Goal: Task Accomplishment & Management: Use online tool/utility

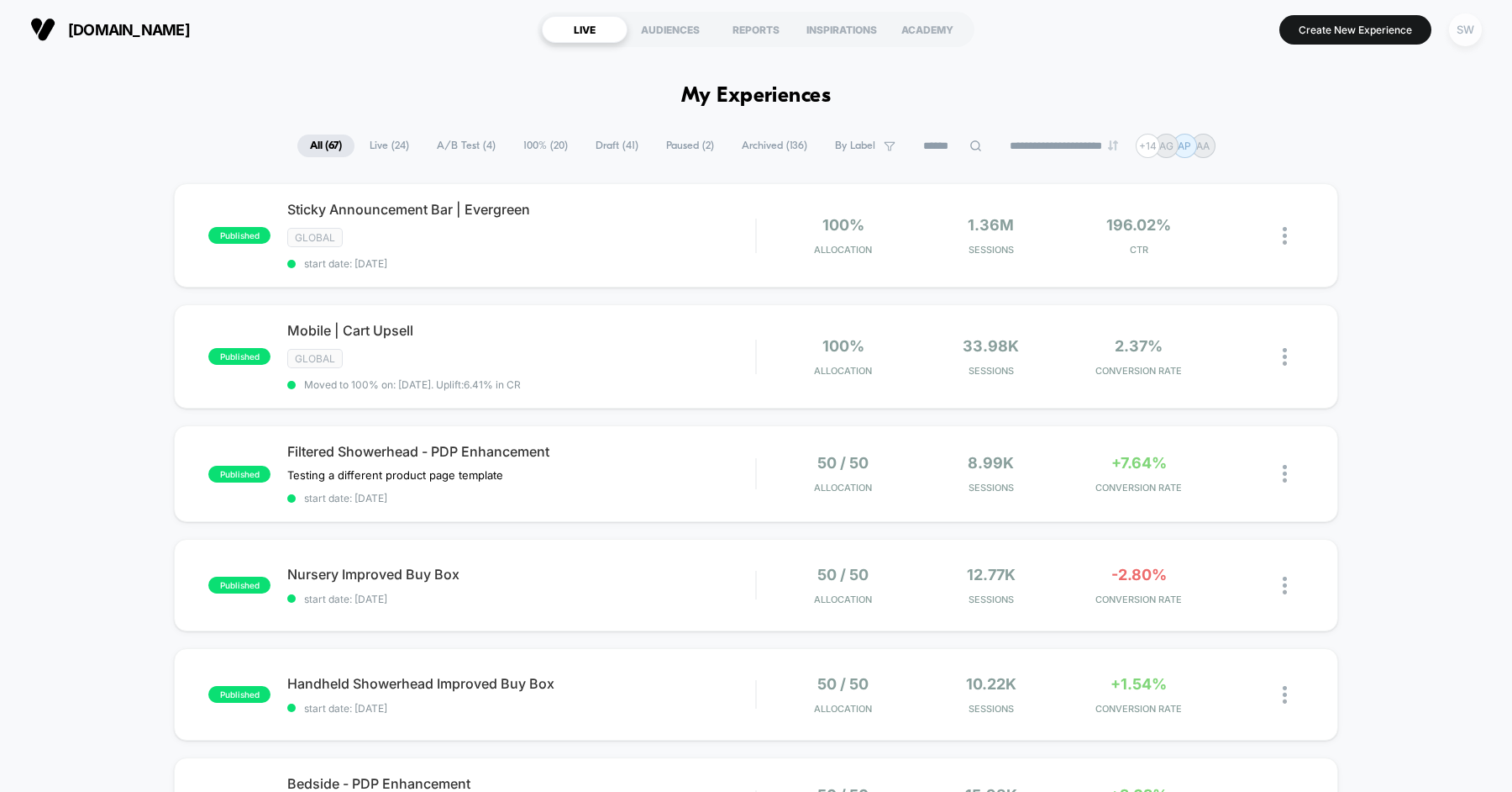
click at [1469, 27] on div "SW" at bounding box center [1465, 29] width 33 height 33
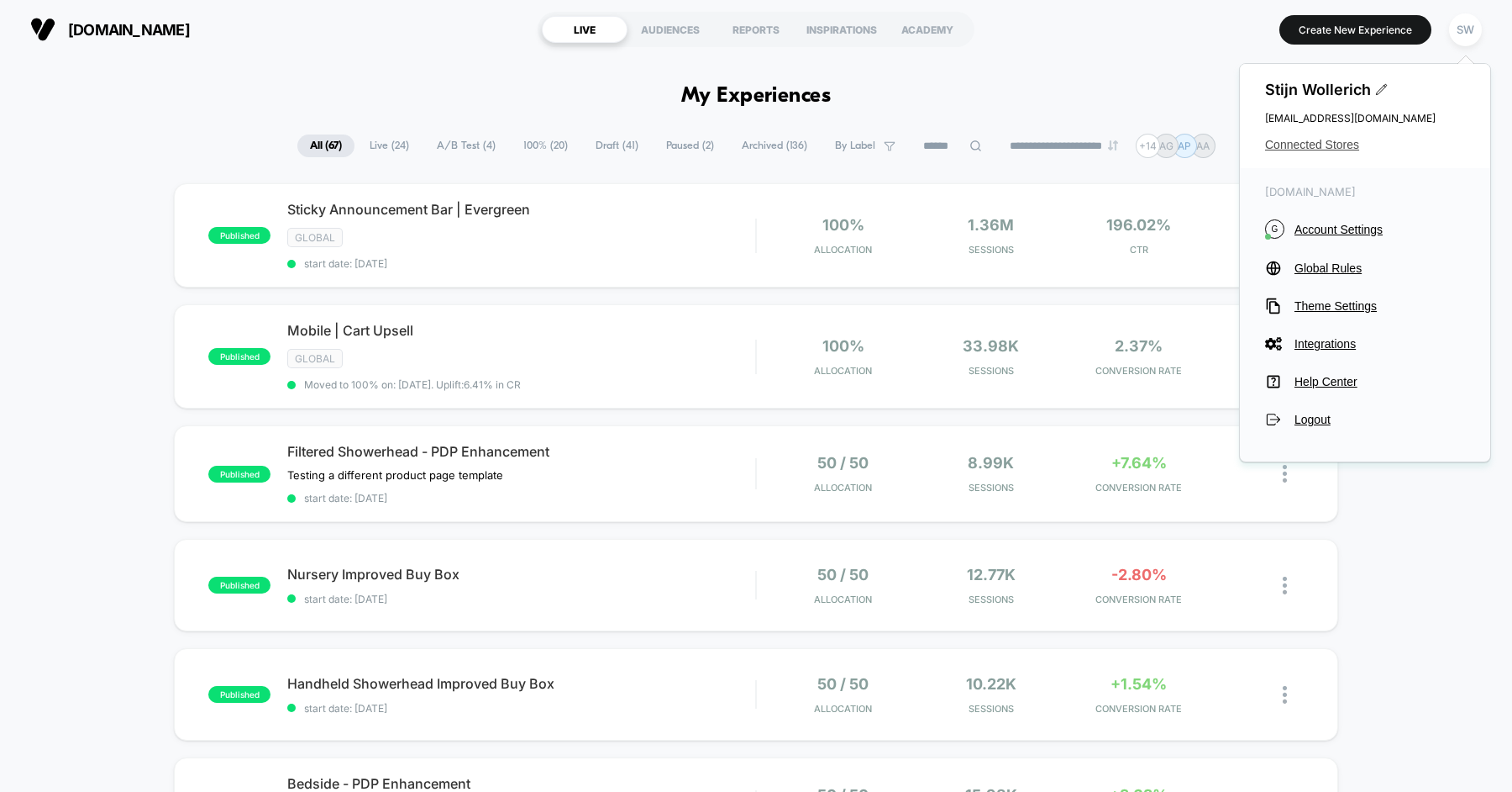
click at [1321, 145] on span "Connected Stores" at bounding box center [1364, 144] width 200 height 13
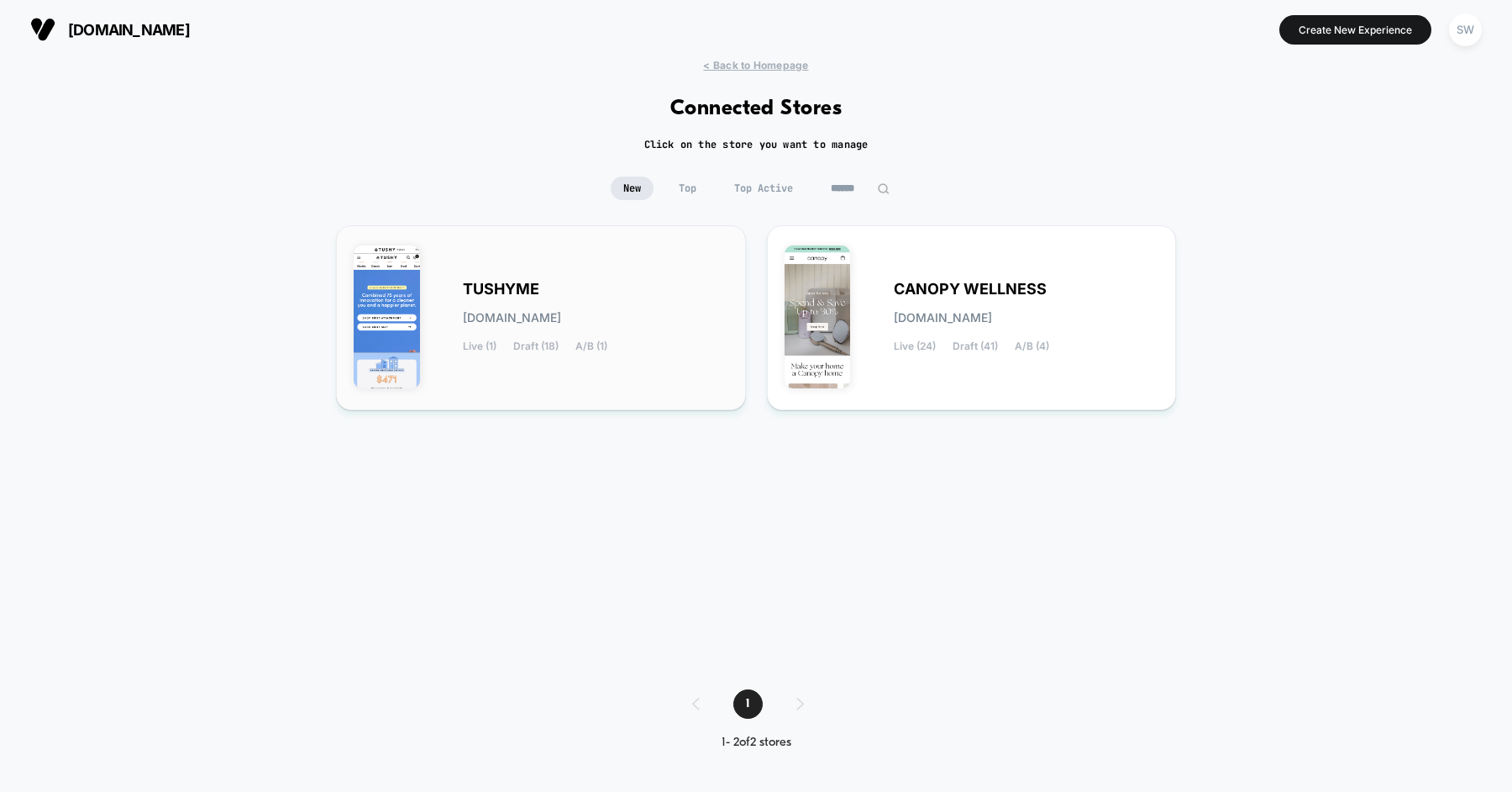
click at [620, 320] on div "TUSHYME [DOMAIN_NAME] Live (1) Draft (18) A/B (1)" at bounding box center [595, 318] width 265 height 69
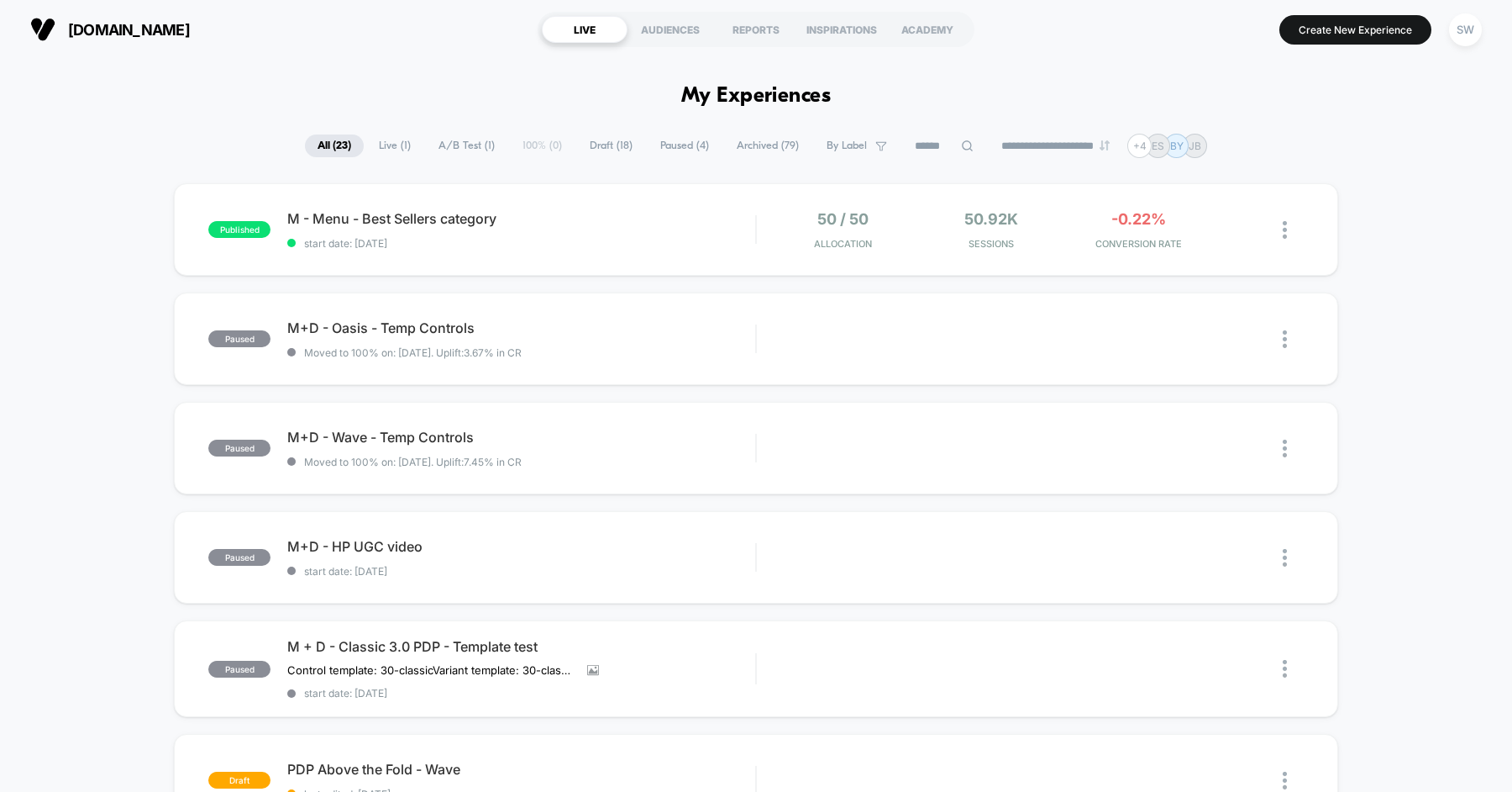
click at [391, 147] on span "Live ( 1 )" at bounding box center [394, 146] width 57 height 23
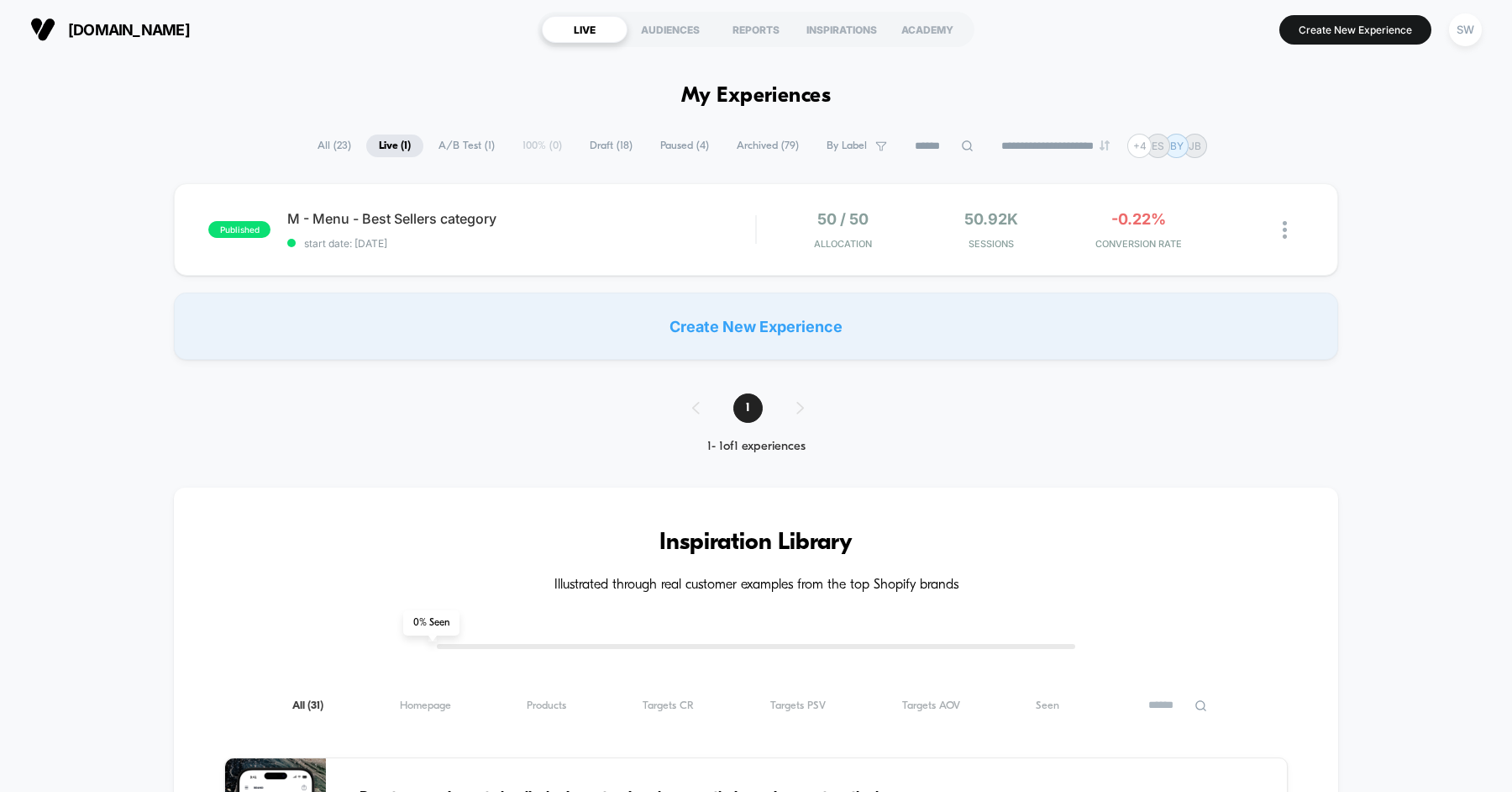
click at [320, 136] on span "All ( 23 )" at bounding box center [335, 146] width 59 height 23
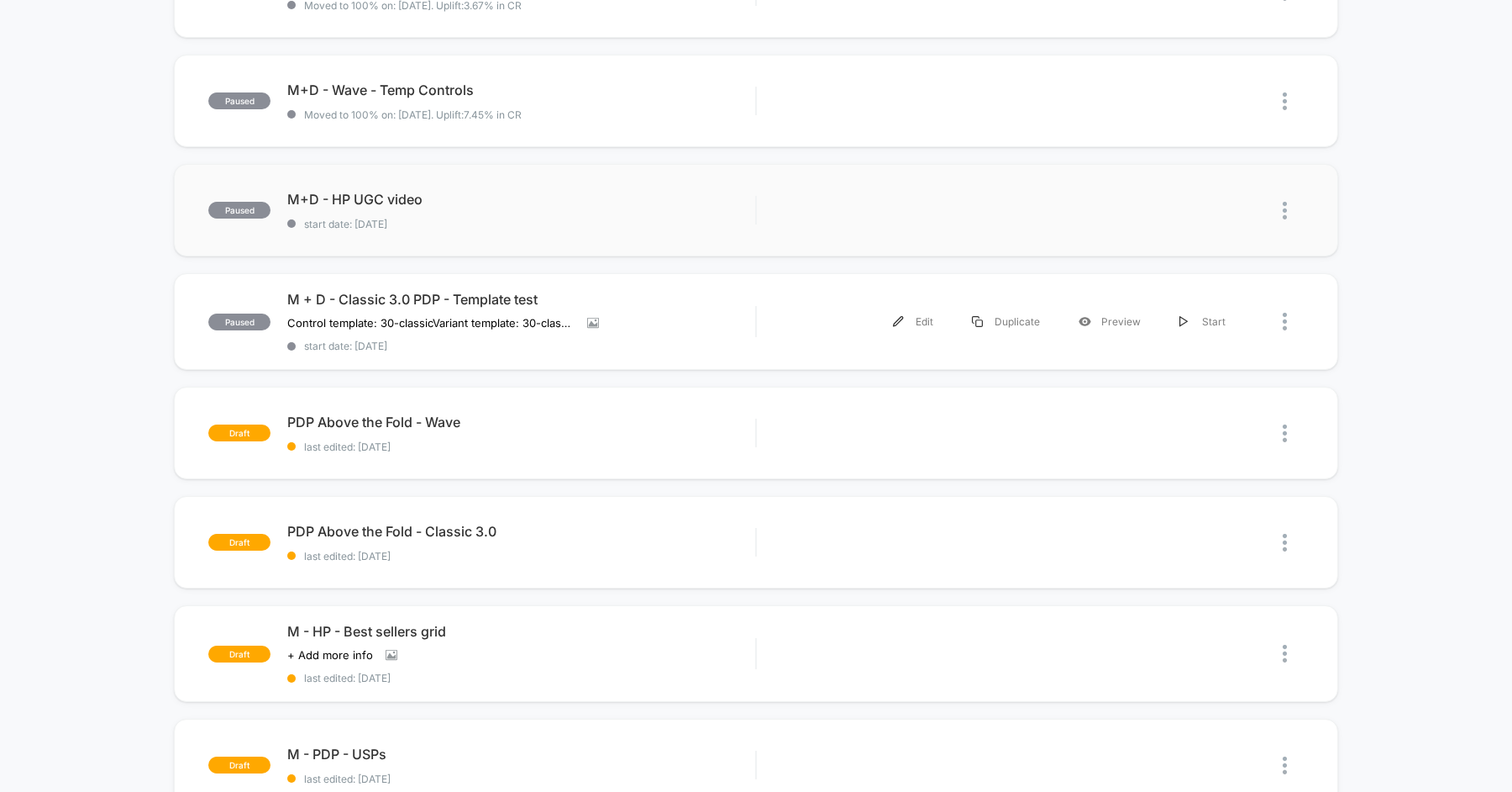
scroll to position [350, 0]
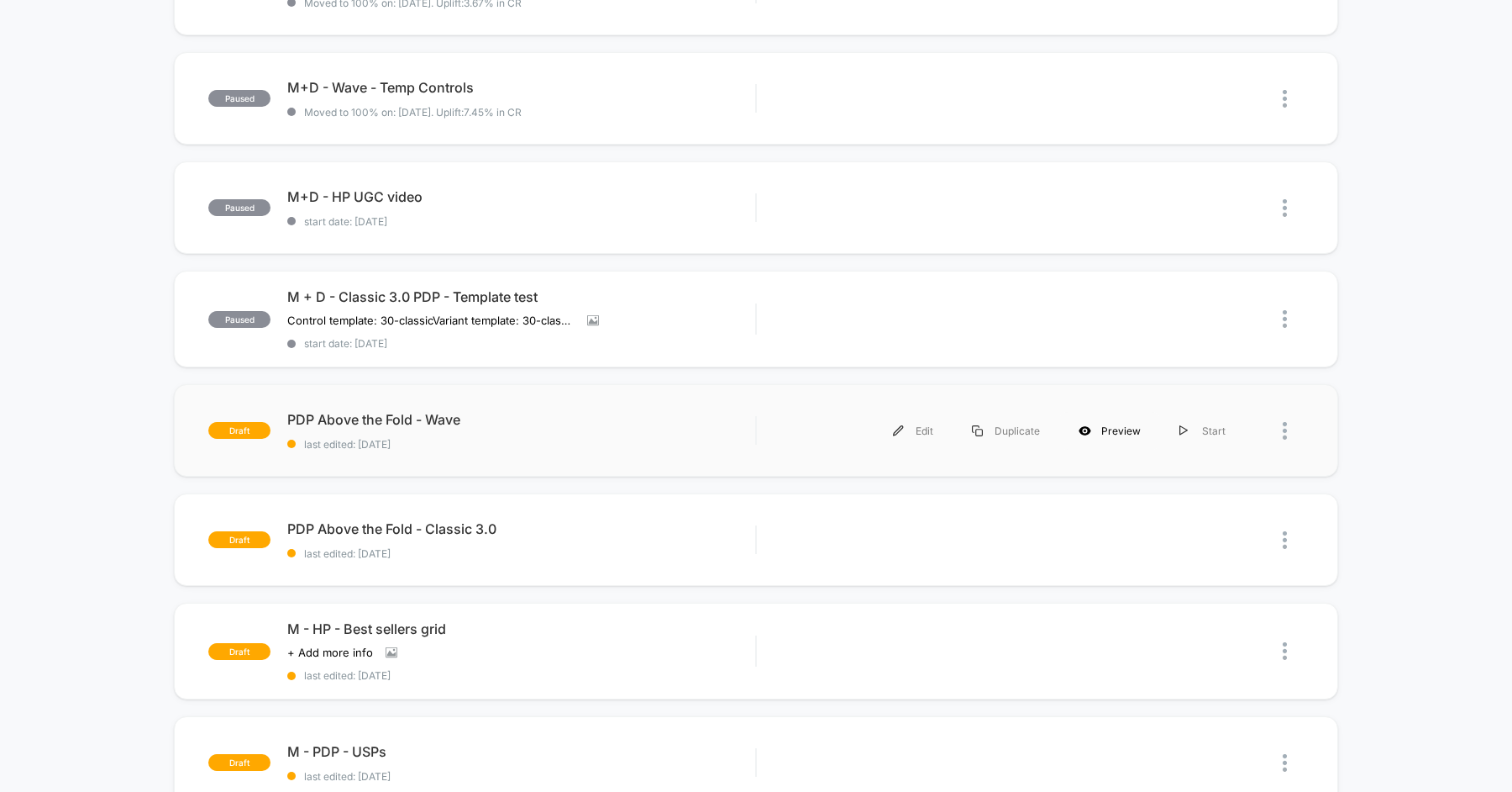
click at [1099, 431] on div "Preview" at bounding box center [1109, 431] width 100 height 38
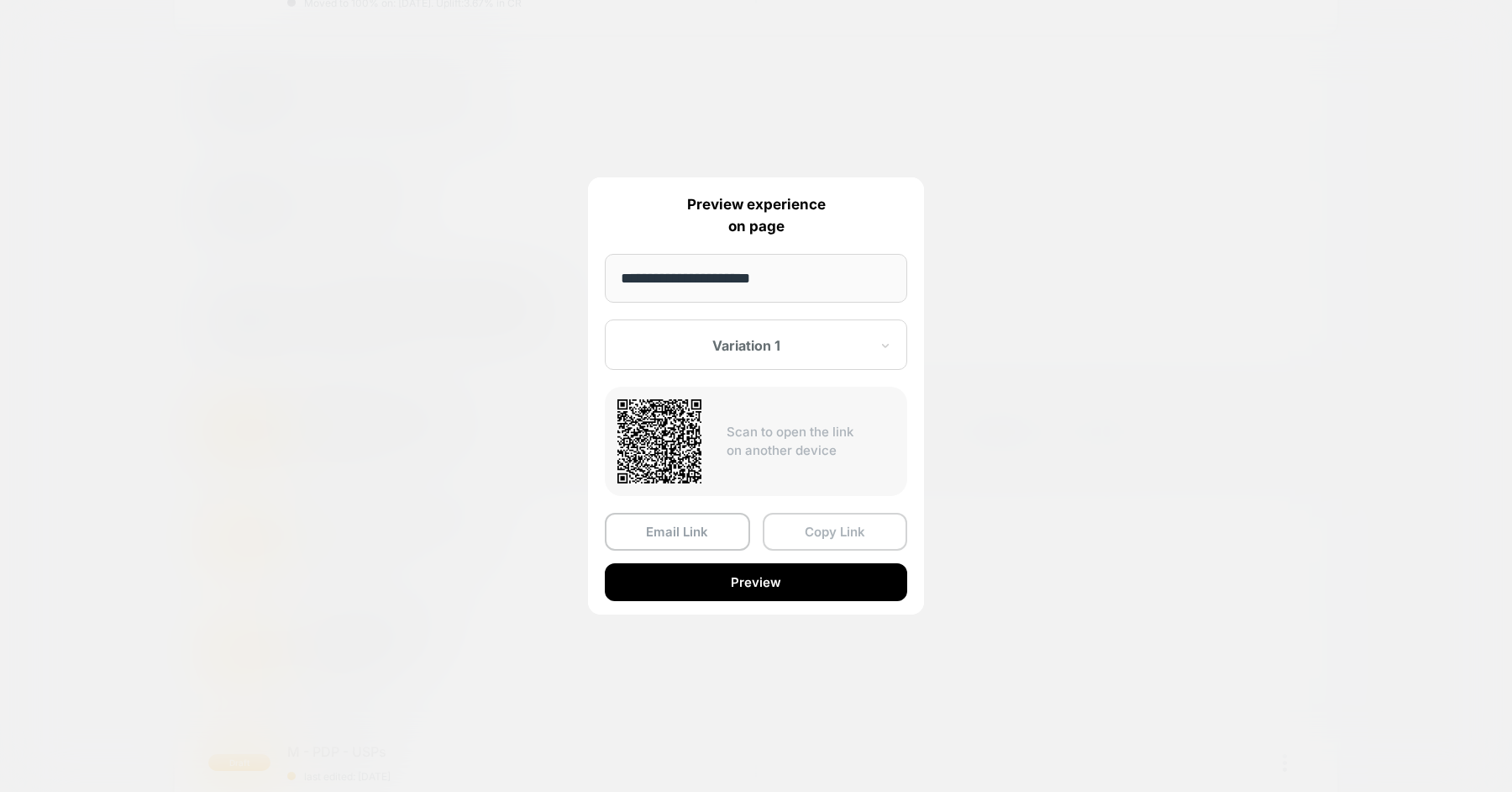
click at [810, 520] on button "Copy Link" at bounding box center [834, 531] width 145 height 38
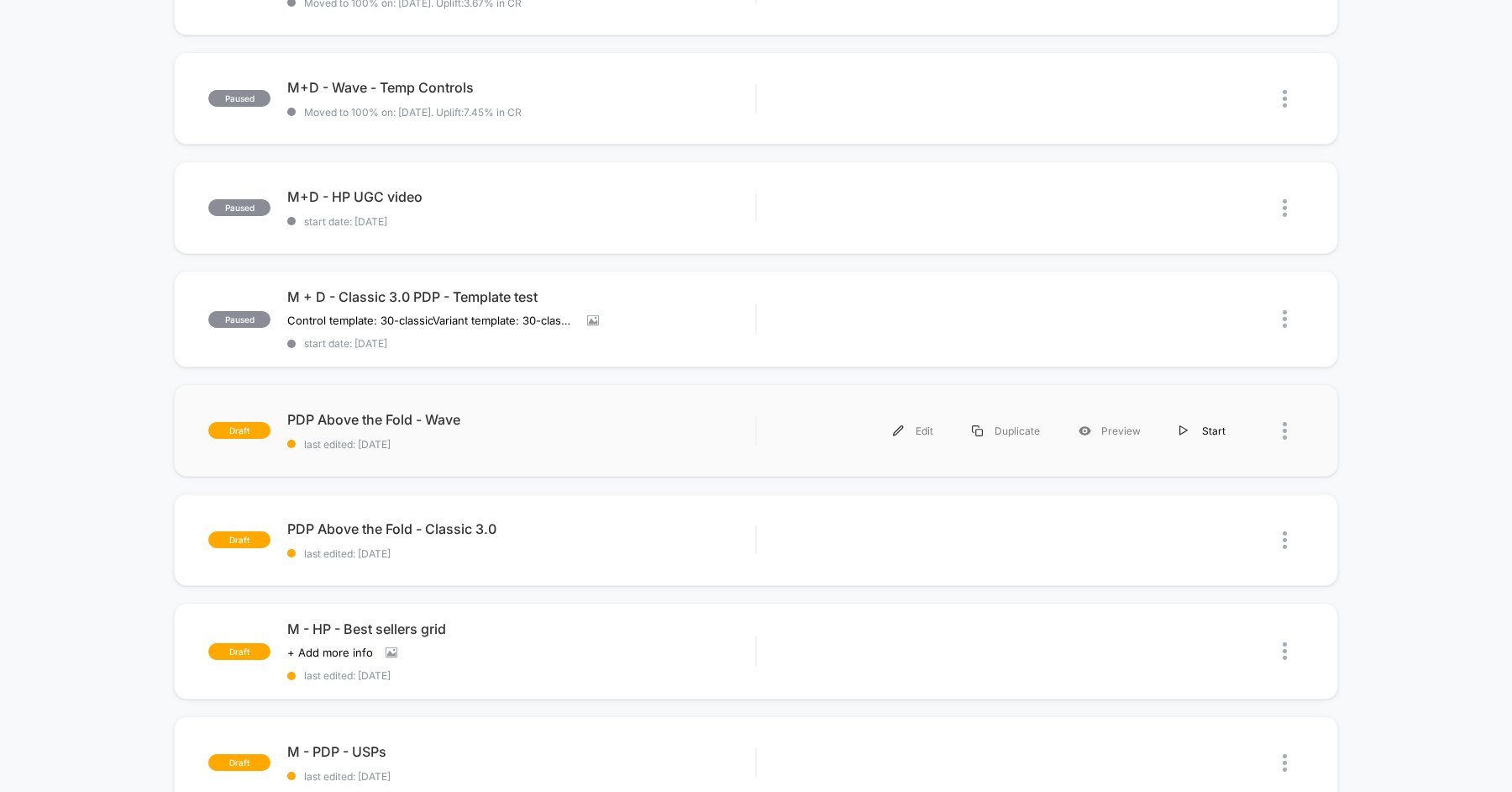
click at [1216, 433] on div "Start" at bounding box center [1202, 431] width 84 height 38
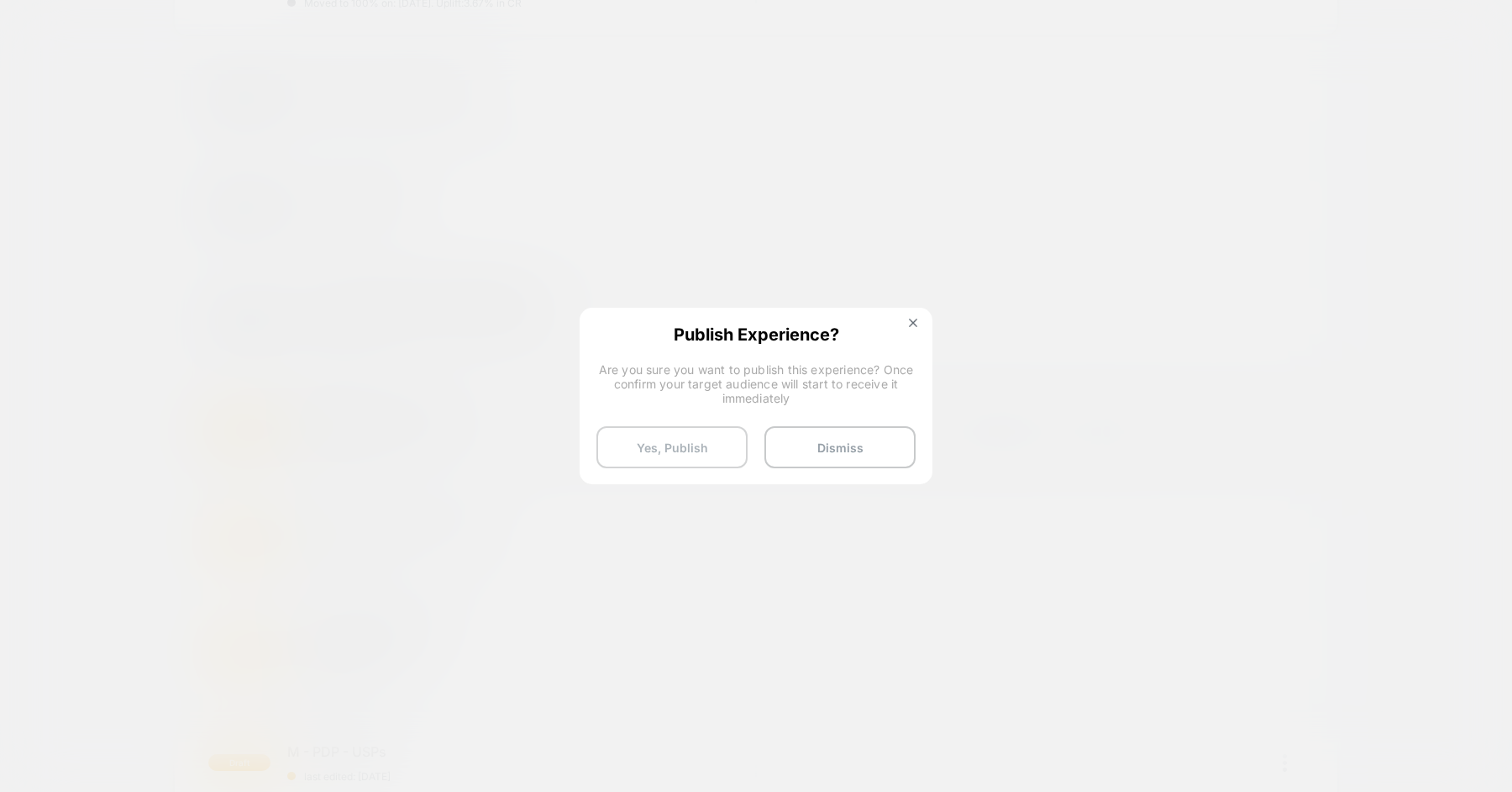
click at [708, 447] on button "Yes, Publish" at bounding box center [671, 447] width 151 height 42
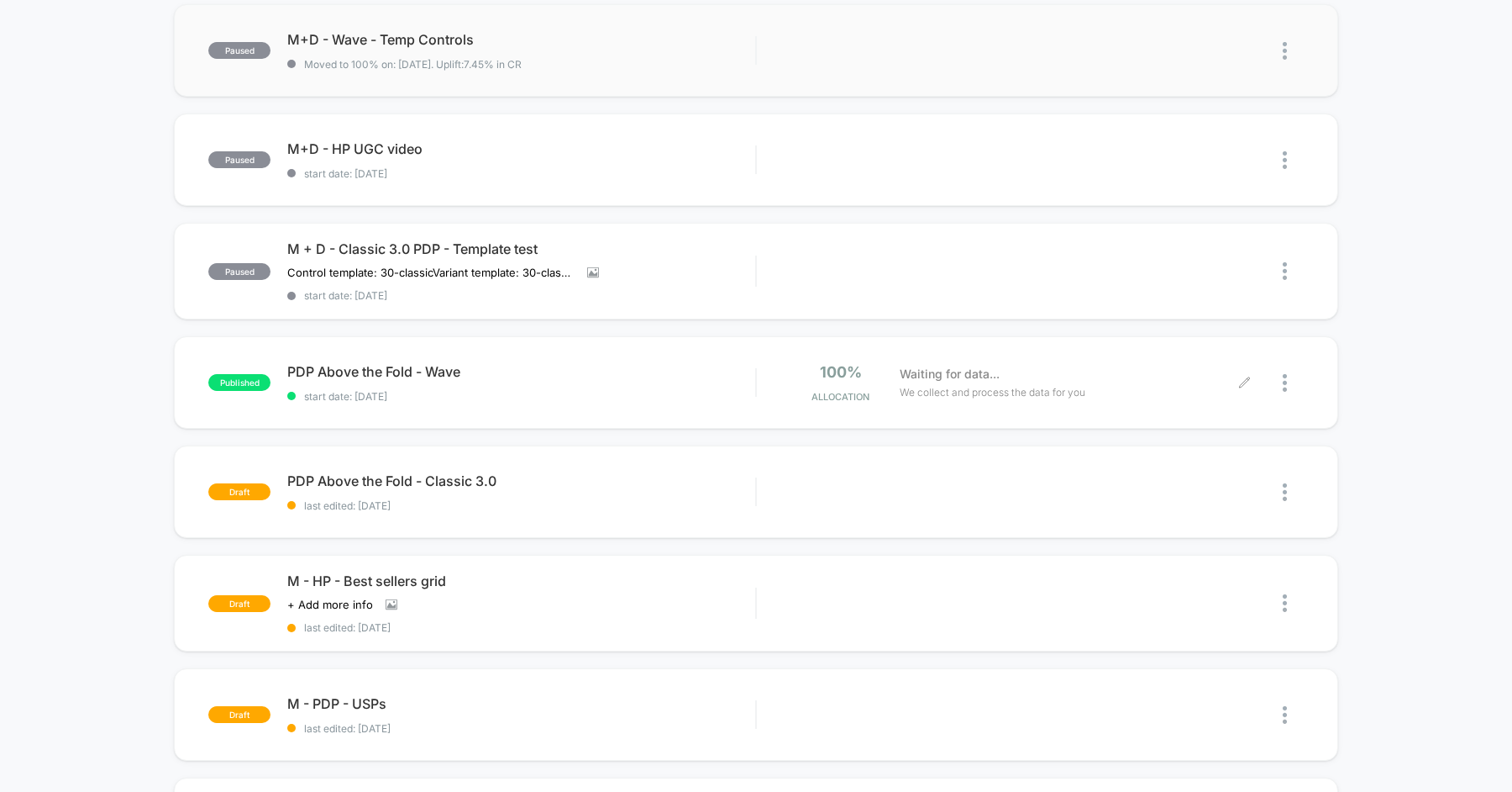
scroll to position [431, 0]
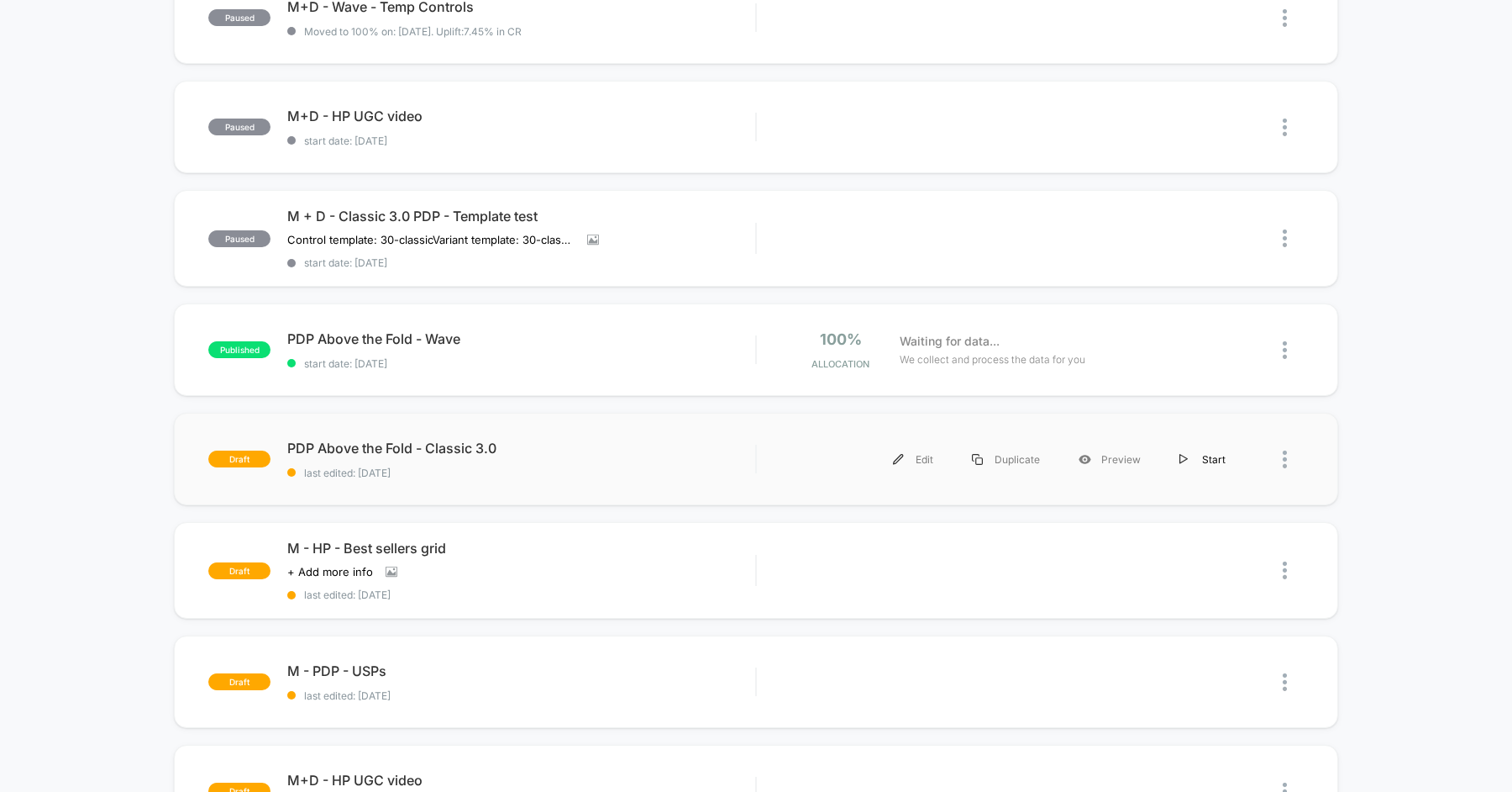
click at [1205, 459] on div "Start" at bounding box center [1202, 459] width 84 height 38
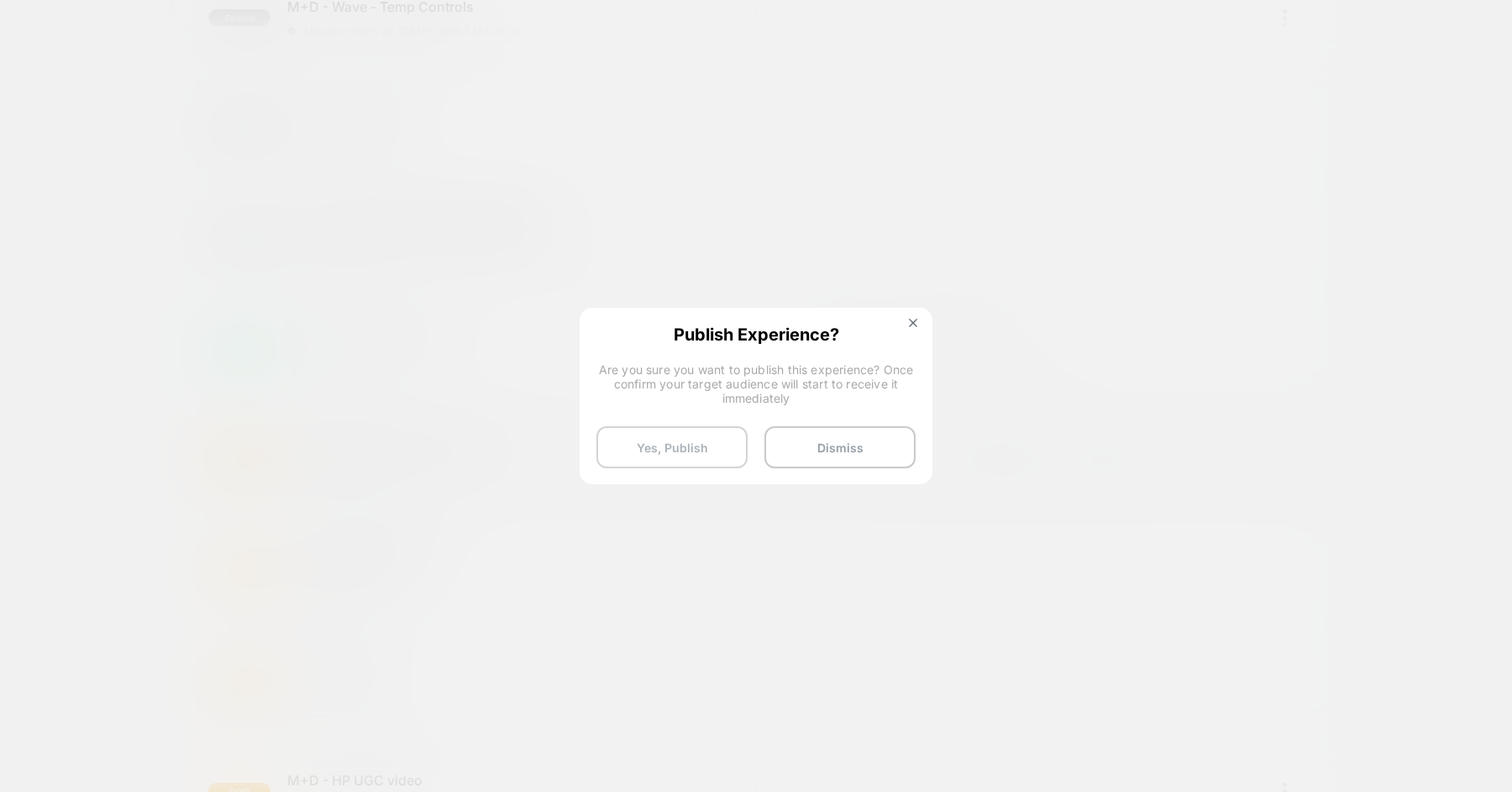
click at [683, 447] on button "Yes, Publish" at bounding box center [671, 447] width 151 height 42
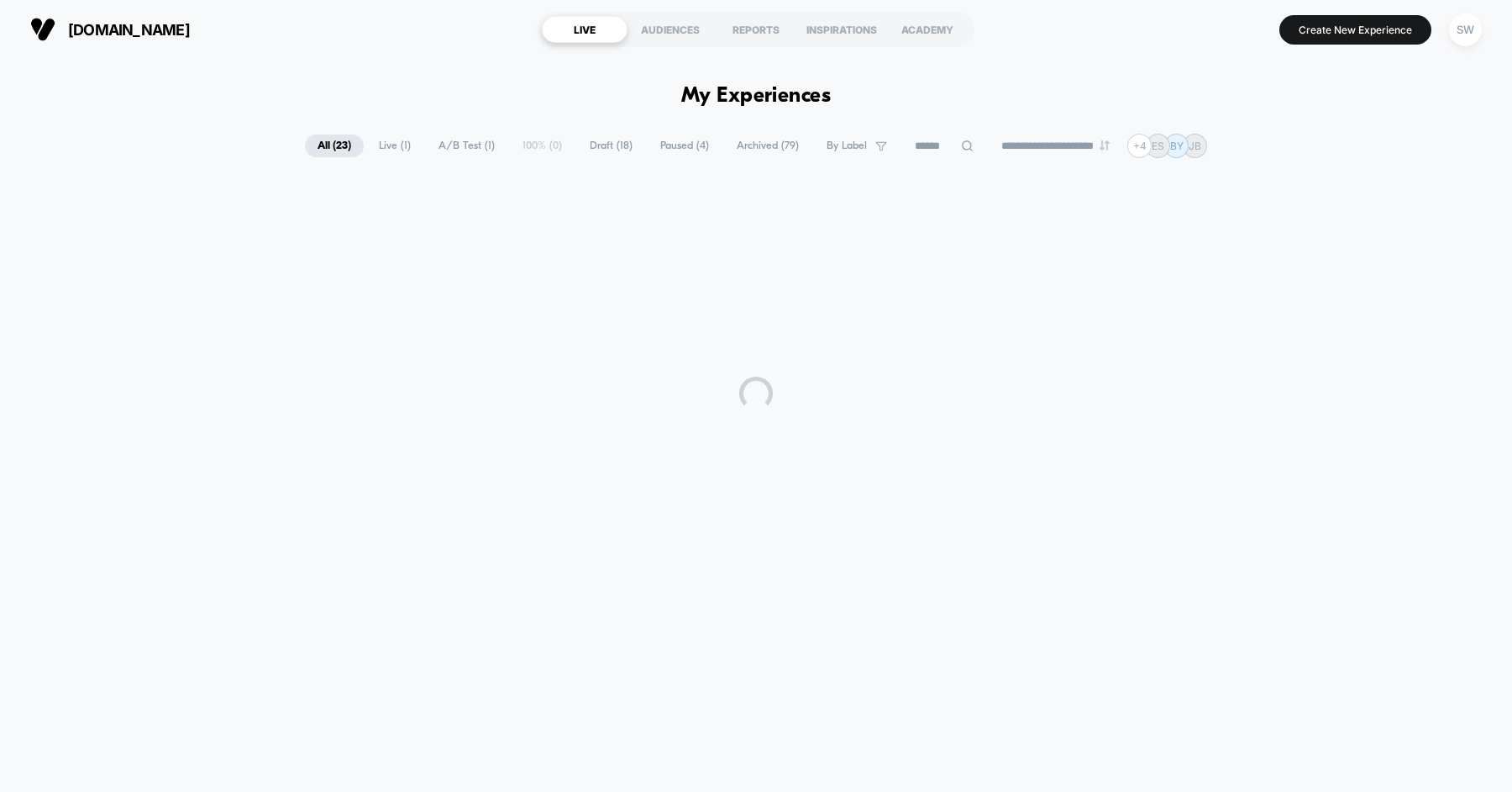
scroll to position [0, 0]
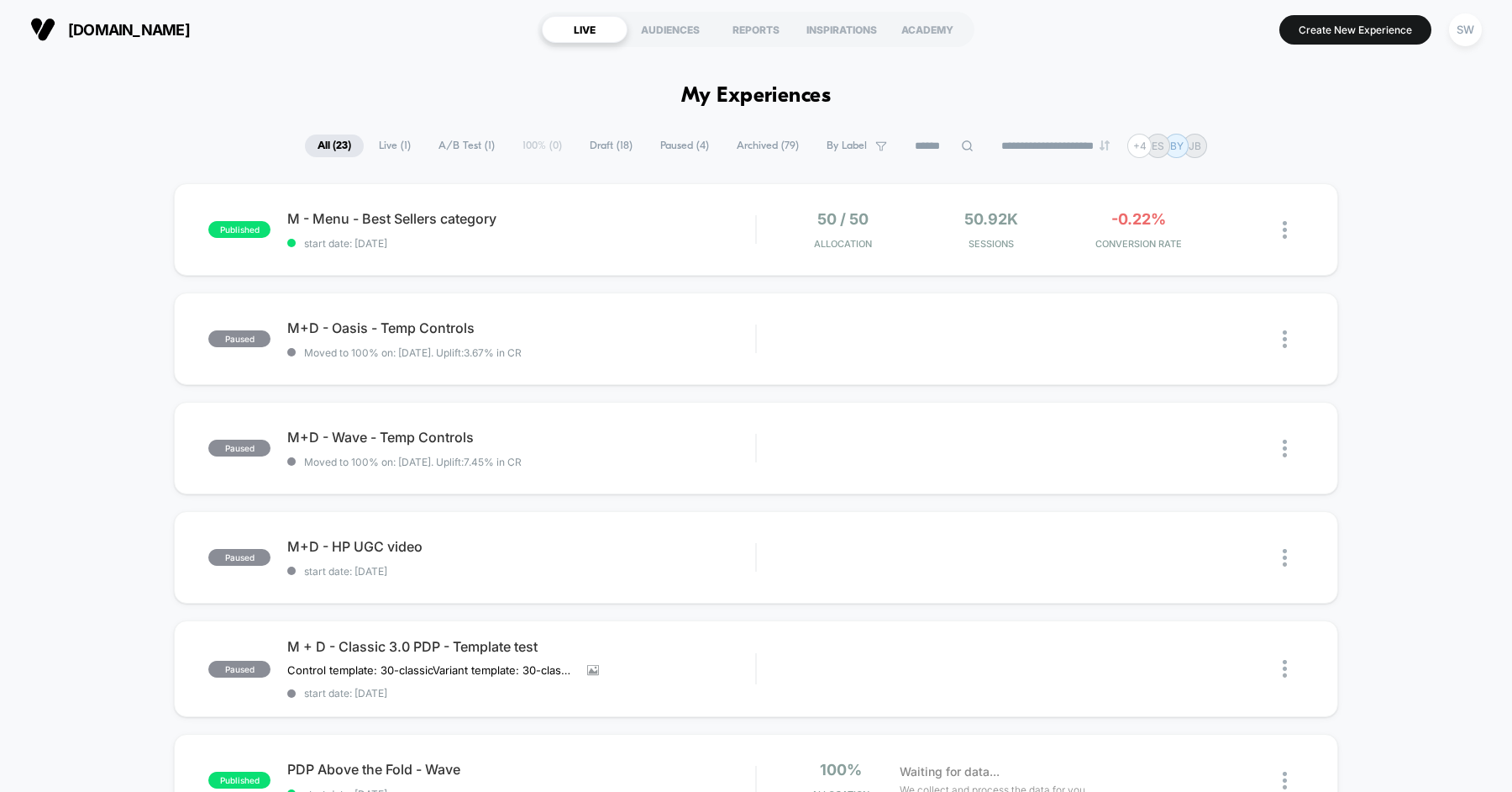
click at [373, 151] on span "Live ( 1 )" at bounding box center [394, 146] width 57 height 23
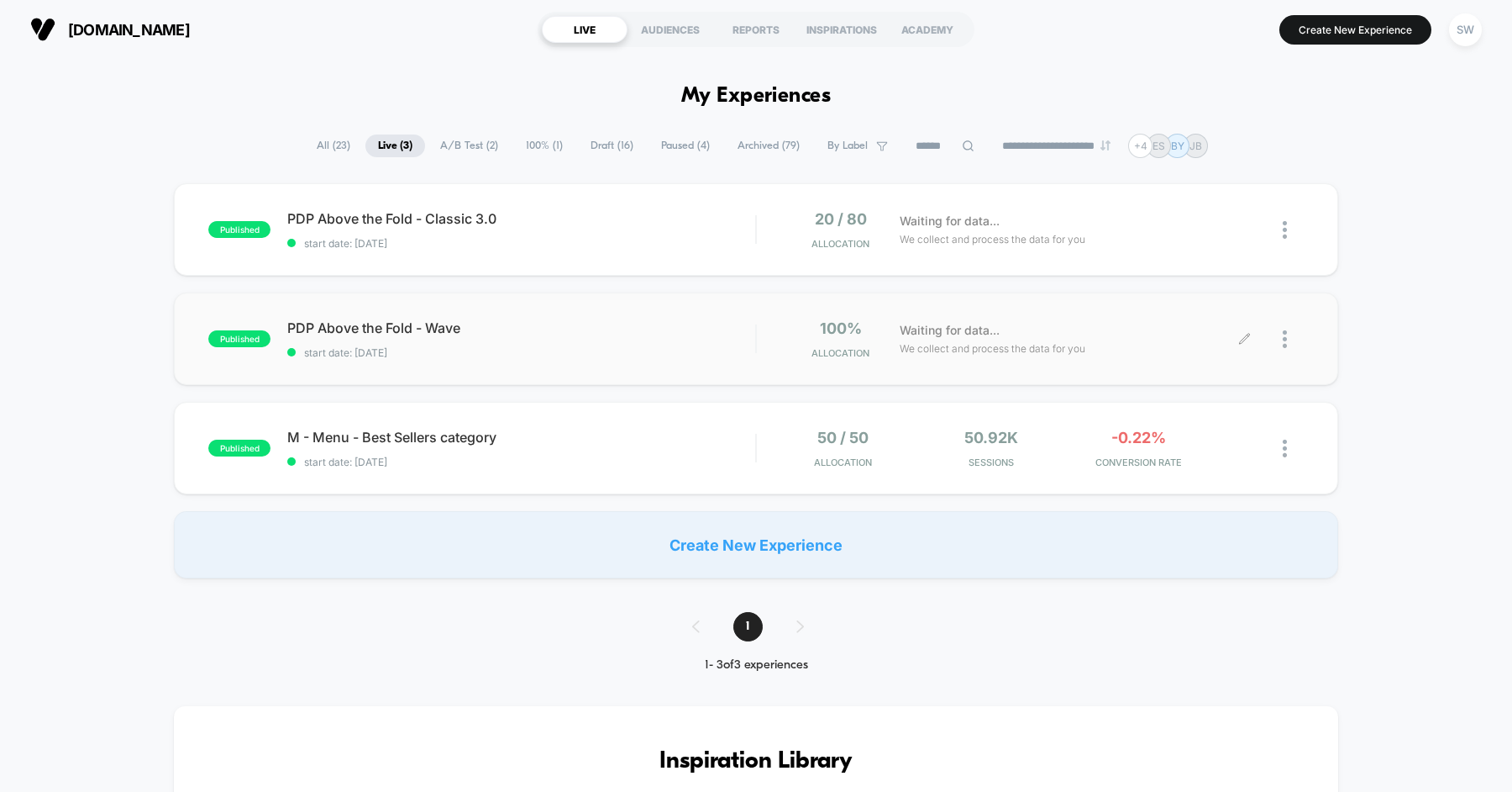
click at [1281, 333] on div at bounding box center [1274, 340] width 59 height 40
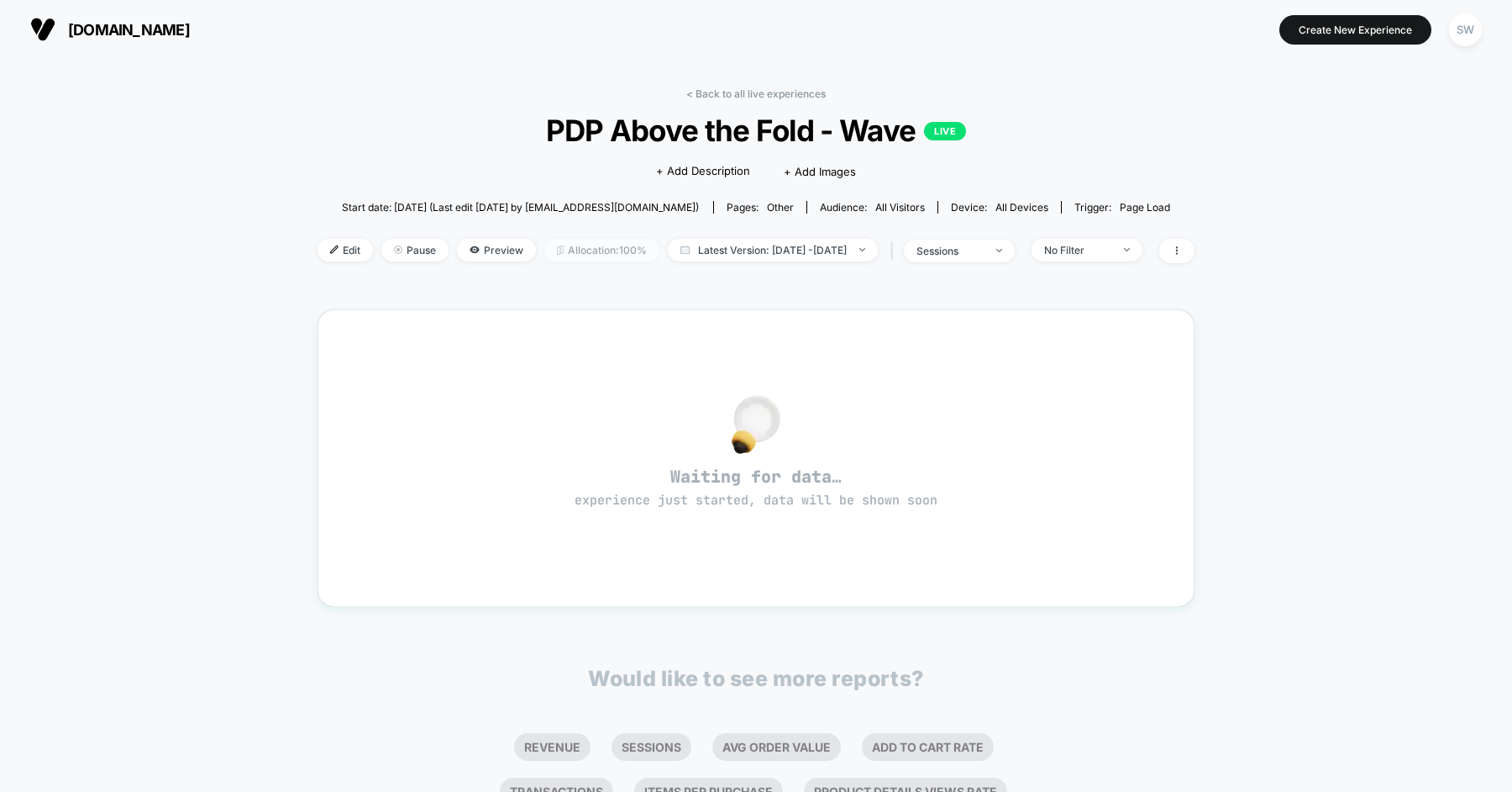
click at [564, 257] on span "Allocation: 100%" at bounding box center [601, 250] width 115 height 23
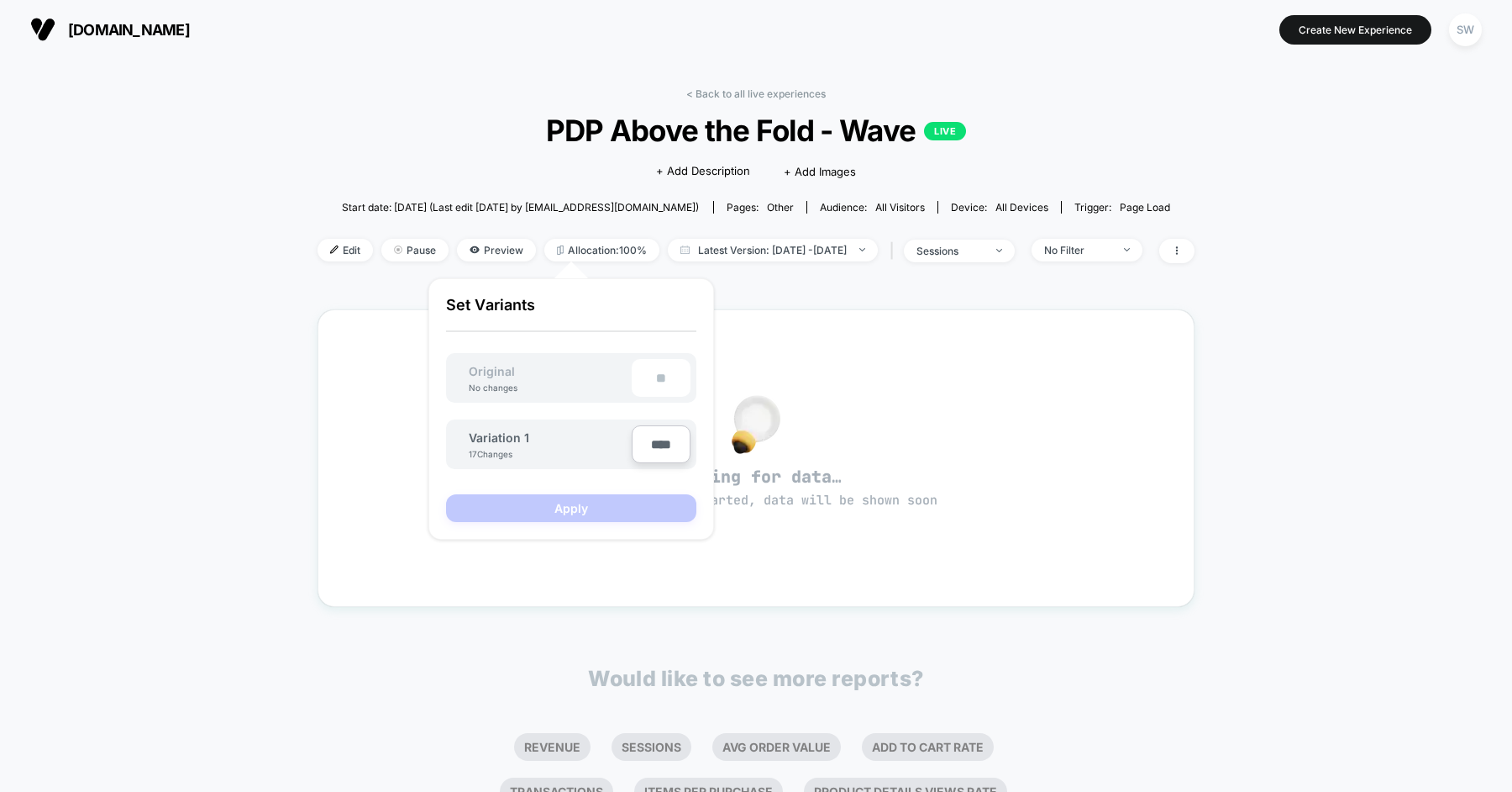
click at [661, 431] on input "****" at bounding box center [661, 444] width 59 height 38
type input "***"
type input "**"
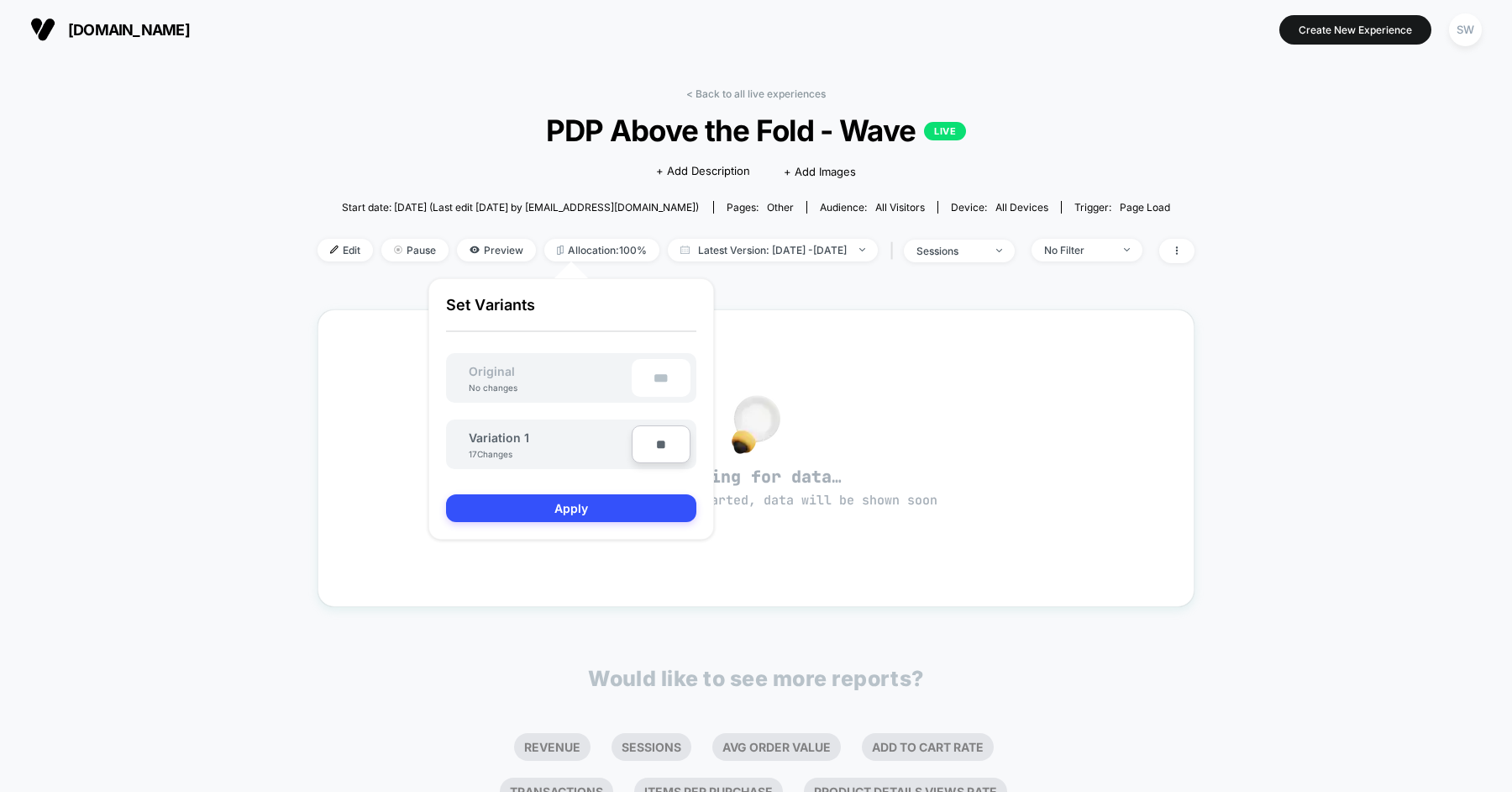
type input "***"
click at [609, 509] on button "Apply" at bounding box center [571, 507] width 250 height 28
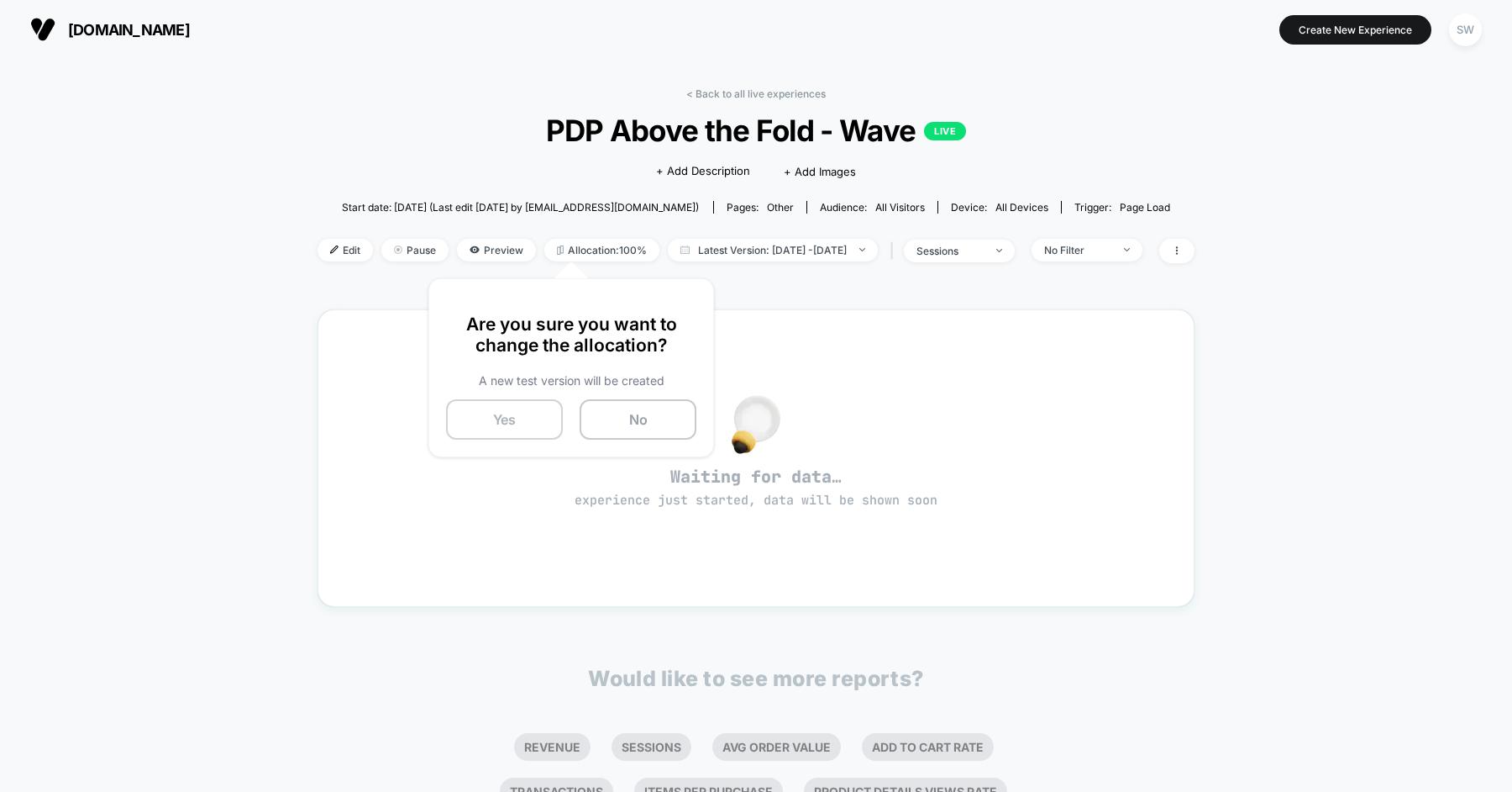
click at [480, 424] on button "Yes" at bounding box center [503, 419] width 117 height 41
click at [190, 278] on div "< Back to all live experiences PDP Above the Fold - Wave LIVE Click to edit exp…" at bounding box center [756, 528] width 1512 height 939
click at [736, 86] on div "< Back to all live experiences PDP Above the Fold - Wave LIVE Click to edit exp…" at bounding box center [756, 511] width 872 height 872
click at [715, 91] on link "< Back to all live experiences" at bounding box center [756, 93] width 139 height 12
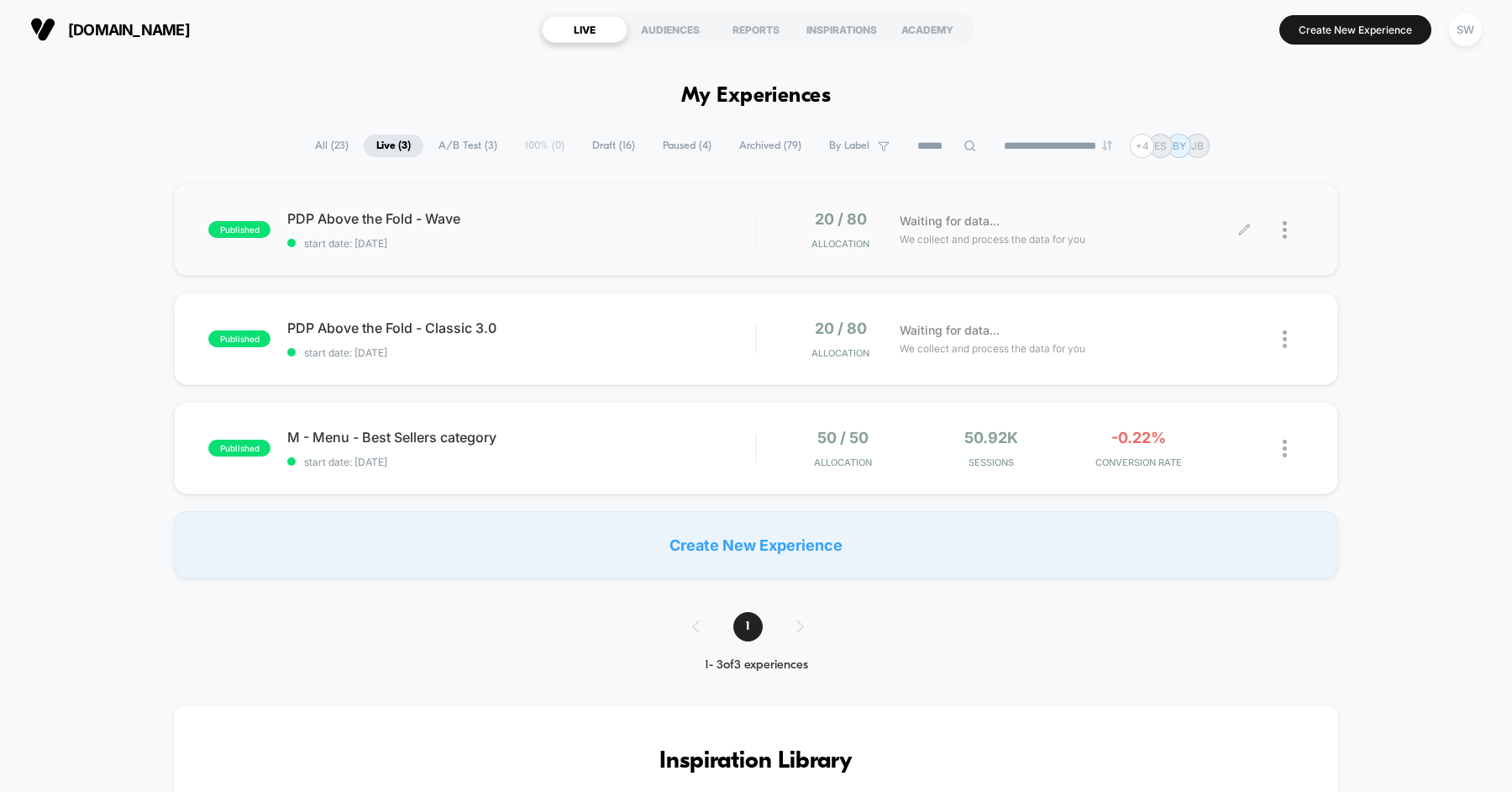
click at [1277, 238] on div at bounding box center [1274, 230] width 59 height 40
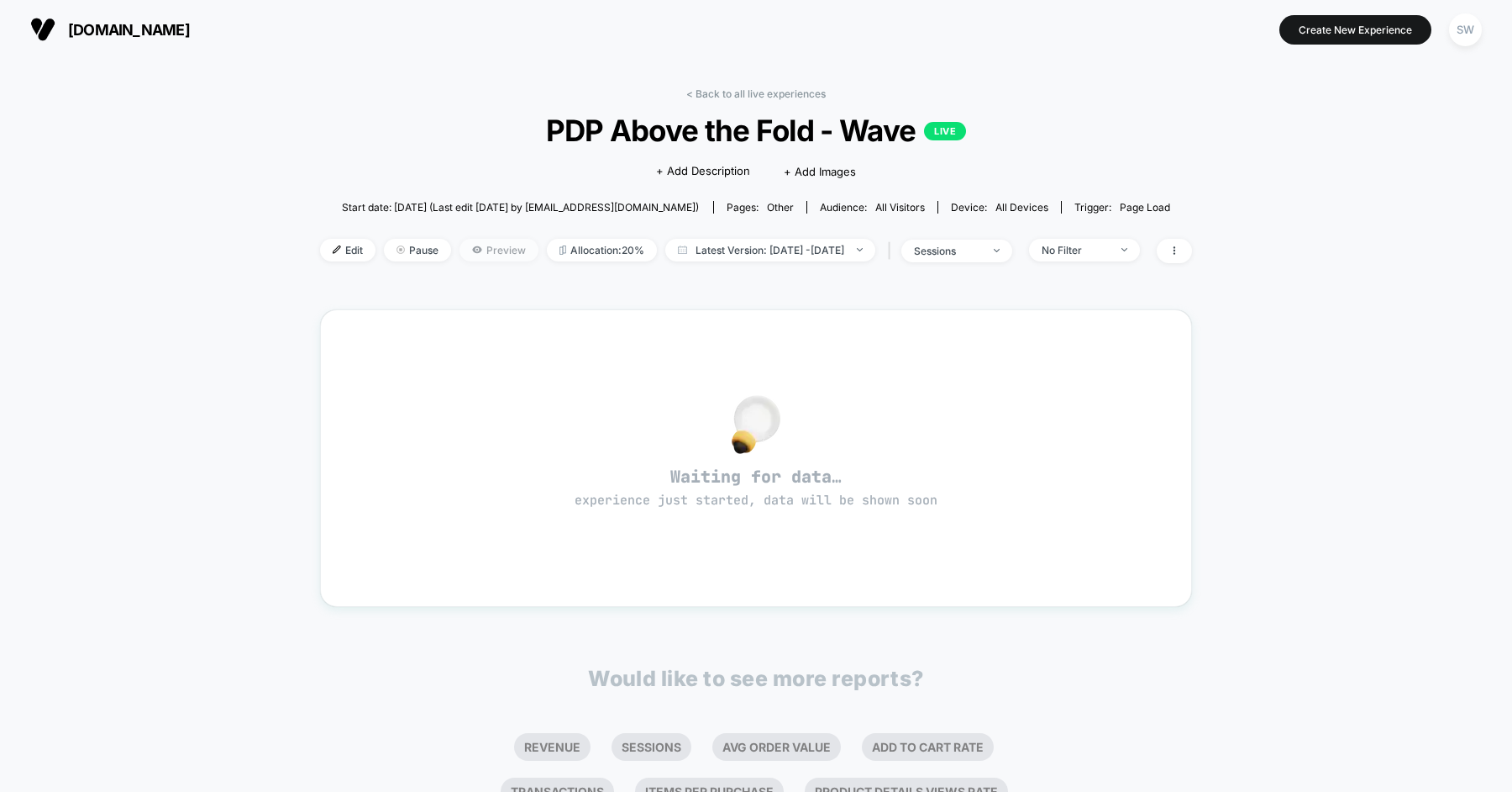
click at [464, 246] on span "Preview" at bounding box center [499, 250] width 79 height 23
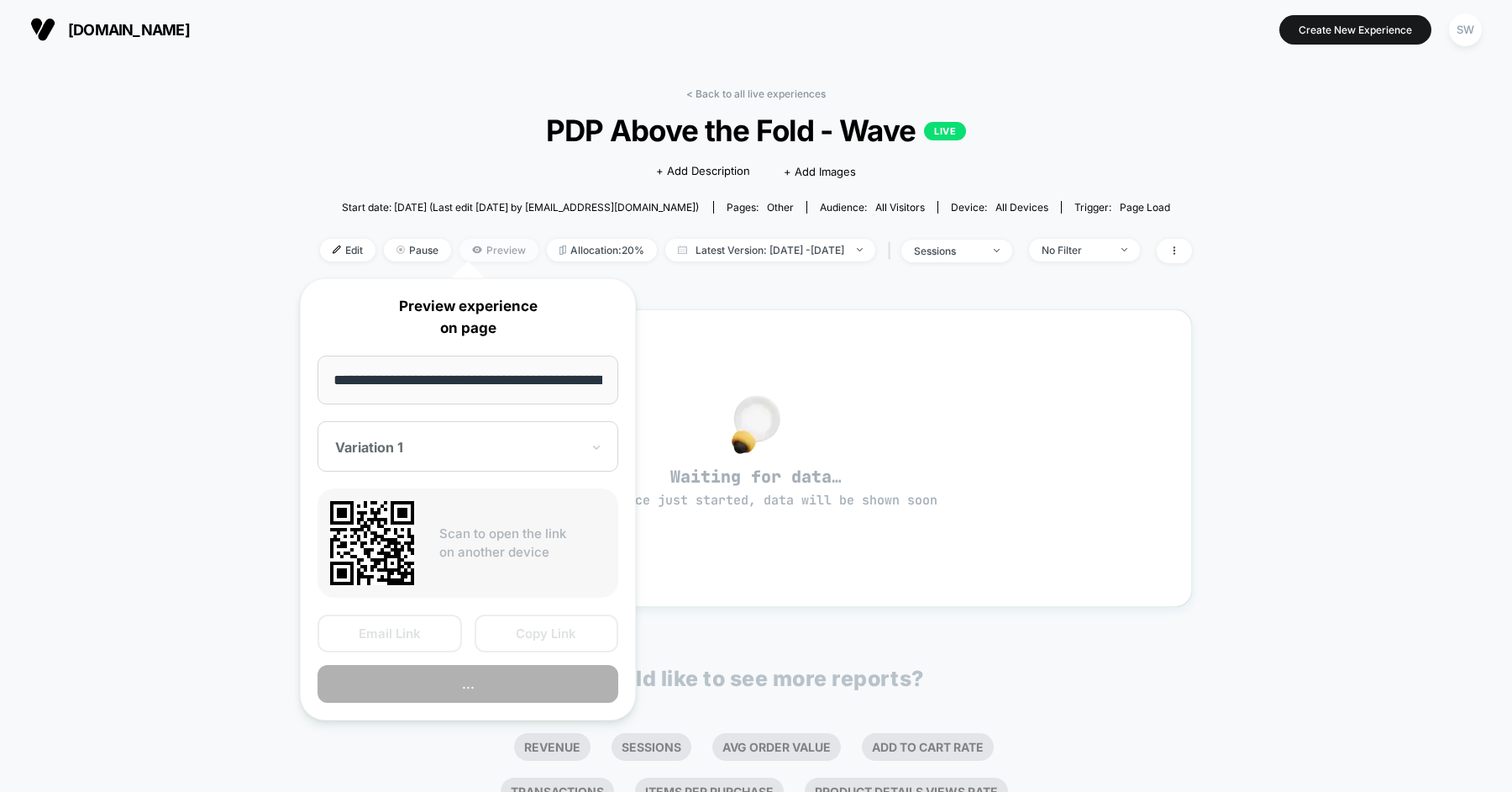
scroll to position [0, 57]
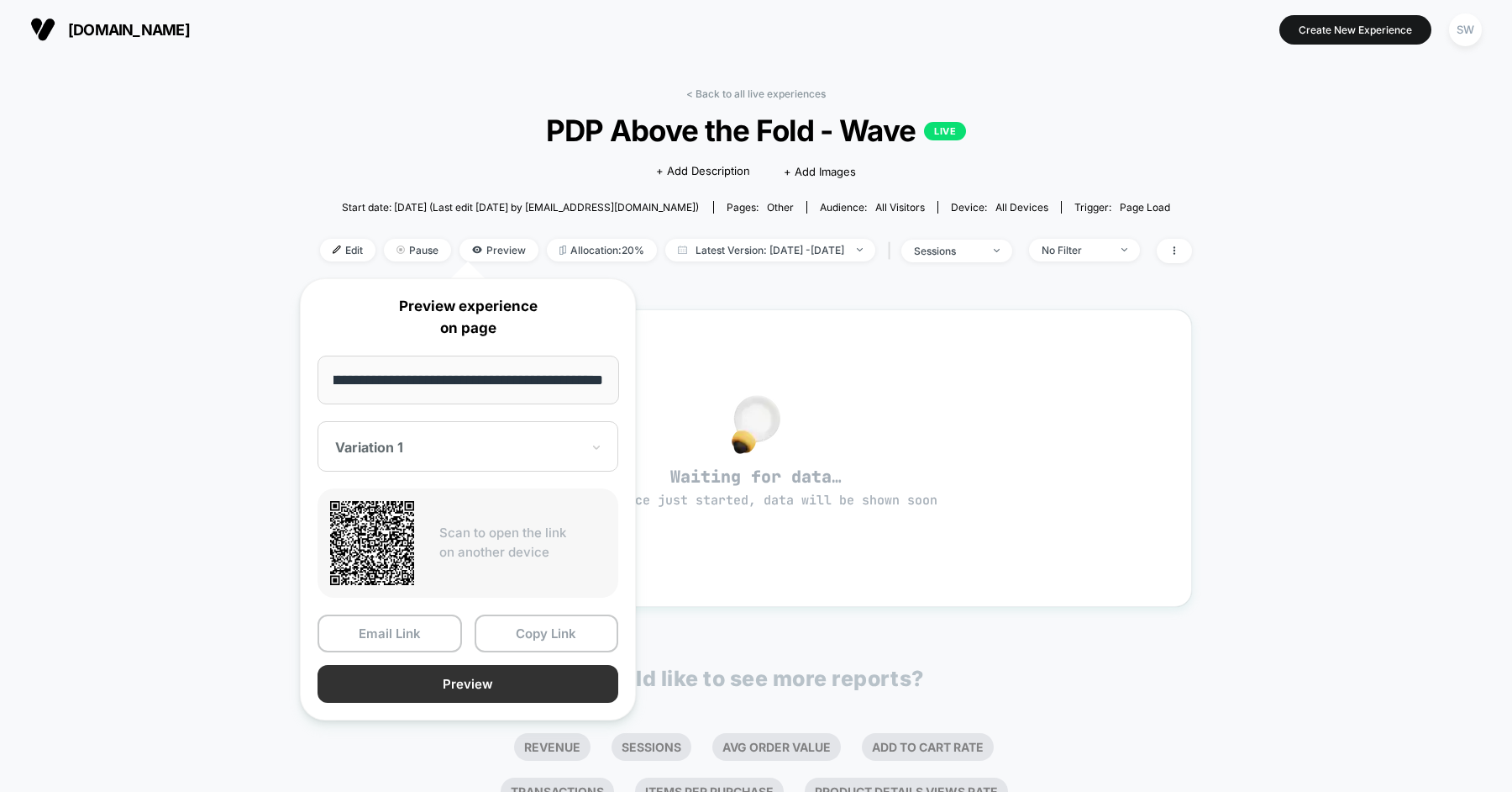
click at [504, 675] on button "Preview" at bounding box center [467, 684] width 301 height 38
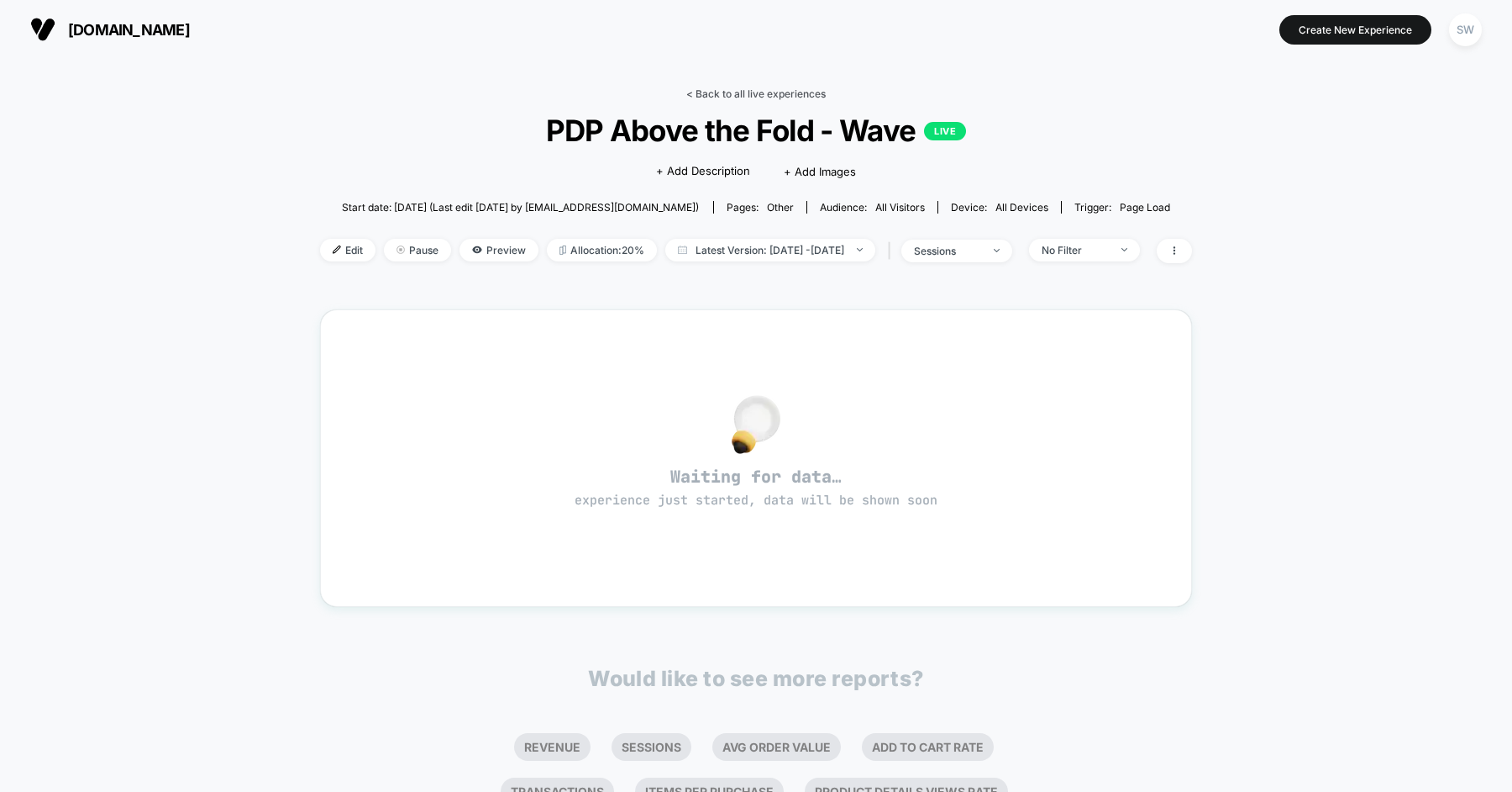
click at [754, 99] on link "< Back to all live experiences" at bounding box center [756, 93] width 139 height 12
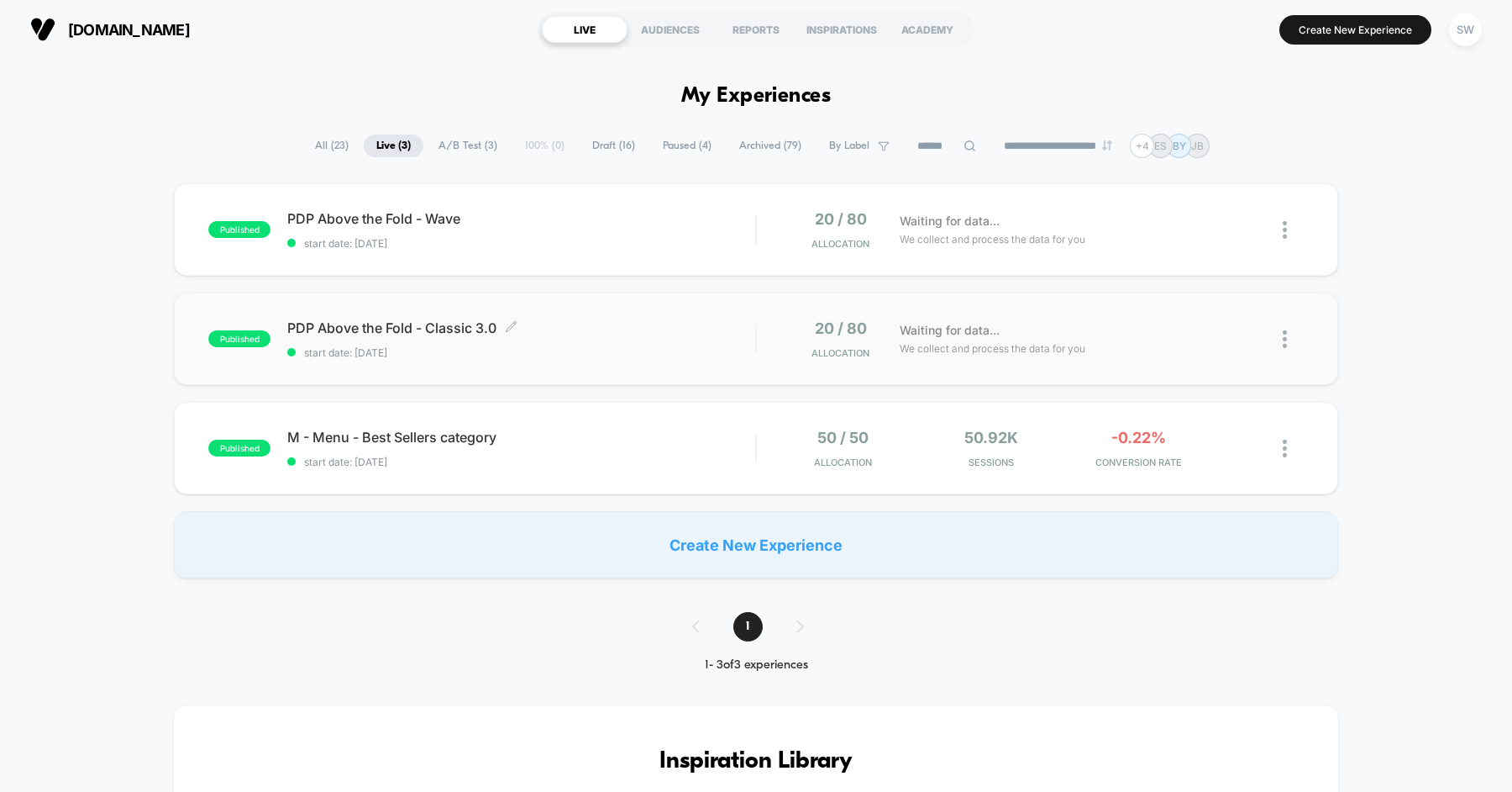
click at [553, 334] on span "PDP Above the Fold - Classic 3.0 Click to edit experience details" at bounding box center [520, 328] width 467 height 17
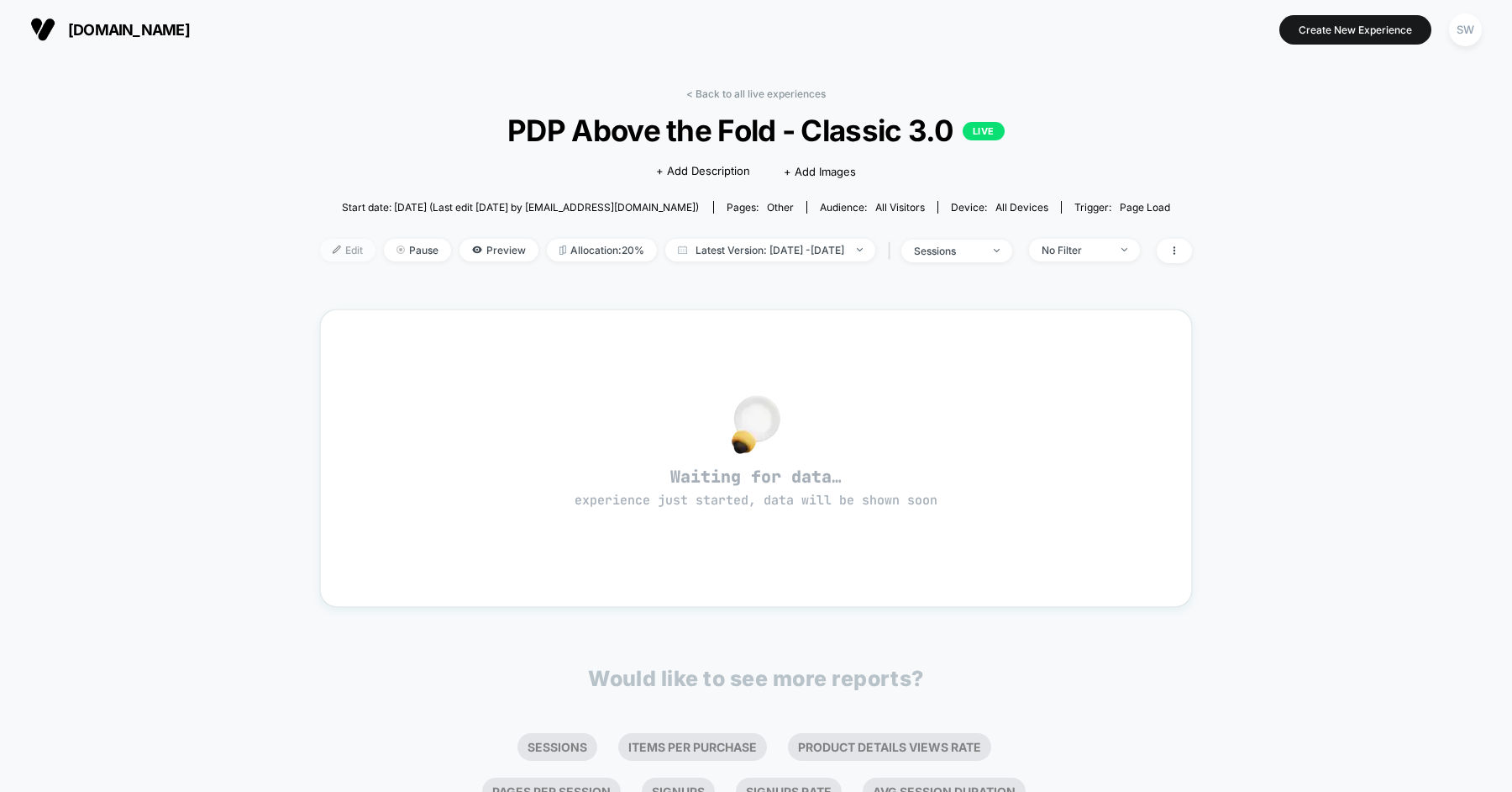
click at [335, 253] on span "Edit" at bounding box center [348, 250] width 55 height 23
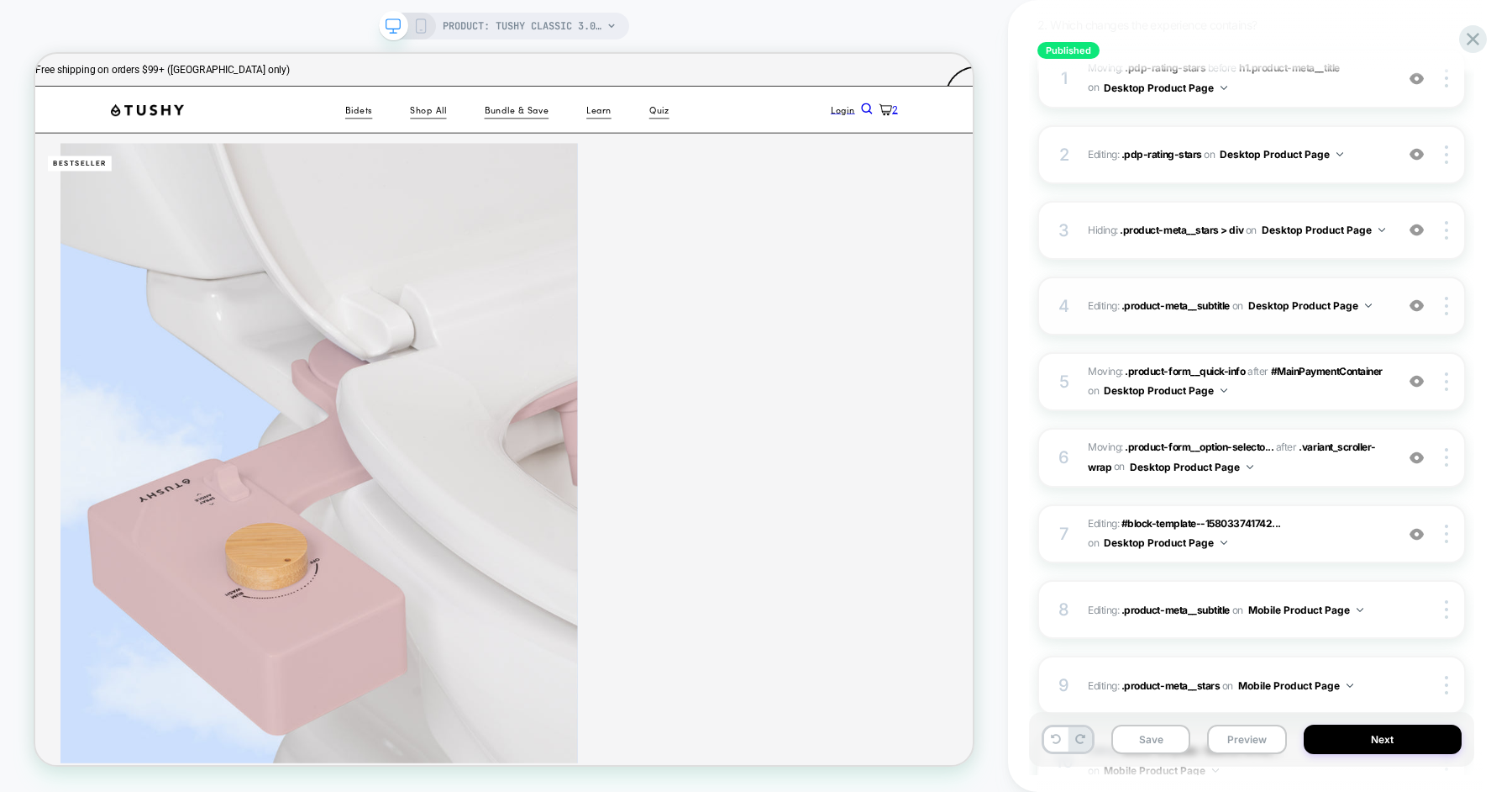
scroll to position [248, 0]
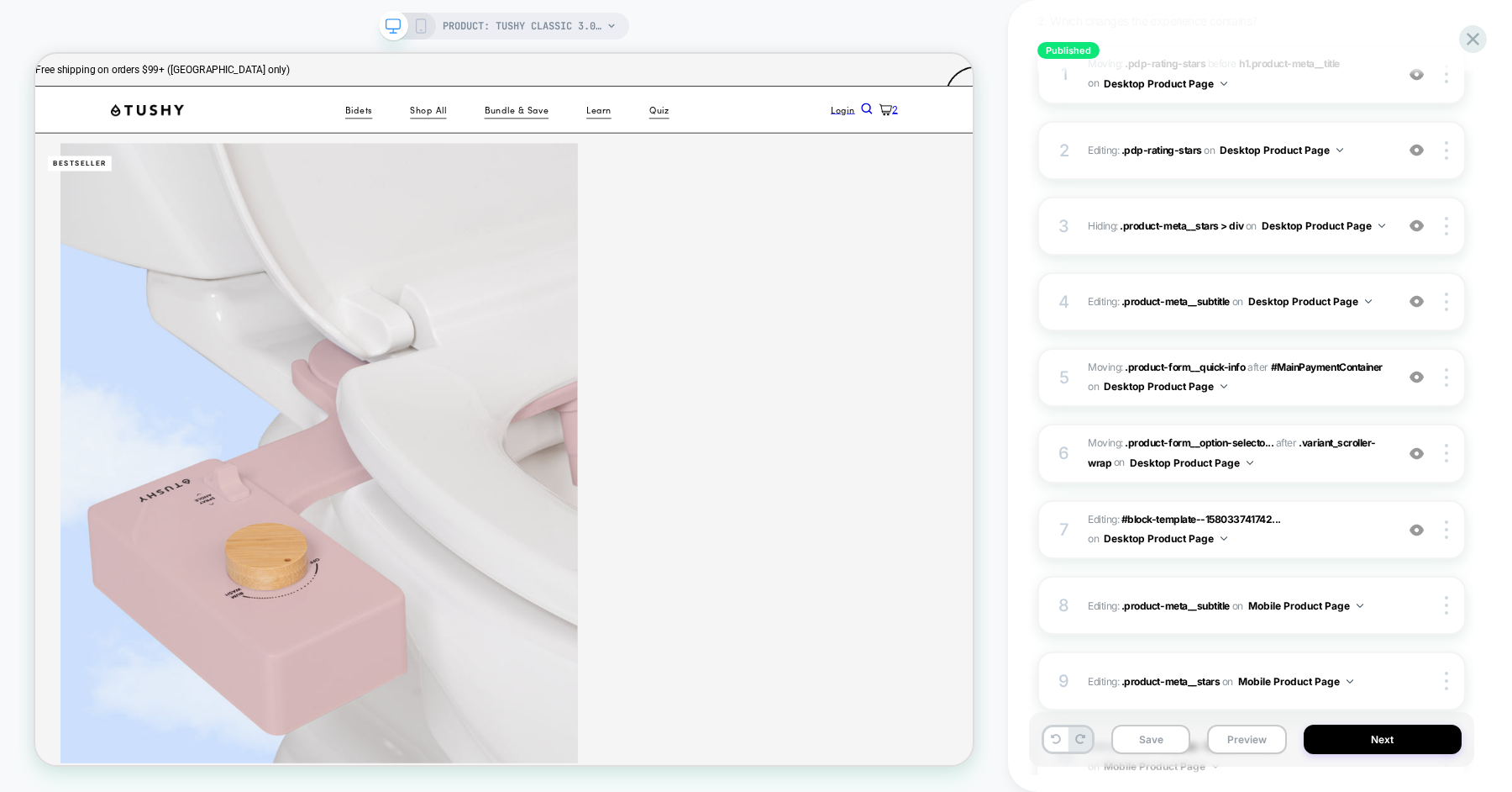
click at [1254, 487] on div "1 Moving: .pdp-rating-stars .pdp-rating-stars before h1.product-meta__title h1.…" at bounding box center [1251, 550] width 428 height 1012
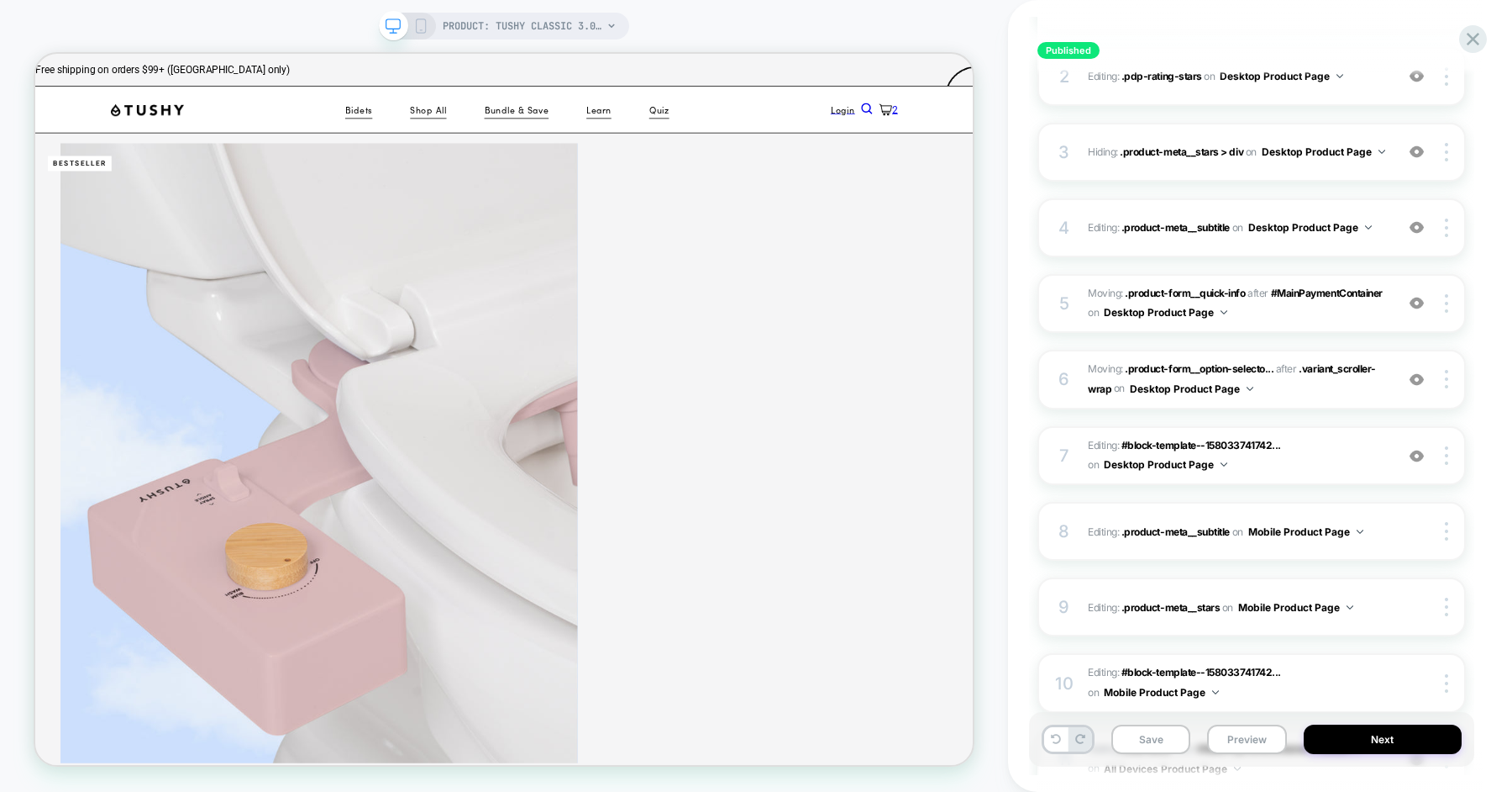
scroll to position [329, 0]
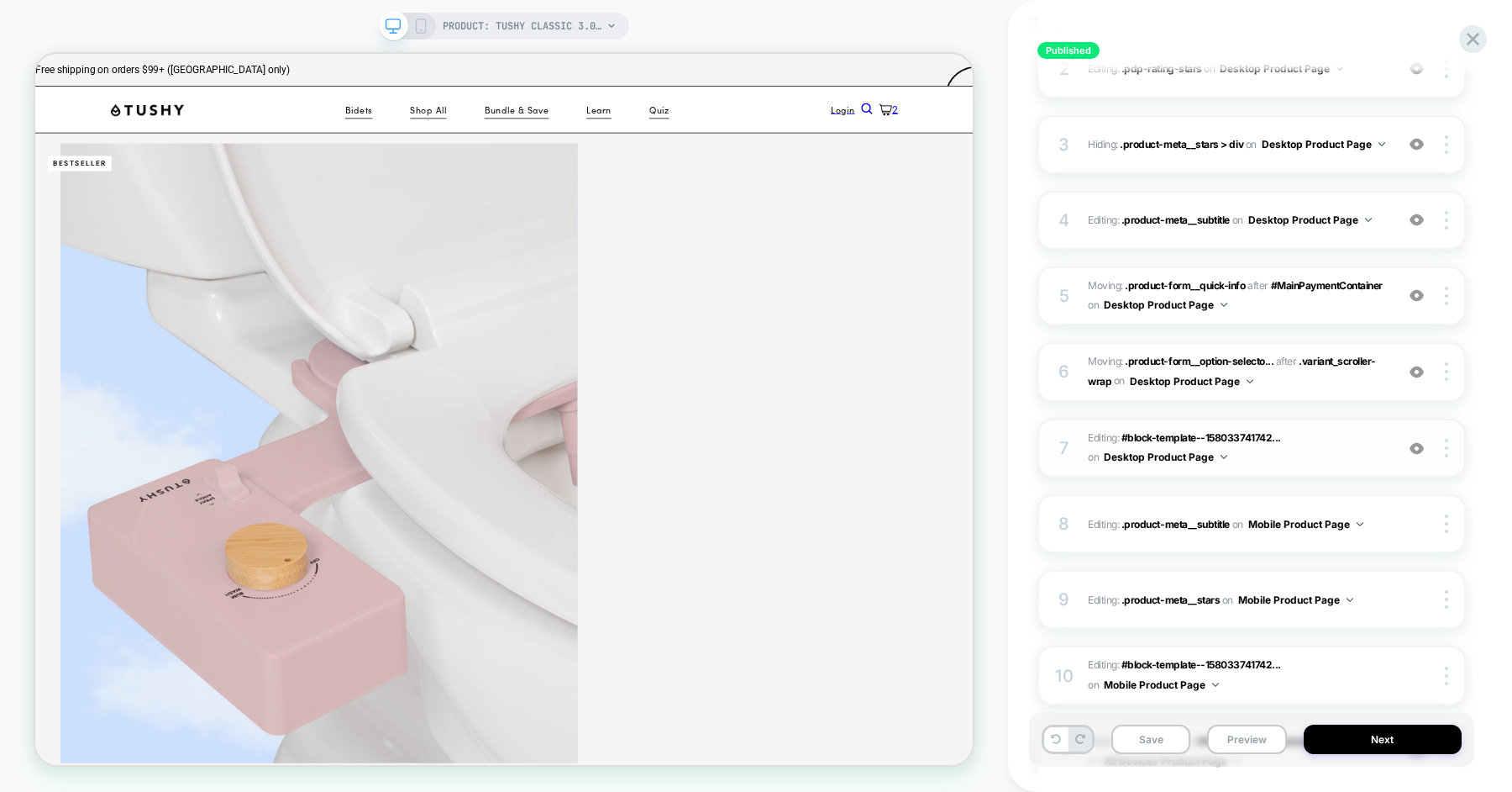
click at [1279, 464] on span "Editing : #block-template--158033741742... #block-template--15803374174250__mai…" at bounding box center [1236, 449] width 299 height 40
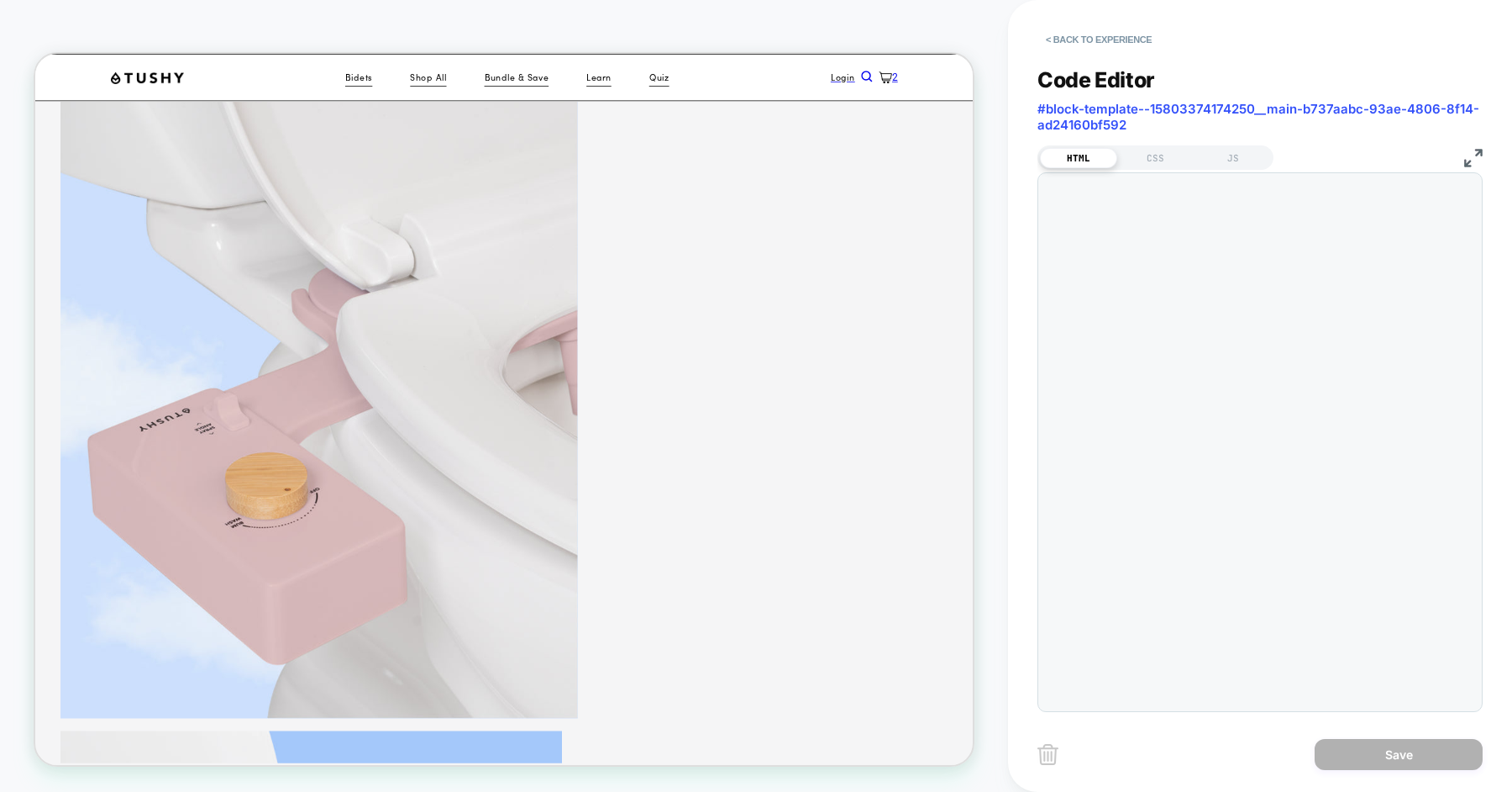
scroll to position [1223, 0]
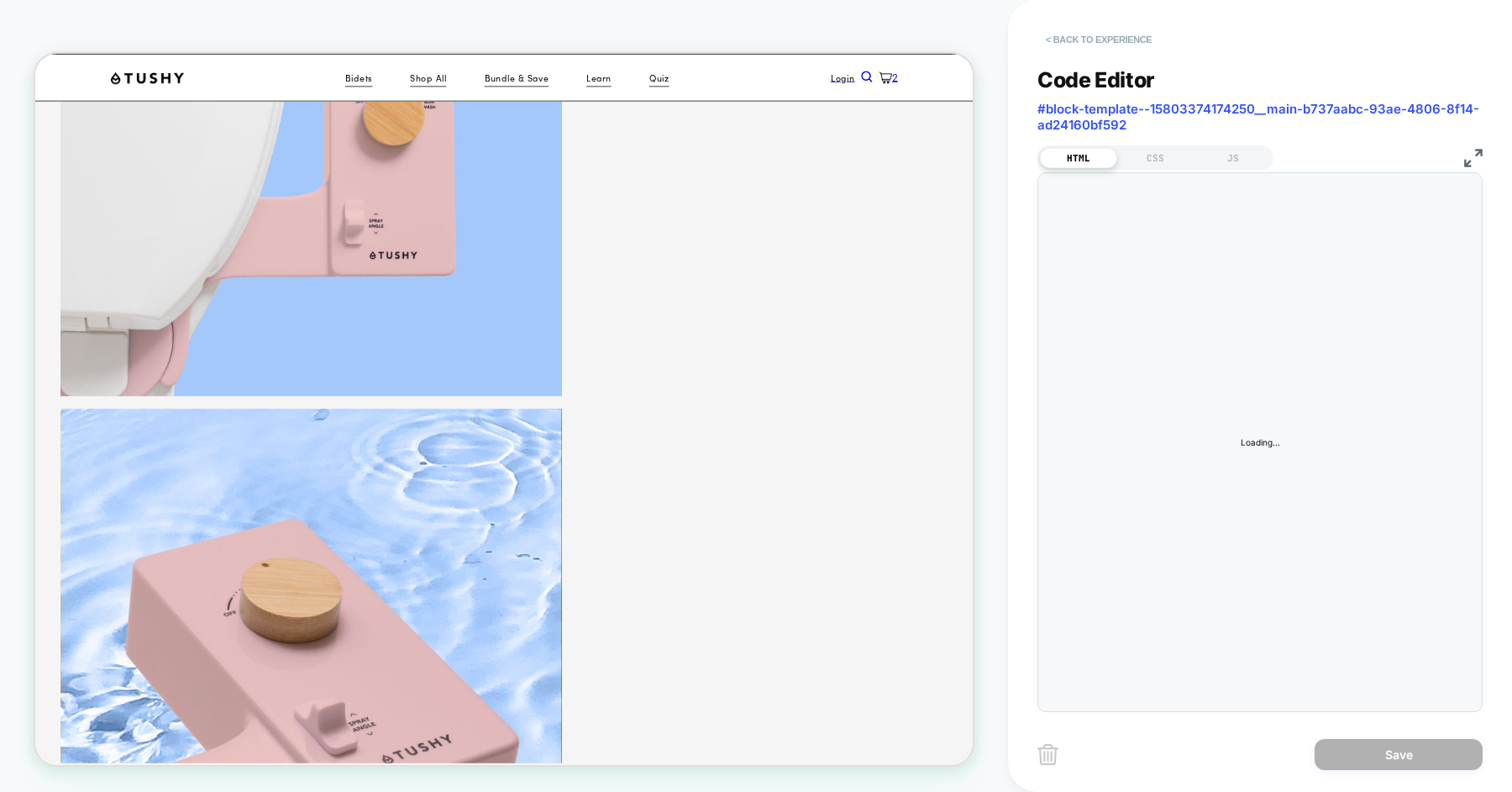
click at [1071, 46] on button "< Back to experience" at bounding box center [1098, 39] width 122 height 27
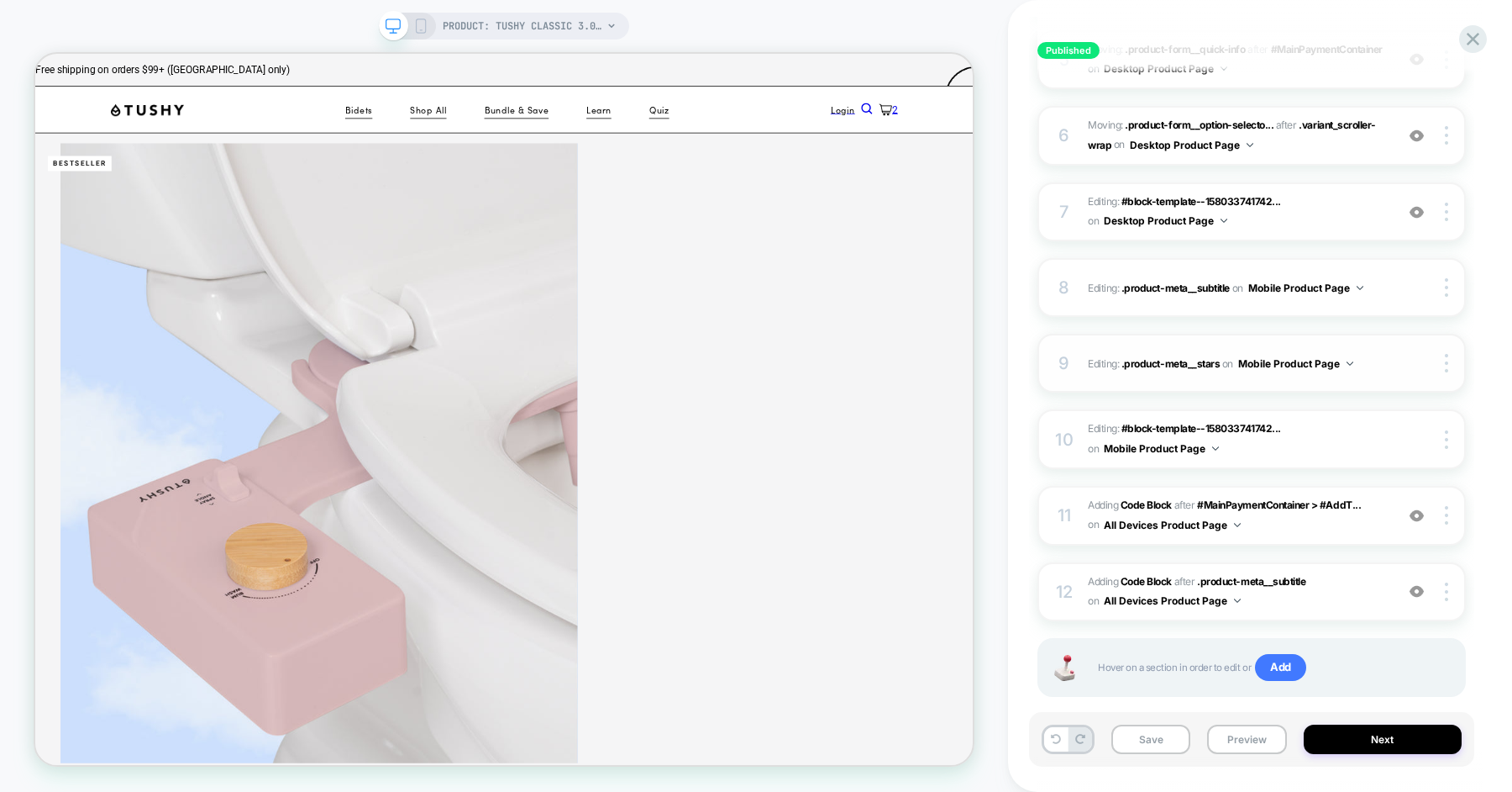
scroll to position [594, 0]
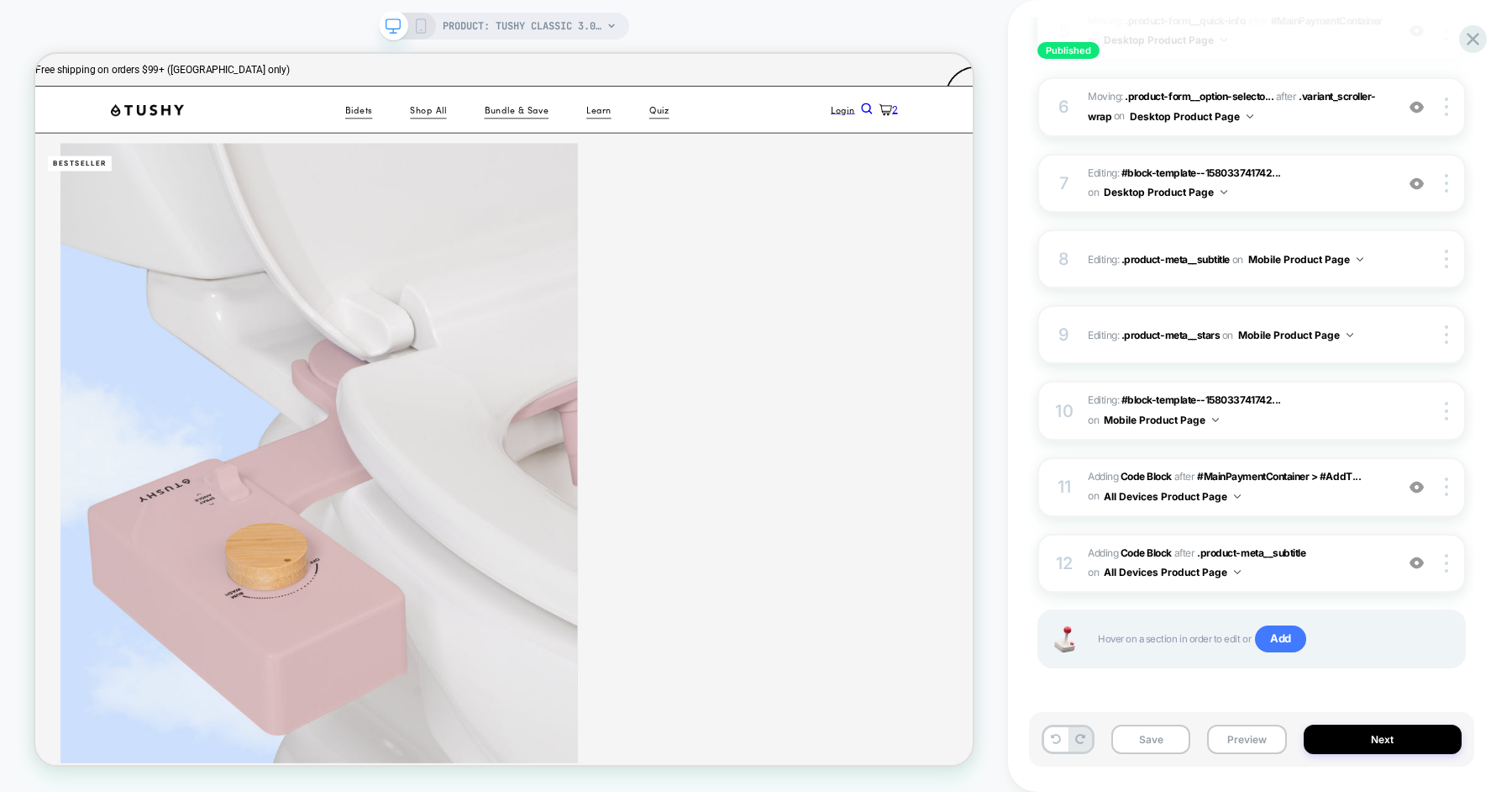
click at [1484, 431] on div "Published PDP Above the Fold - Classic 3.0 Click to edit experience details + A…" at bounding box center [1260, 396] width 504 height 792
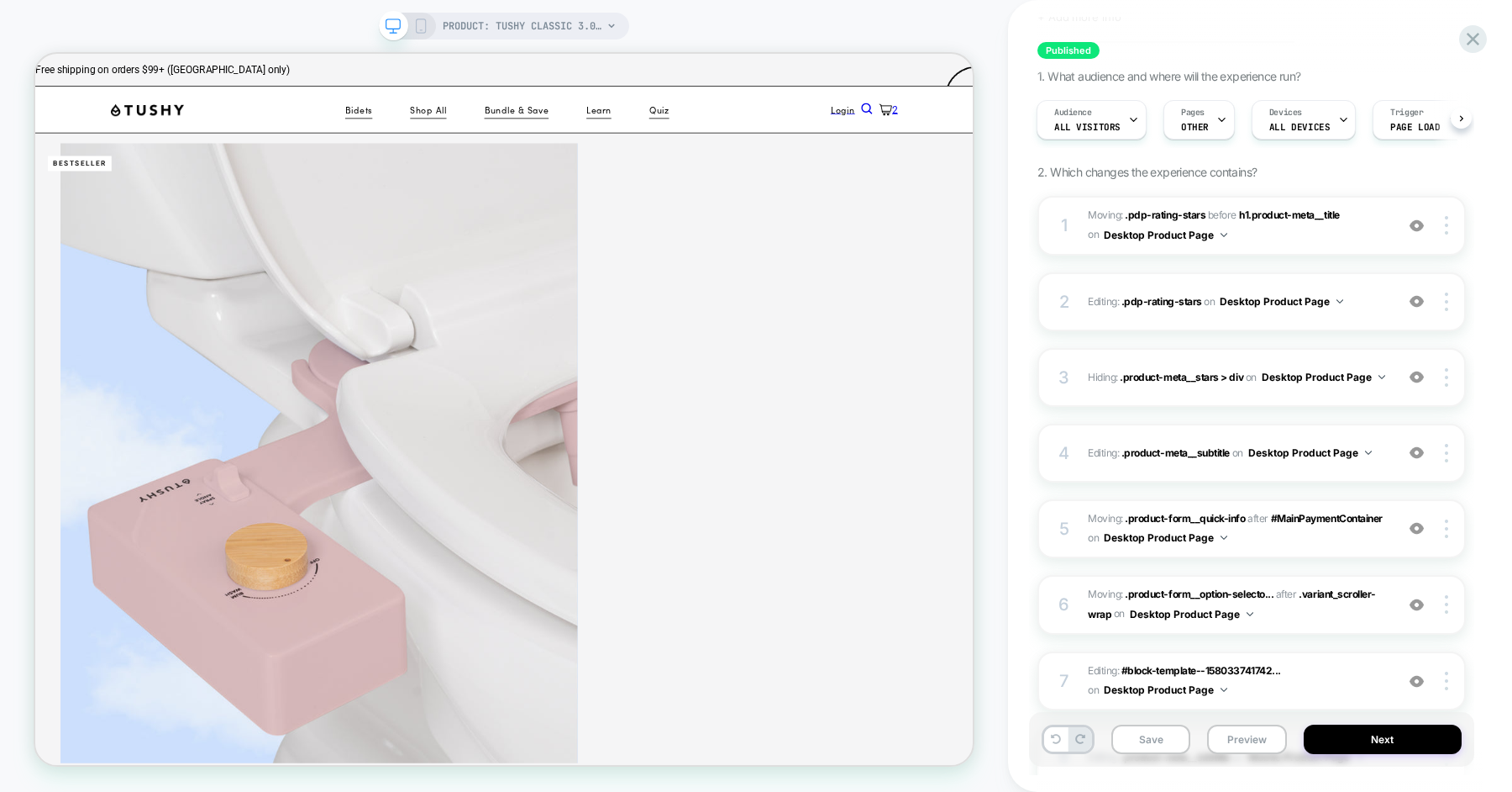
scroll to position [98, 0]
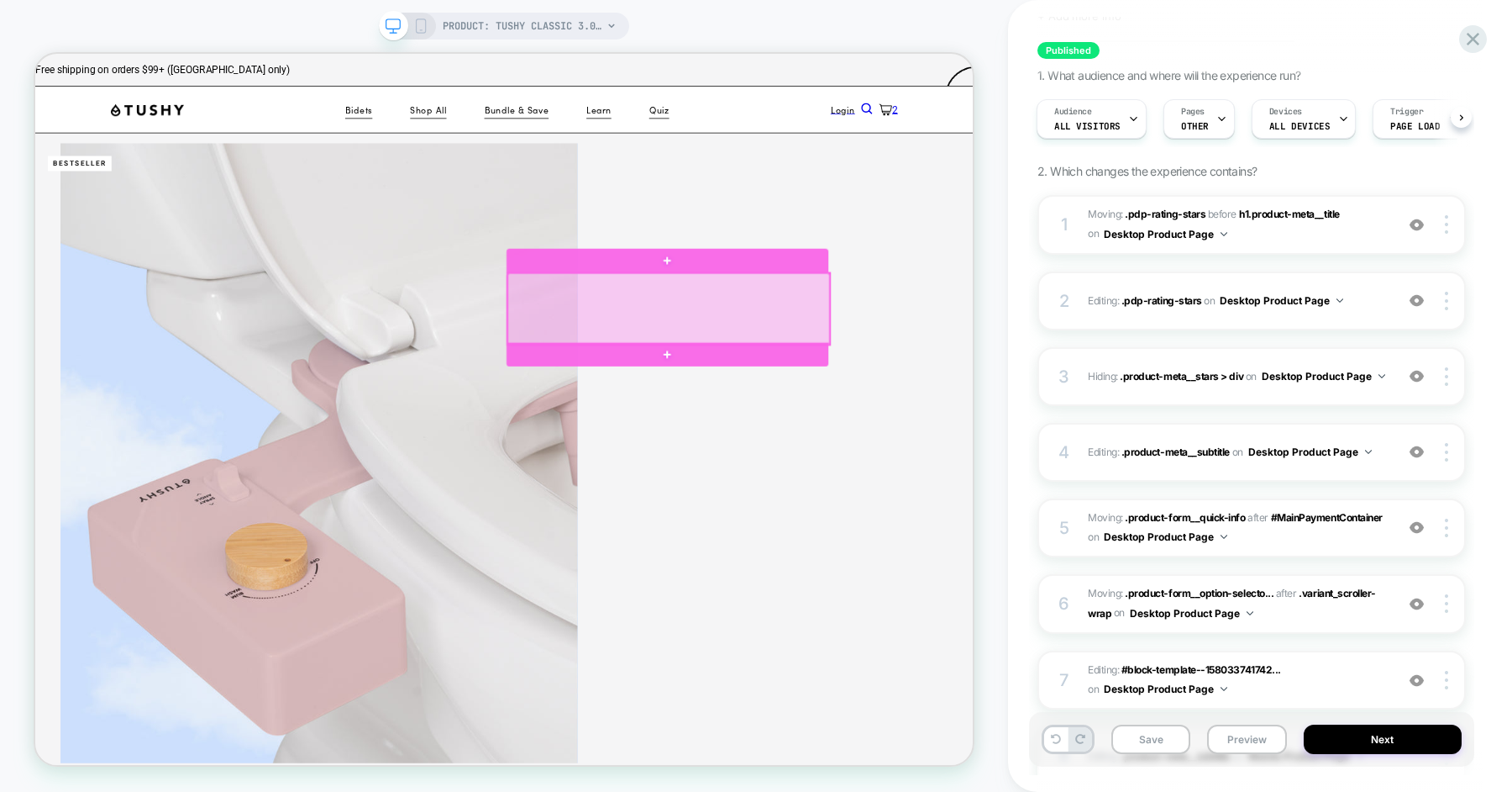
click at [947, 414] on div at bounding box center [880, 394] width 429 height 96
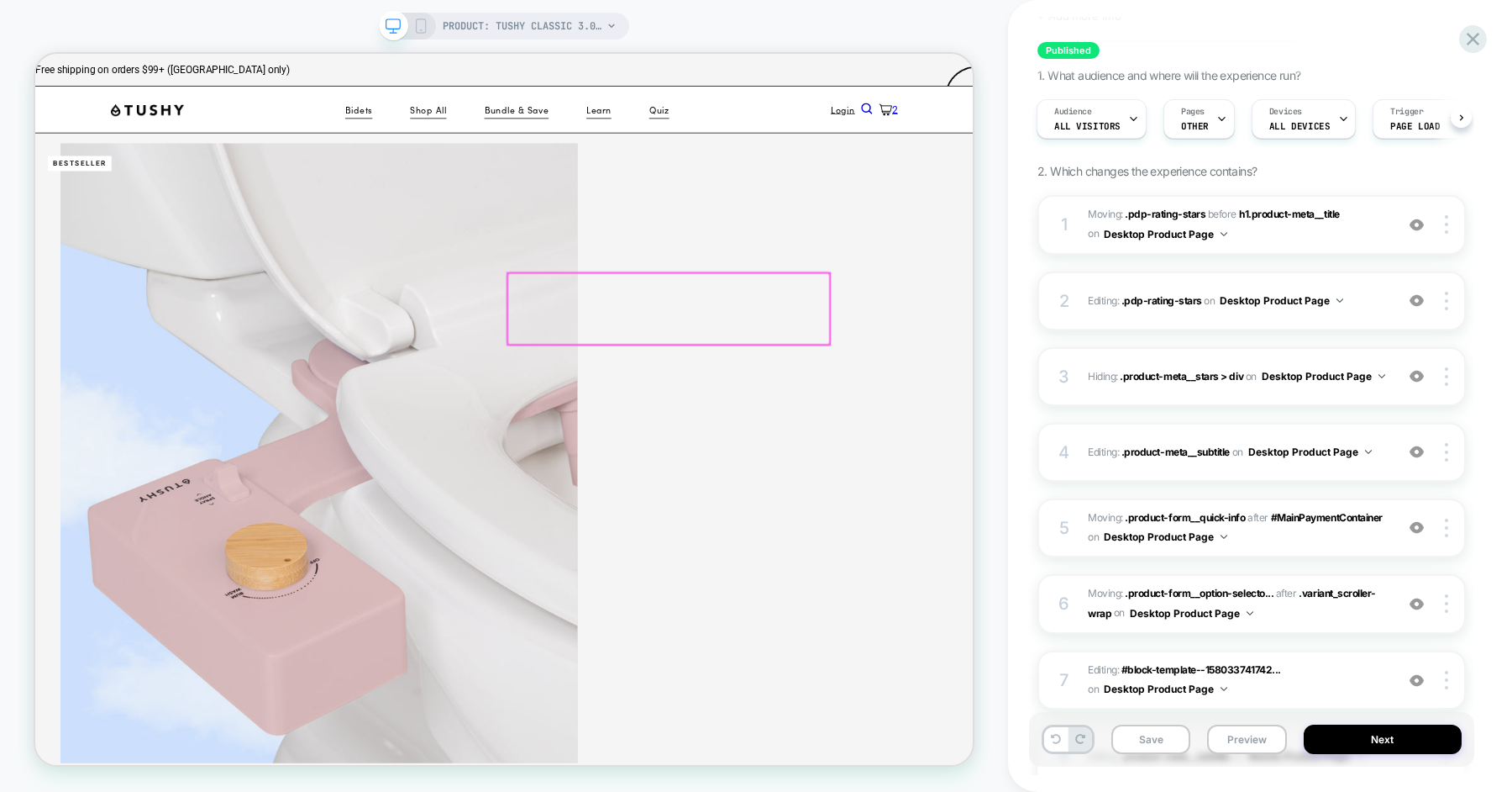
click at [986, 387] on div at bounding box center [880, 394] width 429 height 96
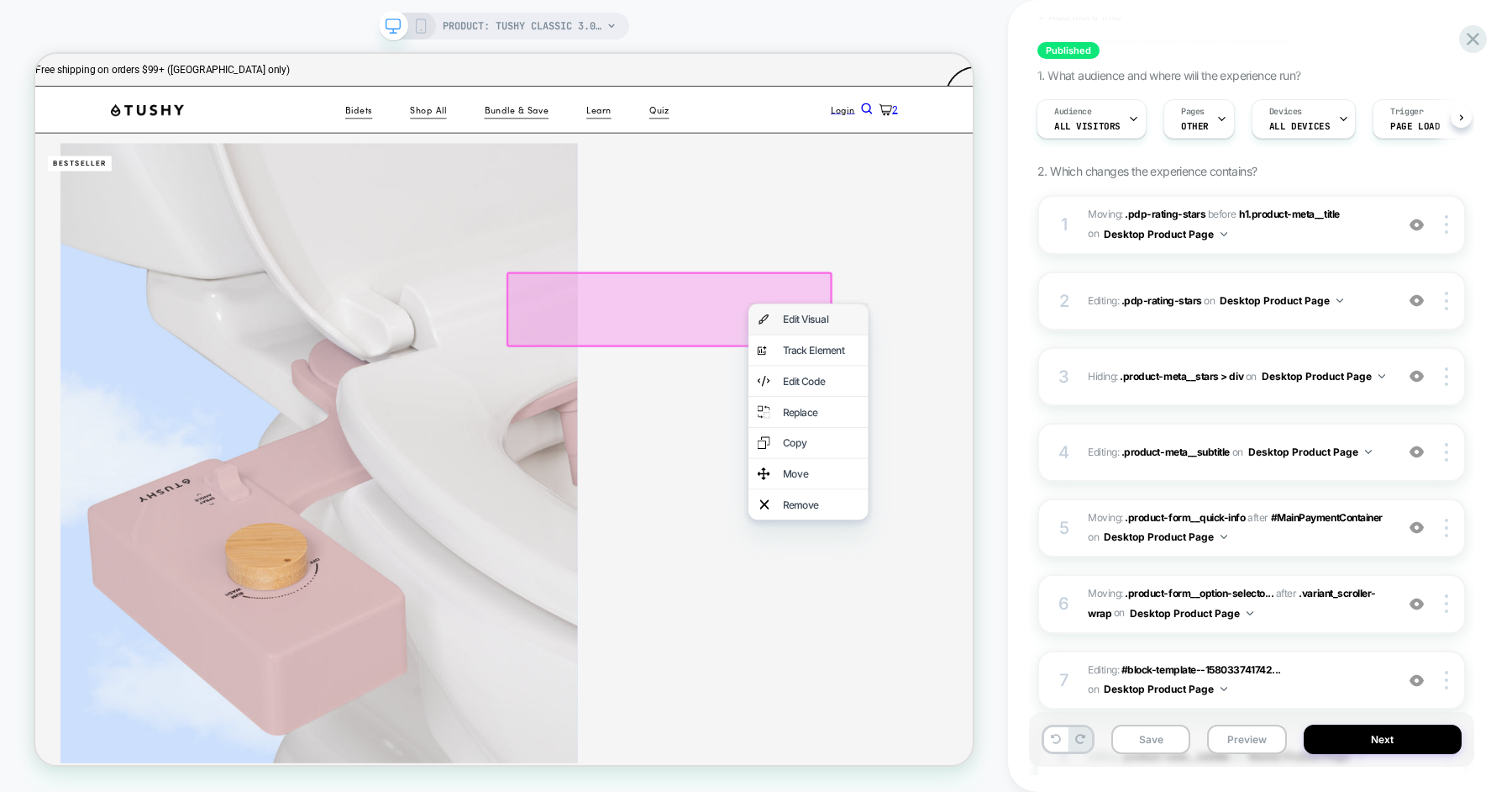
click at [1001, 397] on img at bounding box center [1007, 407] width 17 height 22
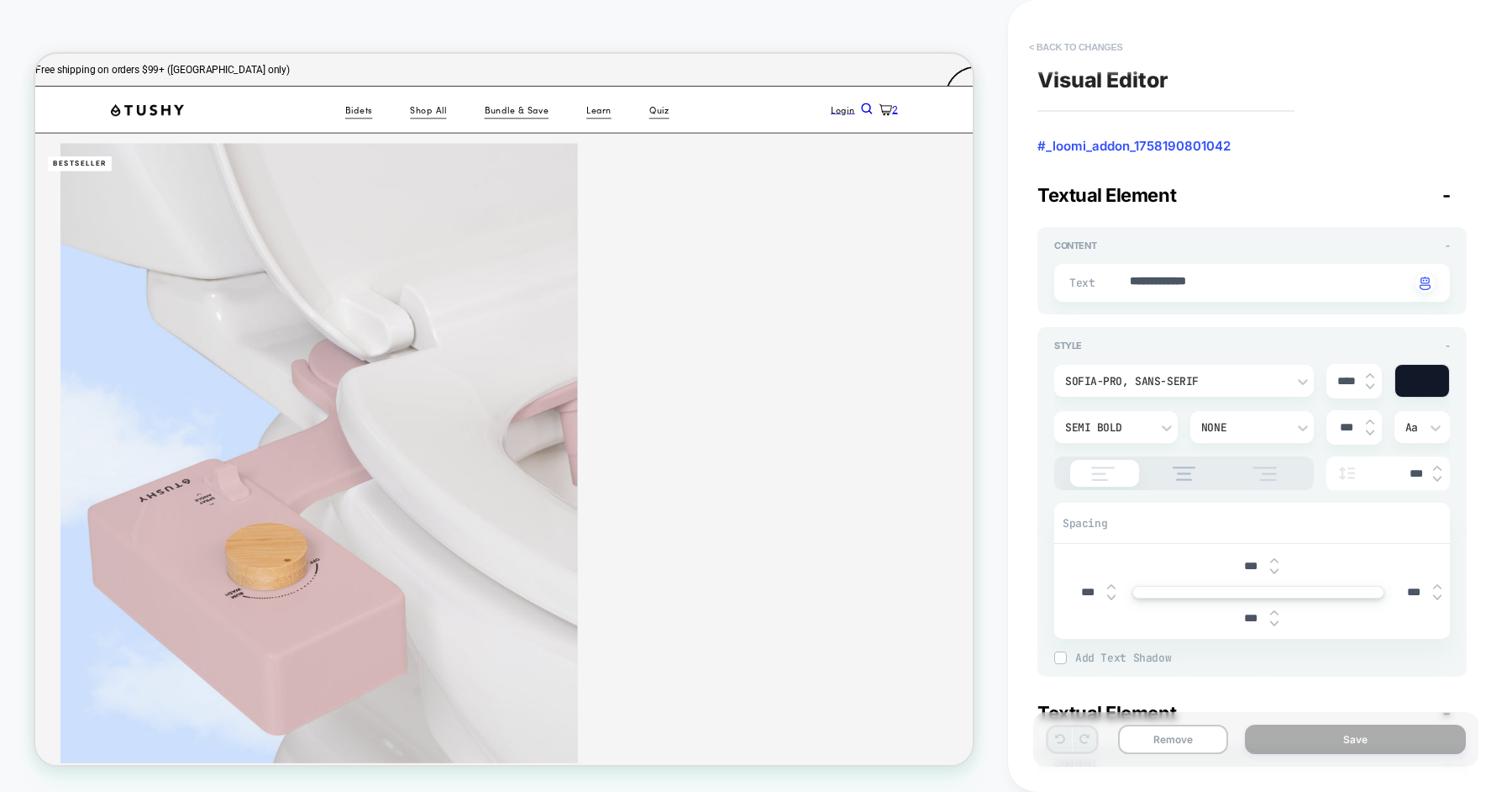
click at [1095, 41] on button "< Back to changes" at bounding box center [1075, 46] width 111 height 27
type textarea "*"
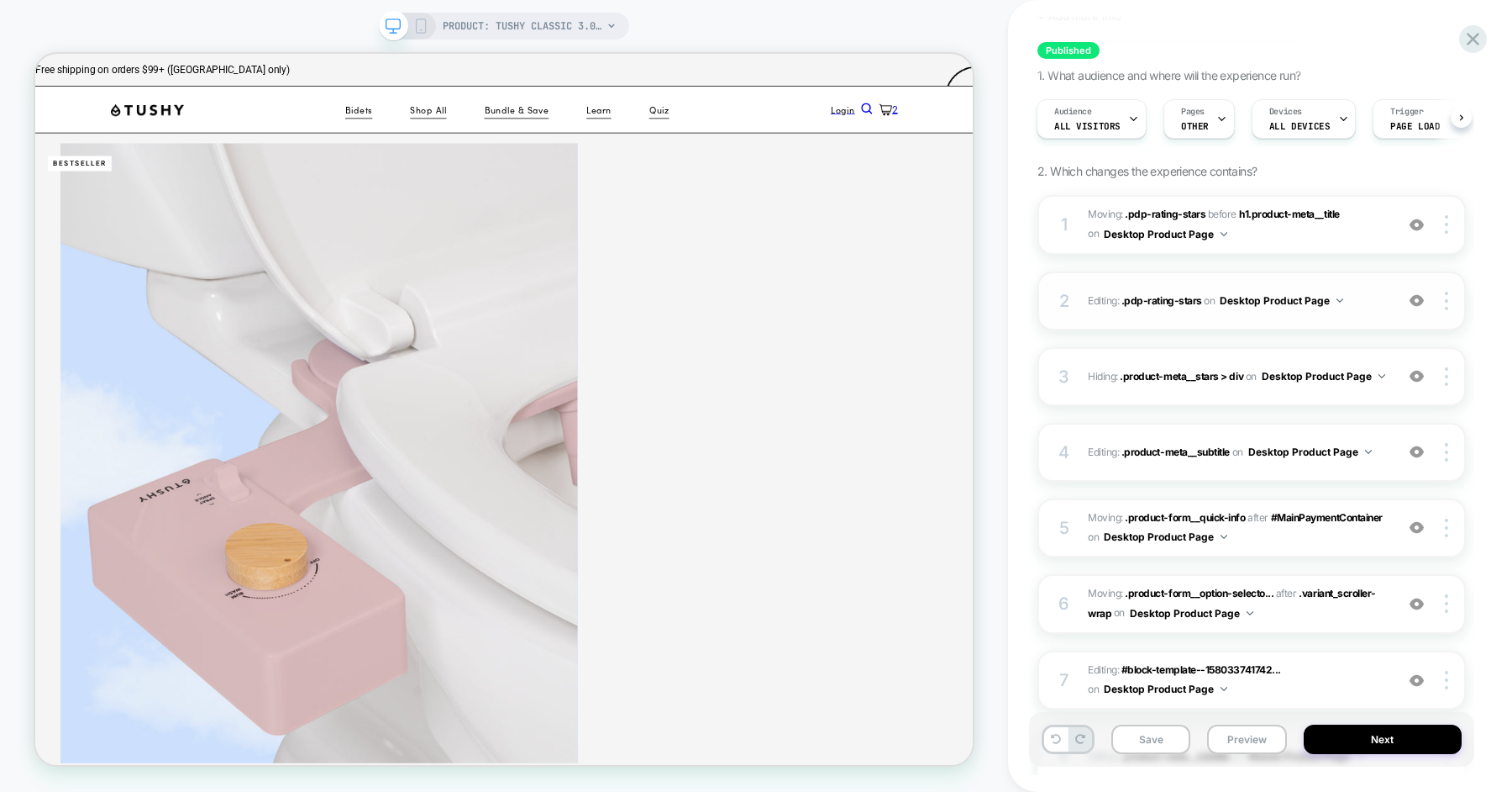
click at [1232, 327] on div "2 Editing : .pdp-rating-stars .pdp-rating-stars on Desktop Product Page Add Bef…" at bounding box center [1251, 301] width 428 height 59
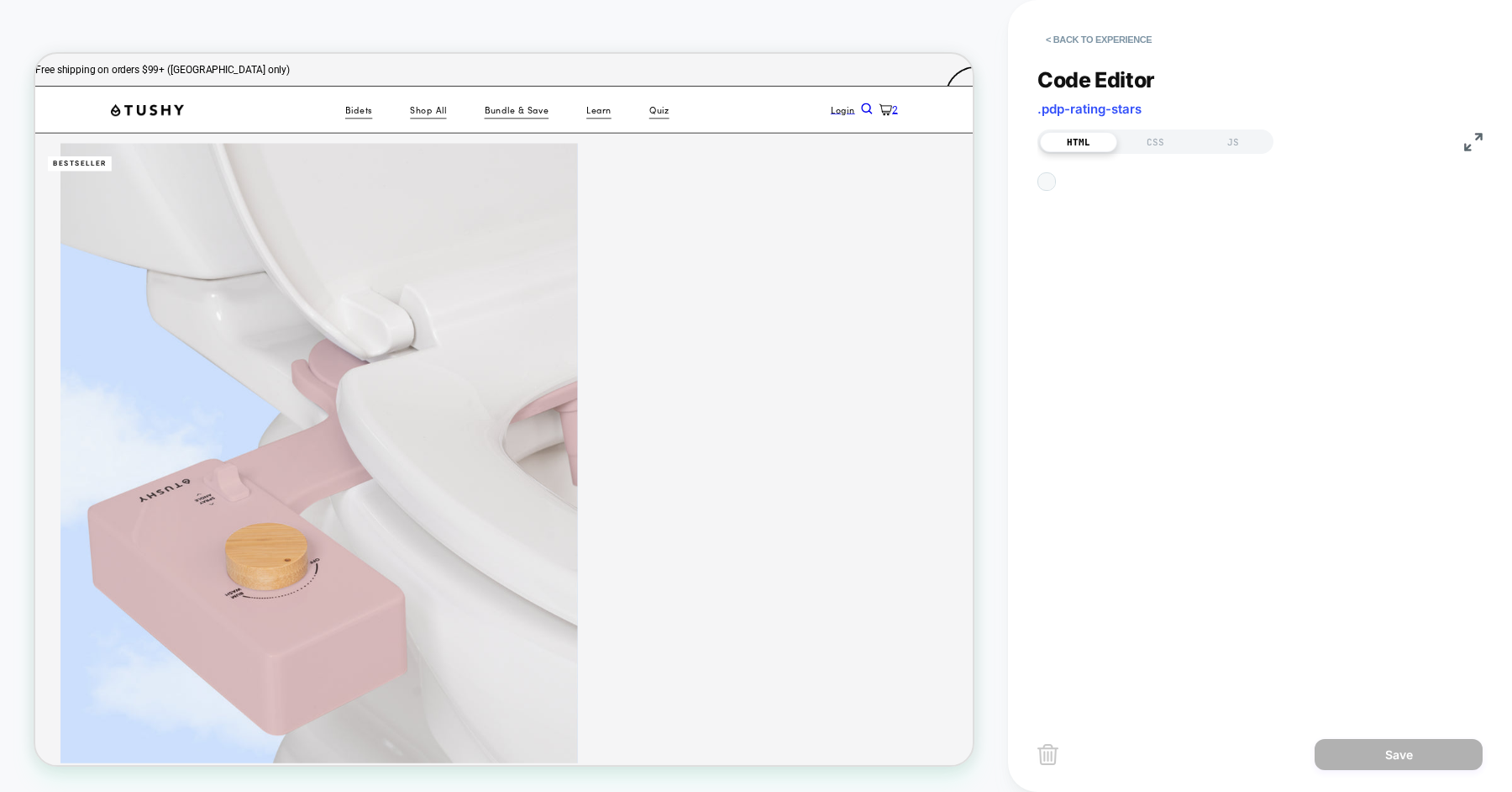
scroll to position [227, 0]
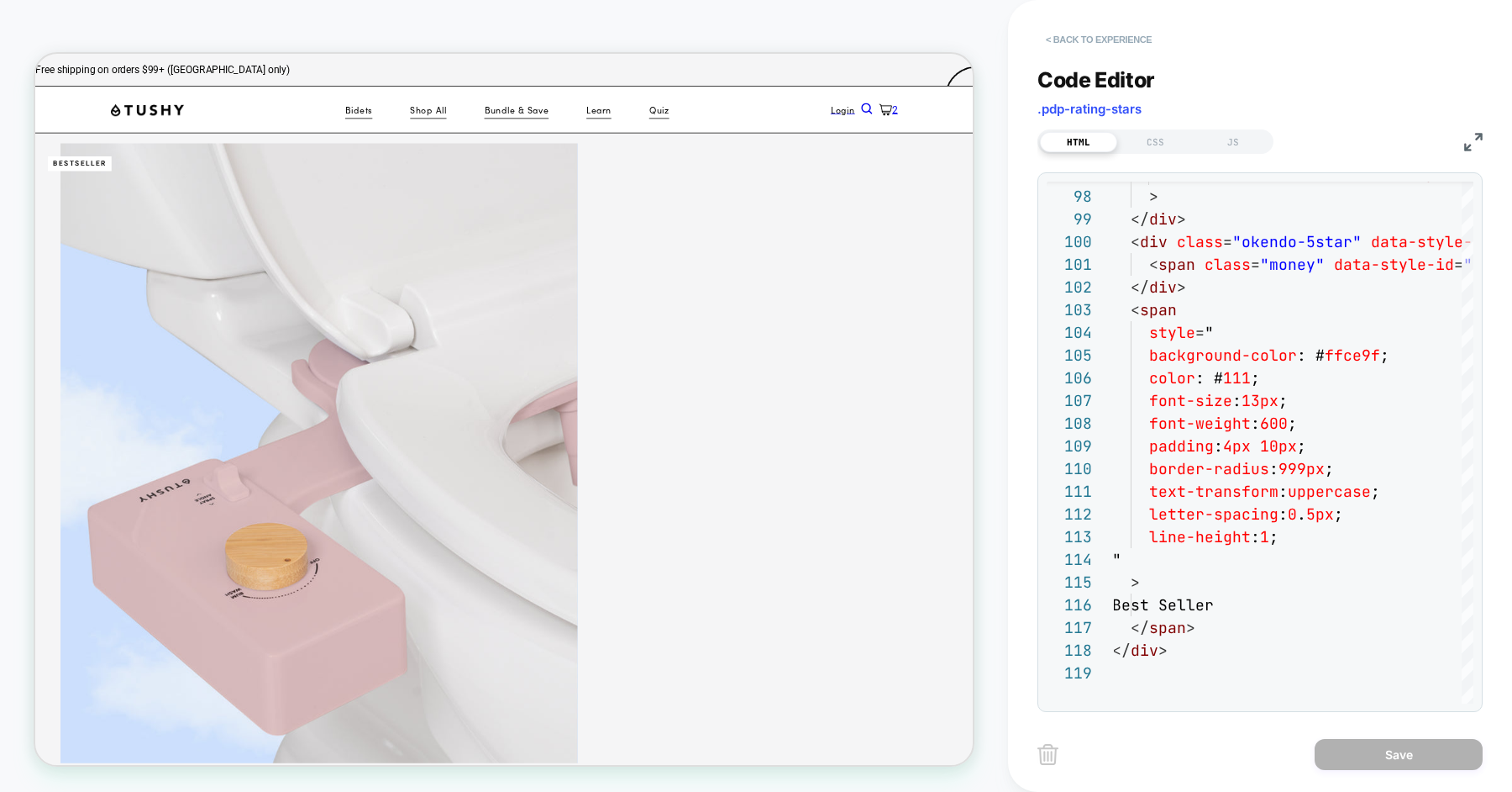
click at [1094, 38] on button "< Back to experience" at bounding box center [1098, 39] width 122 height 27
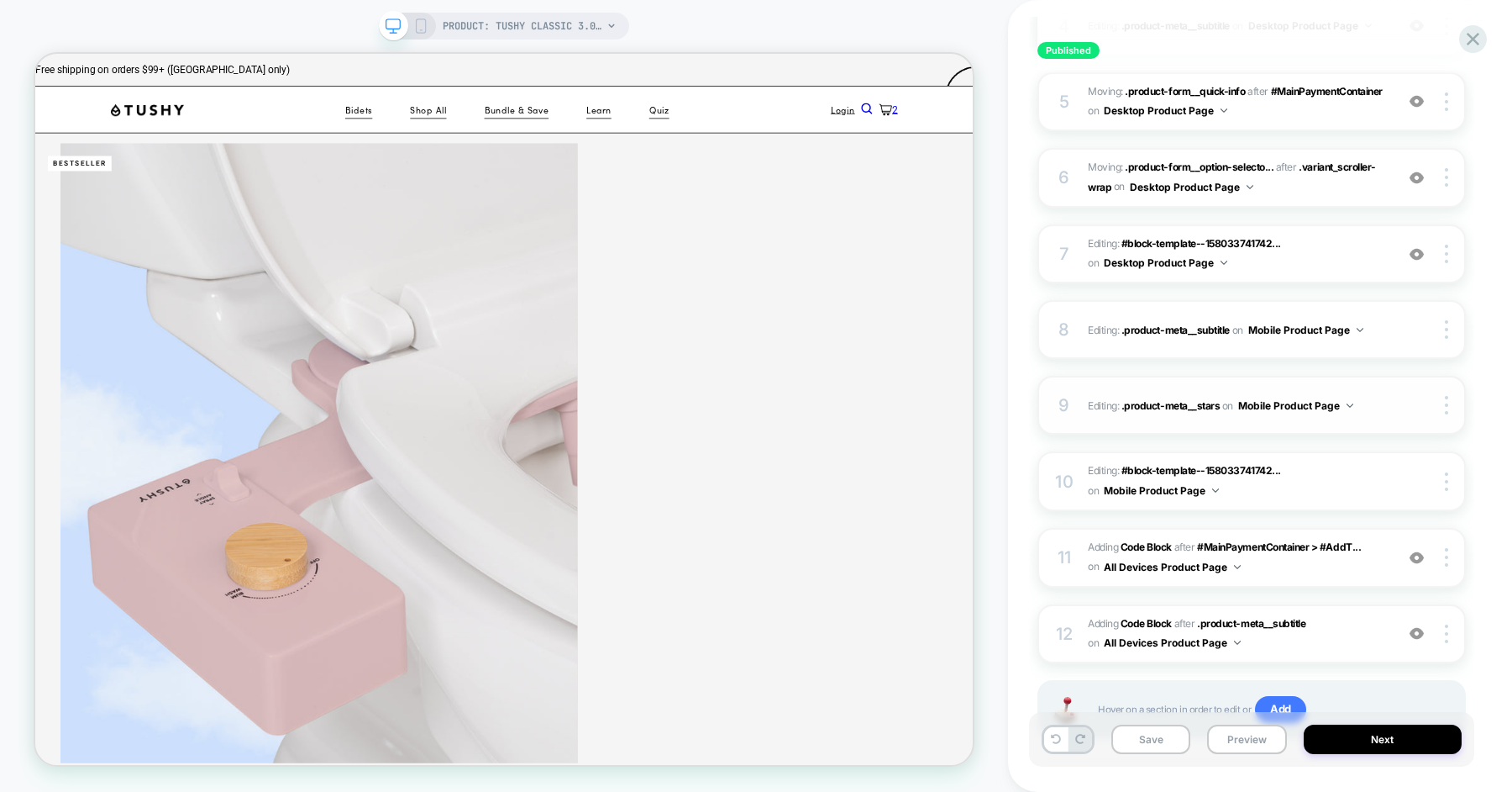
scroll to position [594, 0]
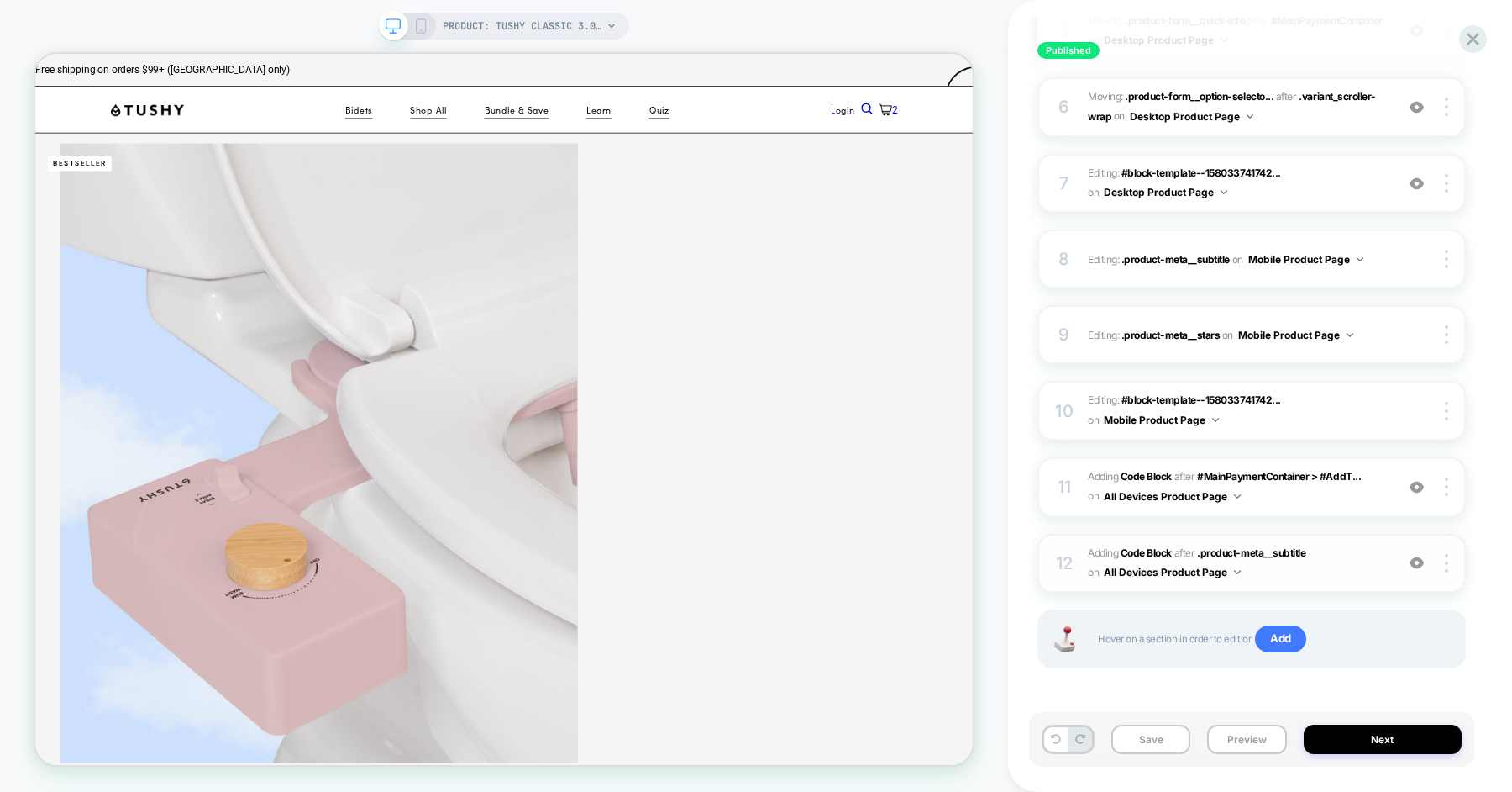
click at [1280, 571] on span "Adding Code Block AFTER .product-meta__subtitle .product-meta__subtitle on All …" at bounding box center [1236, 563] width 299 height 40
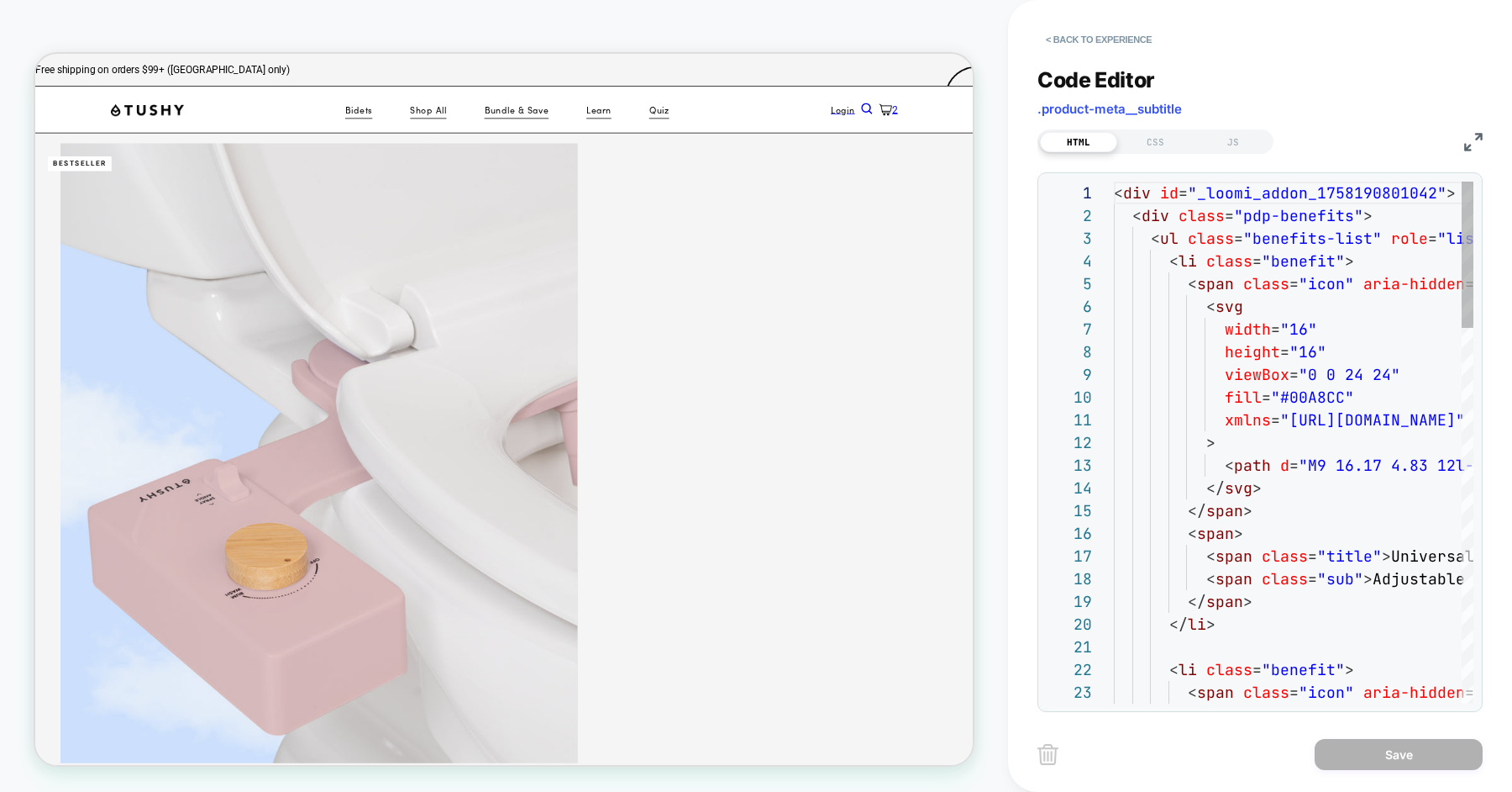
scroll to position [227, 0]
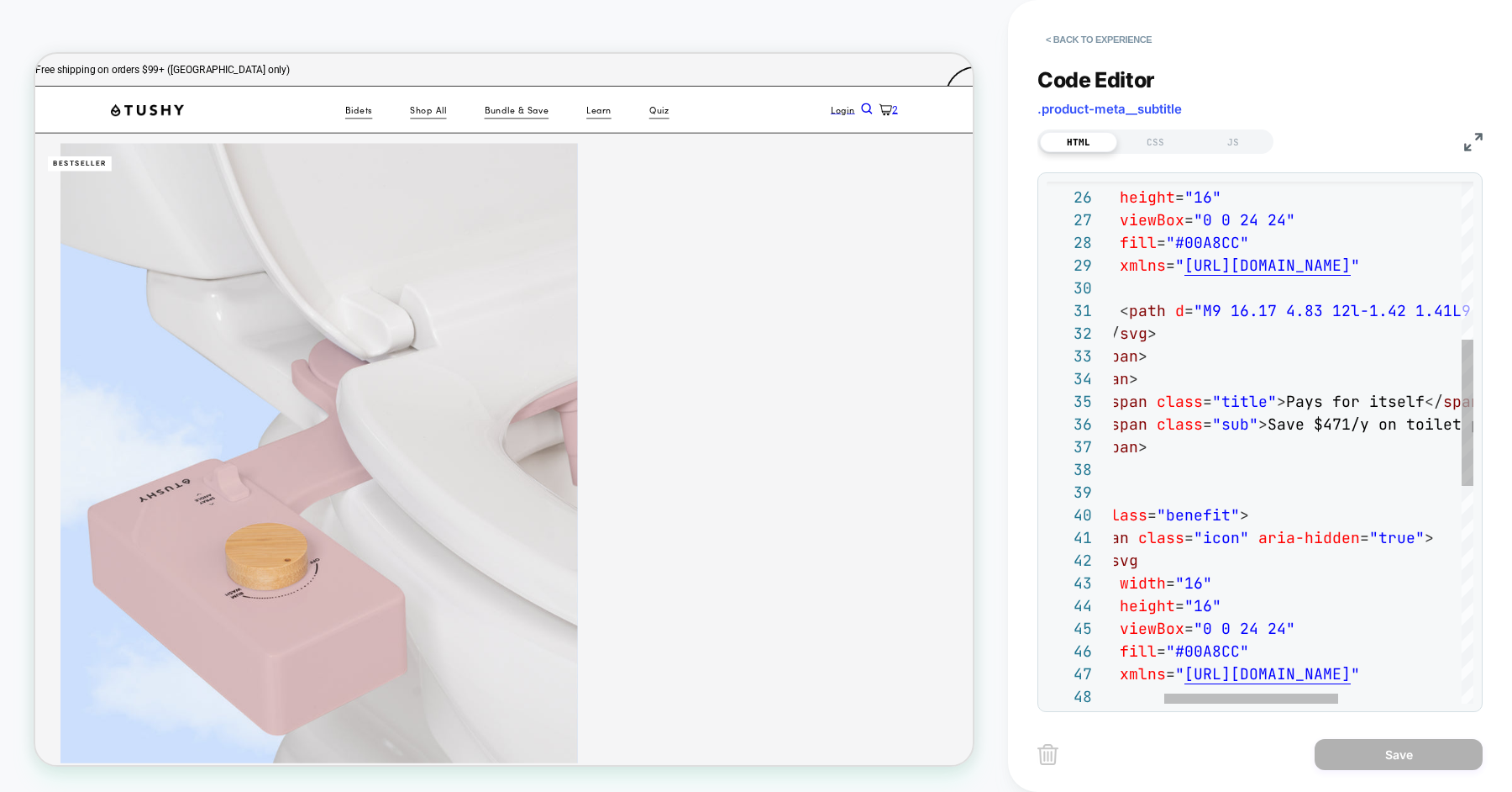
click at [1362, 424] on div "width = "16" height = "16" viewBox = "0 0 24 24" fill = "#00A8CC" xmlns = " [UR…" at bounding box center [1368, 549] width 719 height 1861
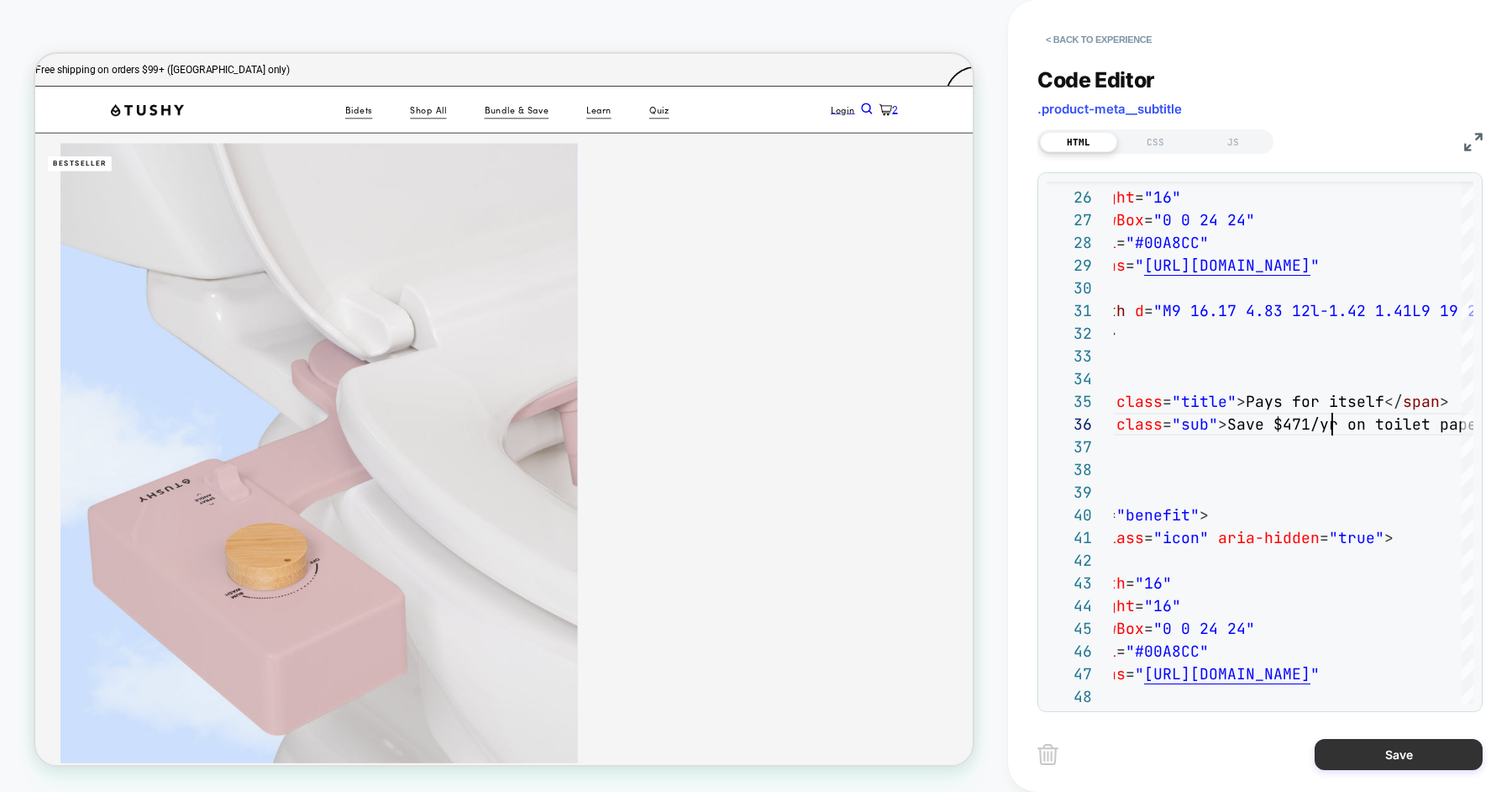
type textarea "**********"
click at [1348, 750] on button "Save" at bounding box center [1398, 754] width 168 height 31
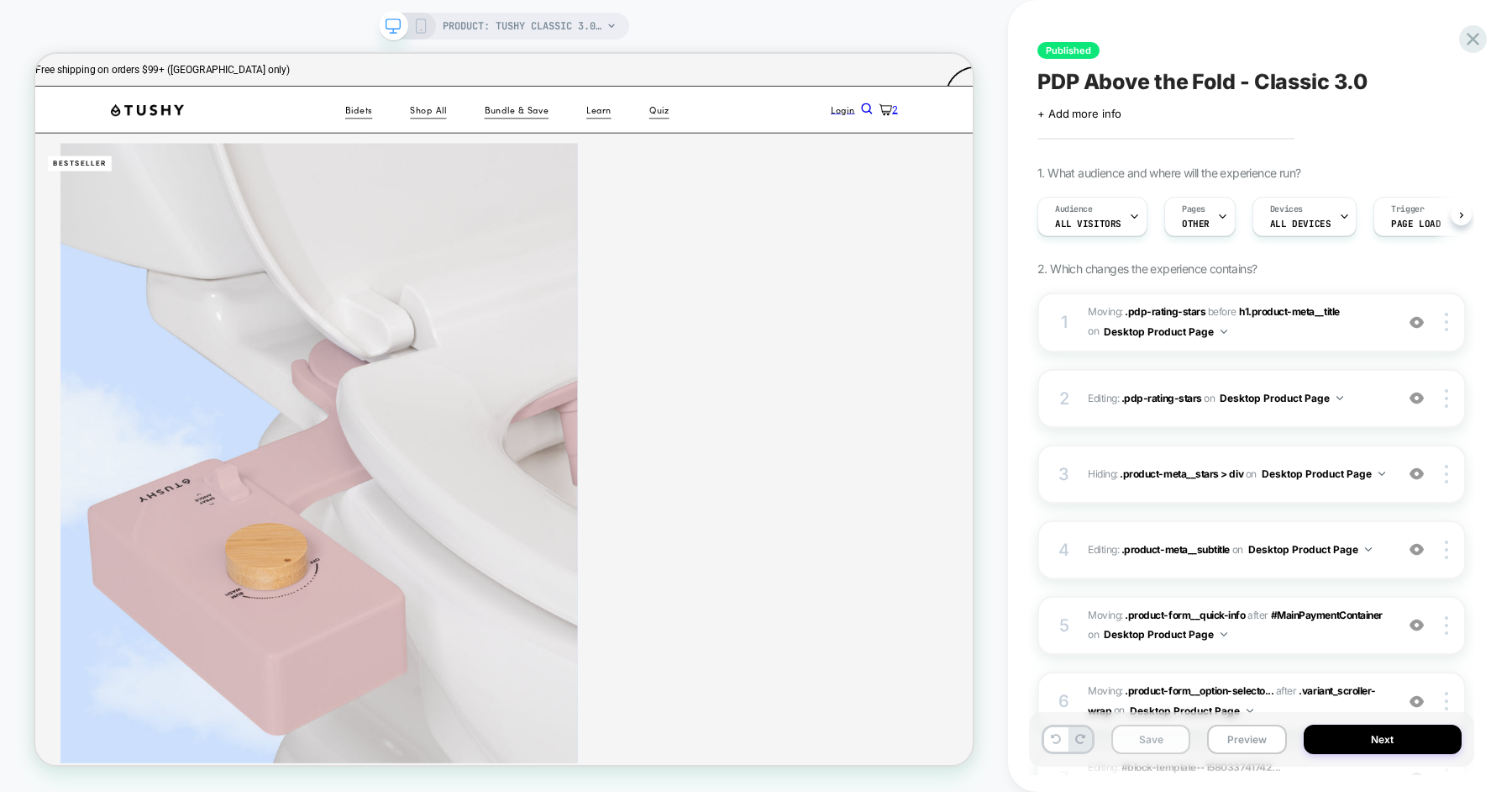
scroll to position [0, 1]
click at [1150, 734] on button "Save" at bounding box center [1150, 739] width 79 height 29
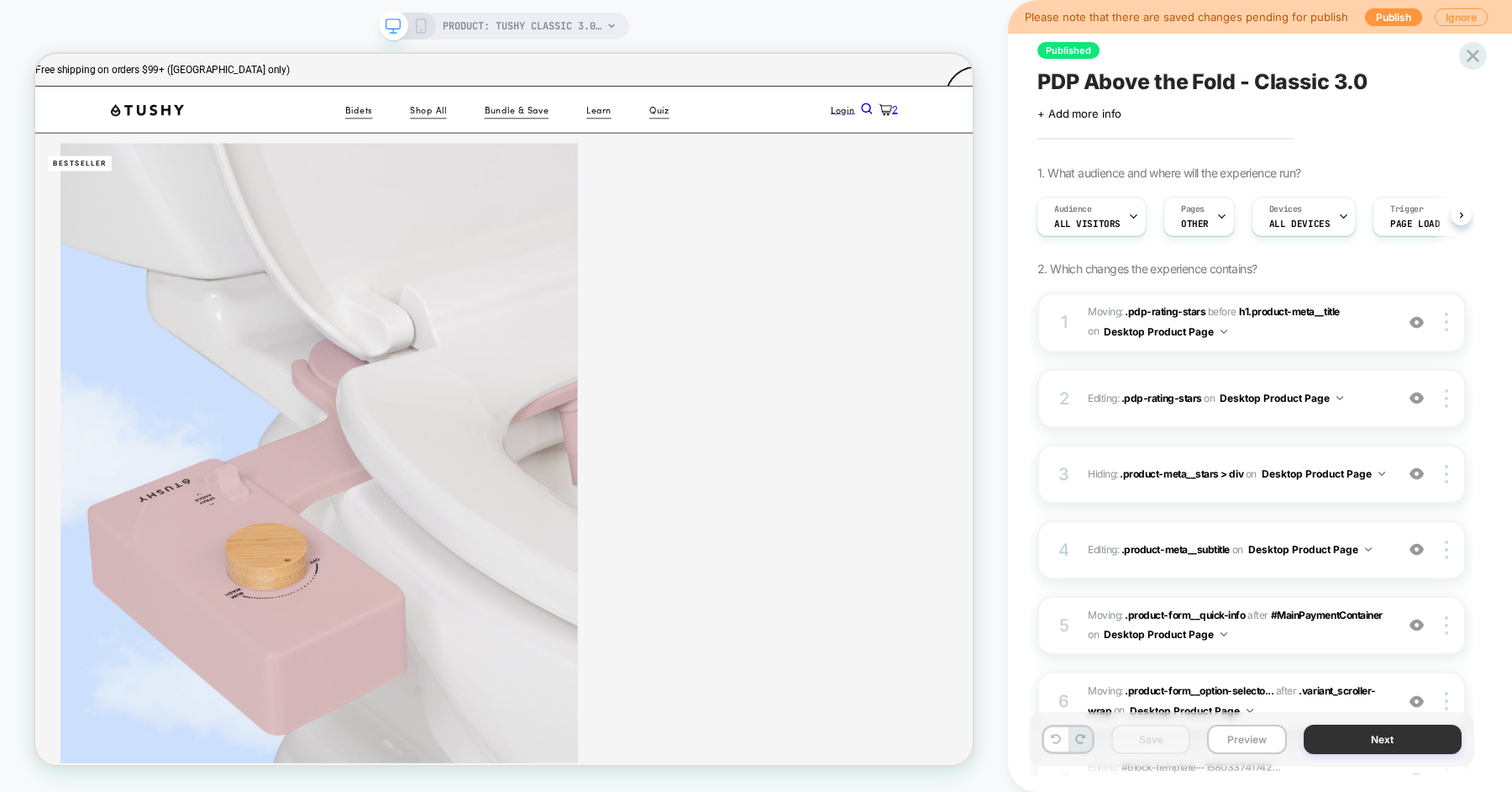
click at [1321, 746] on button "Next" at bounding box center [1382, 739] width 158 height 29
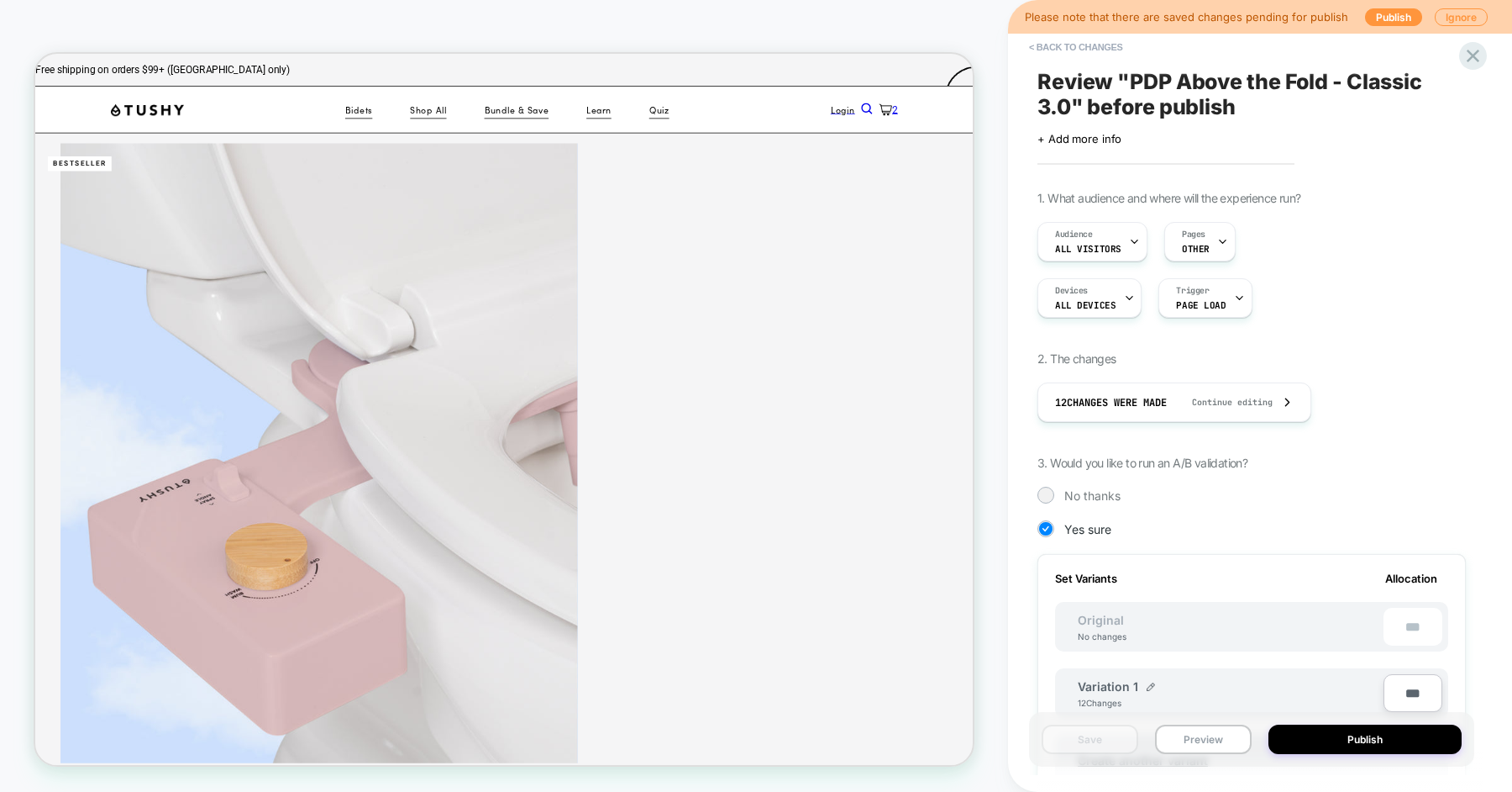
scroll to position [0, 2]
click at [1362, 747] on button "Publish" at bounding box center [1365, 739] width 193 height 29
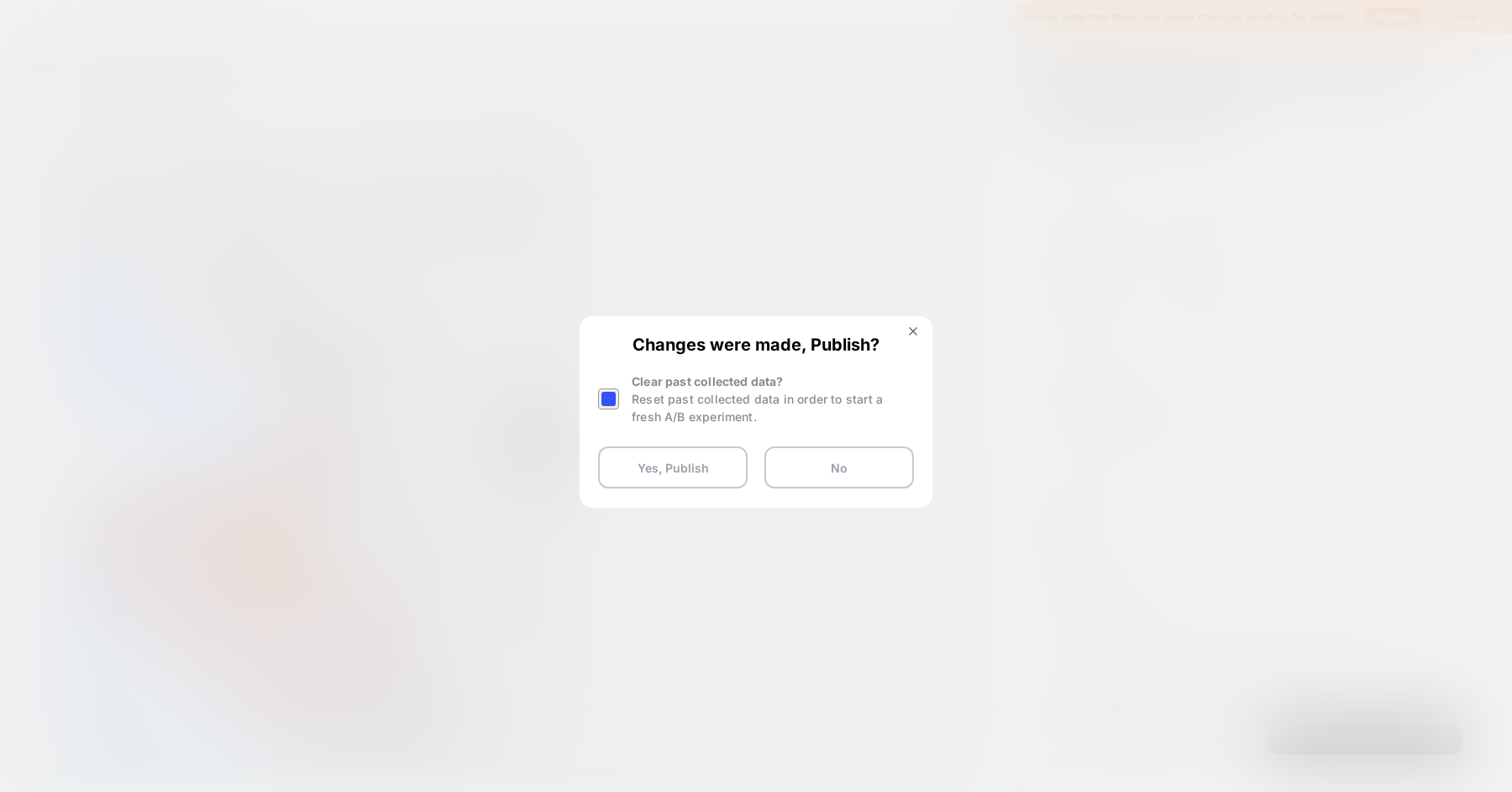
click at [600, 404] on div at bounding box center [609, 398] width 21 height 21
click at [660, 470] on button "Yes, Publish" at bounding box center [673, 467] width 150 height 42
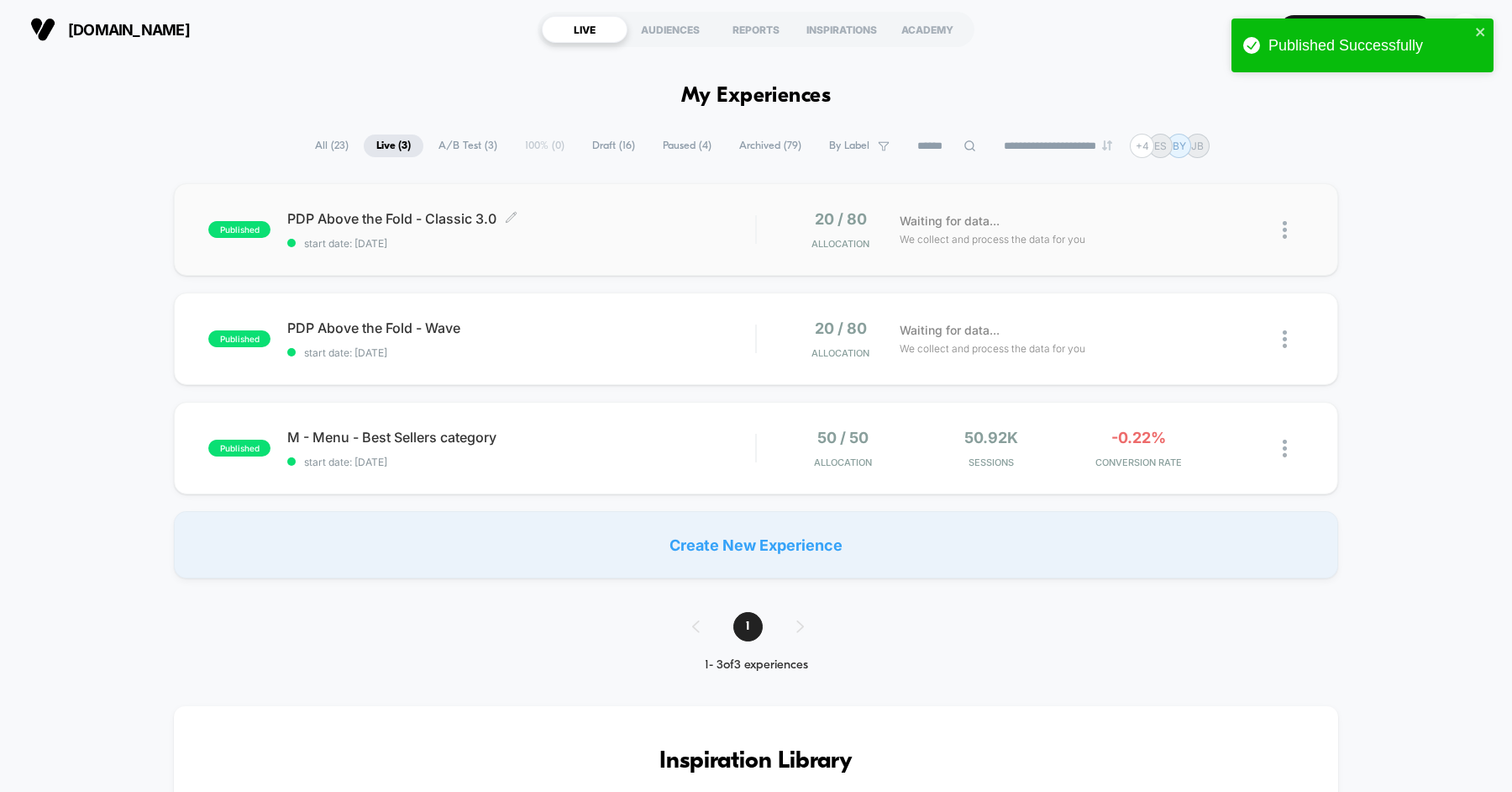
click at [590, 223] on span "PDP Above the Fold - Classic 3.0 Click to edit experience details" at bounding box center [520, 218] width 467 height 17
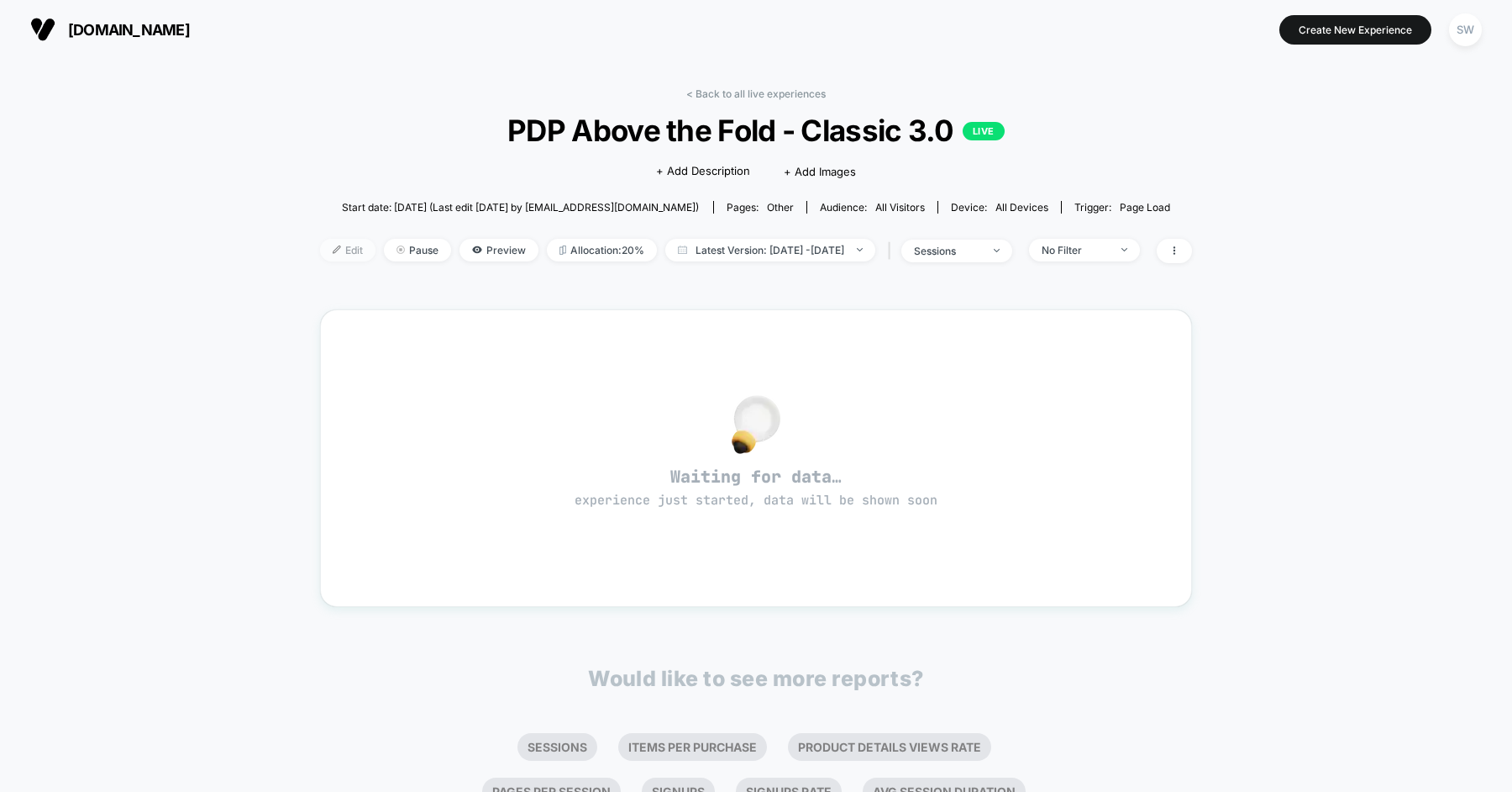
click at [320, 239] on span "Edit" at bounding box center [348, 250] width 55 height 23
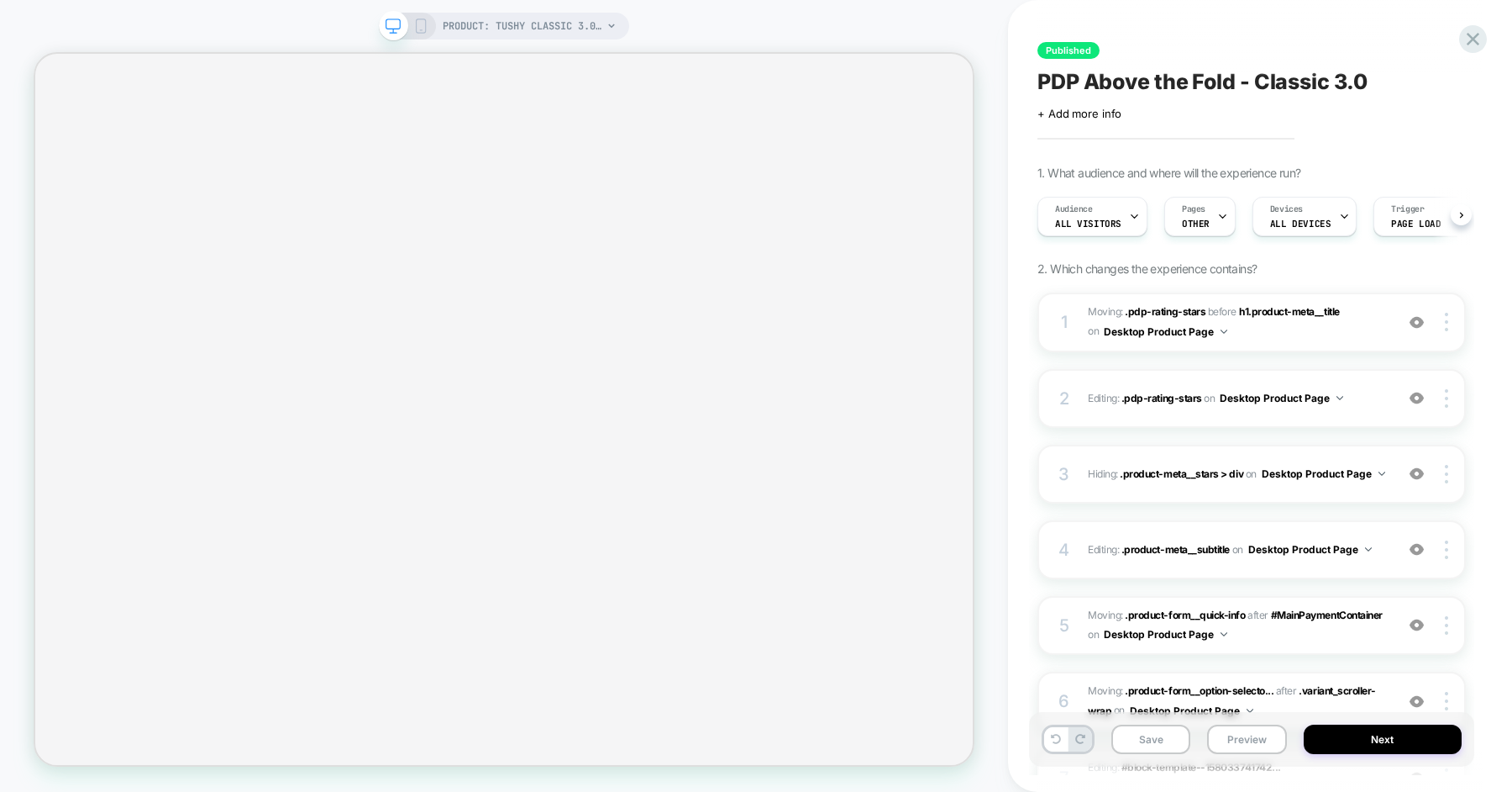
scroll to position [0, 2]
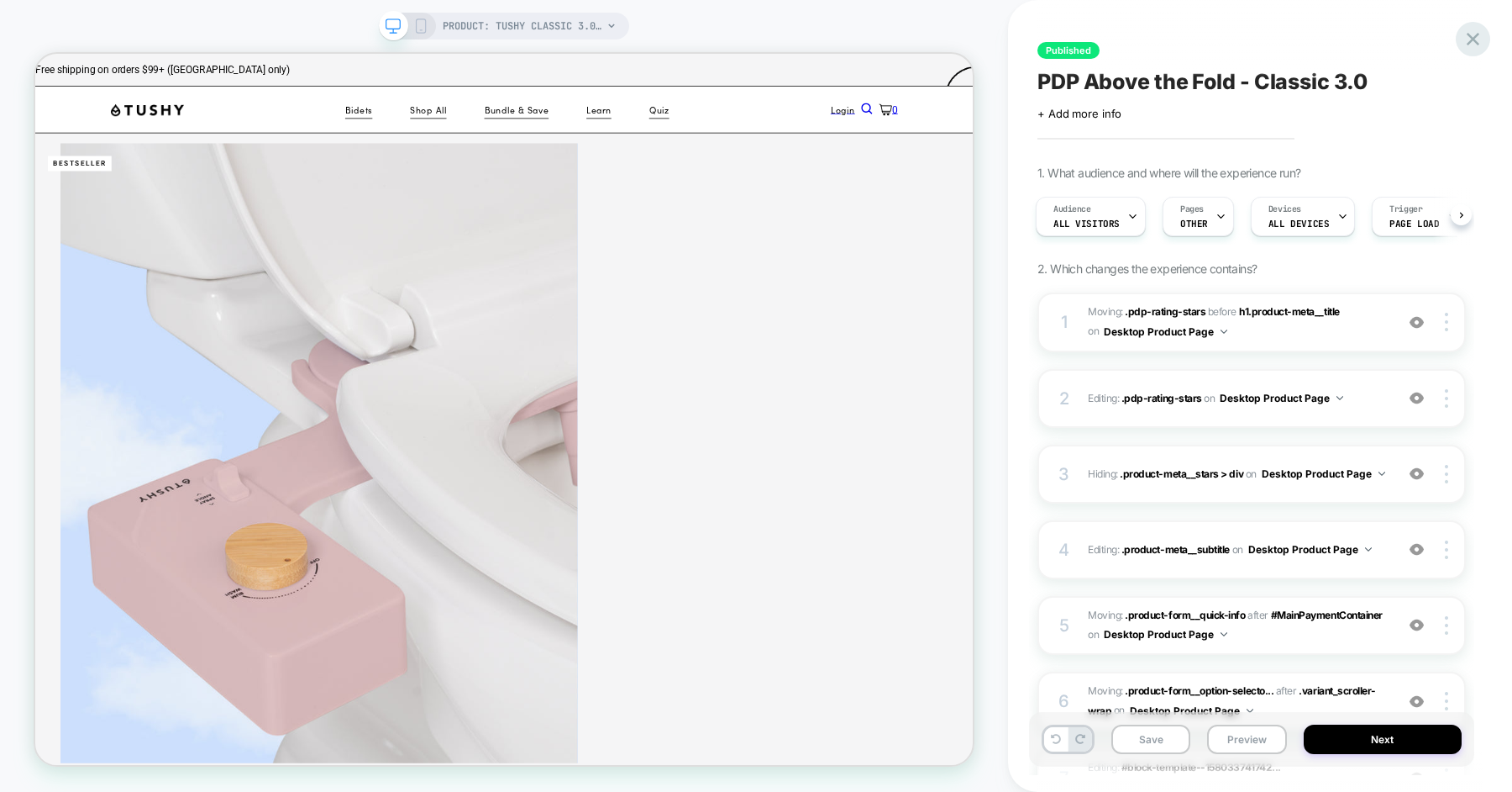
click at [1475, 36] on icon at bounding box center [1472, 39] width 12 height 12
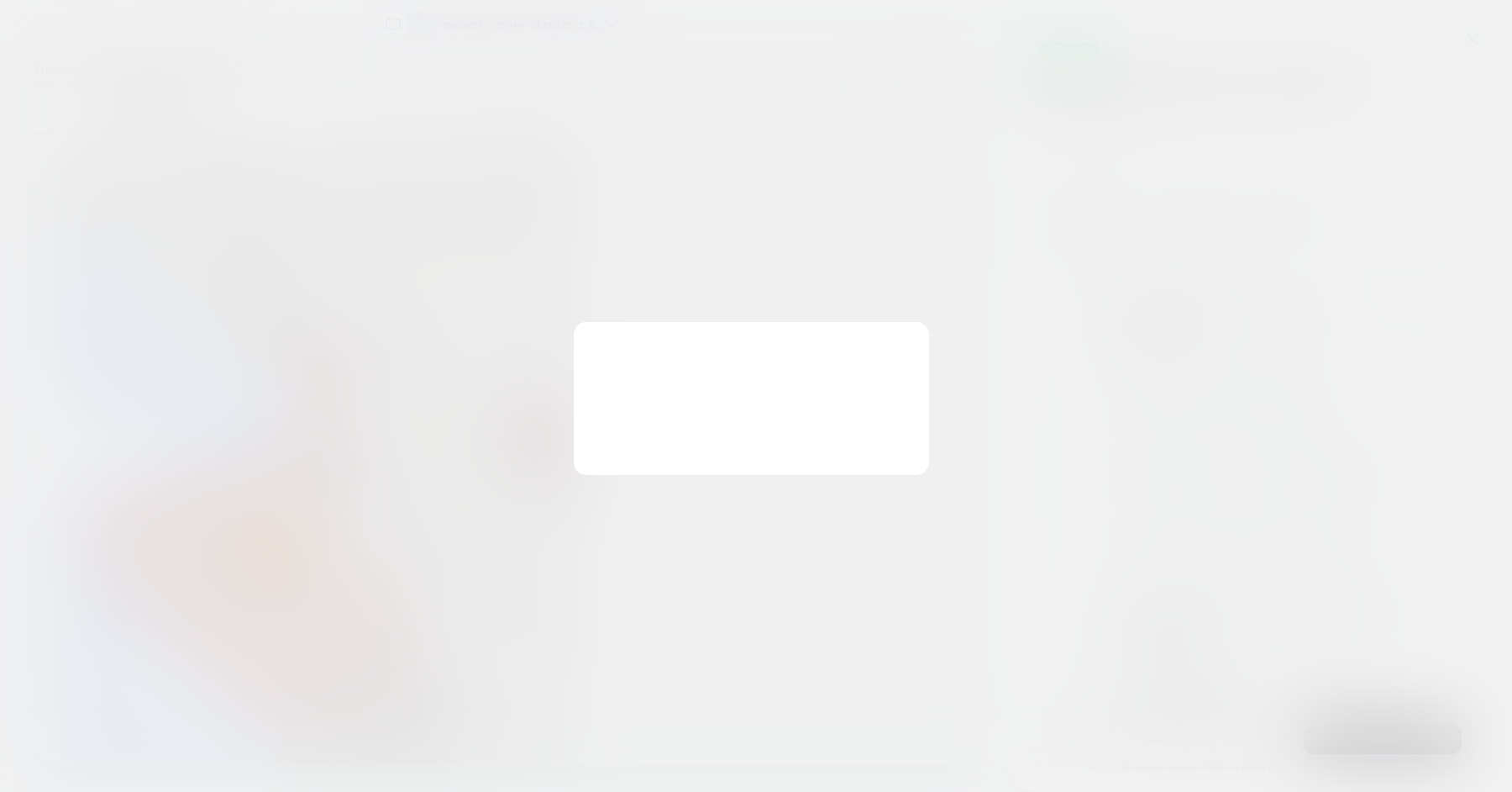
scroll to position [0, 0]
click at [688, 433] on button "Discard Changes" at bounding box center [671, 435] width 151 height 52
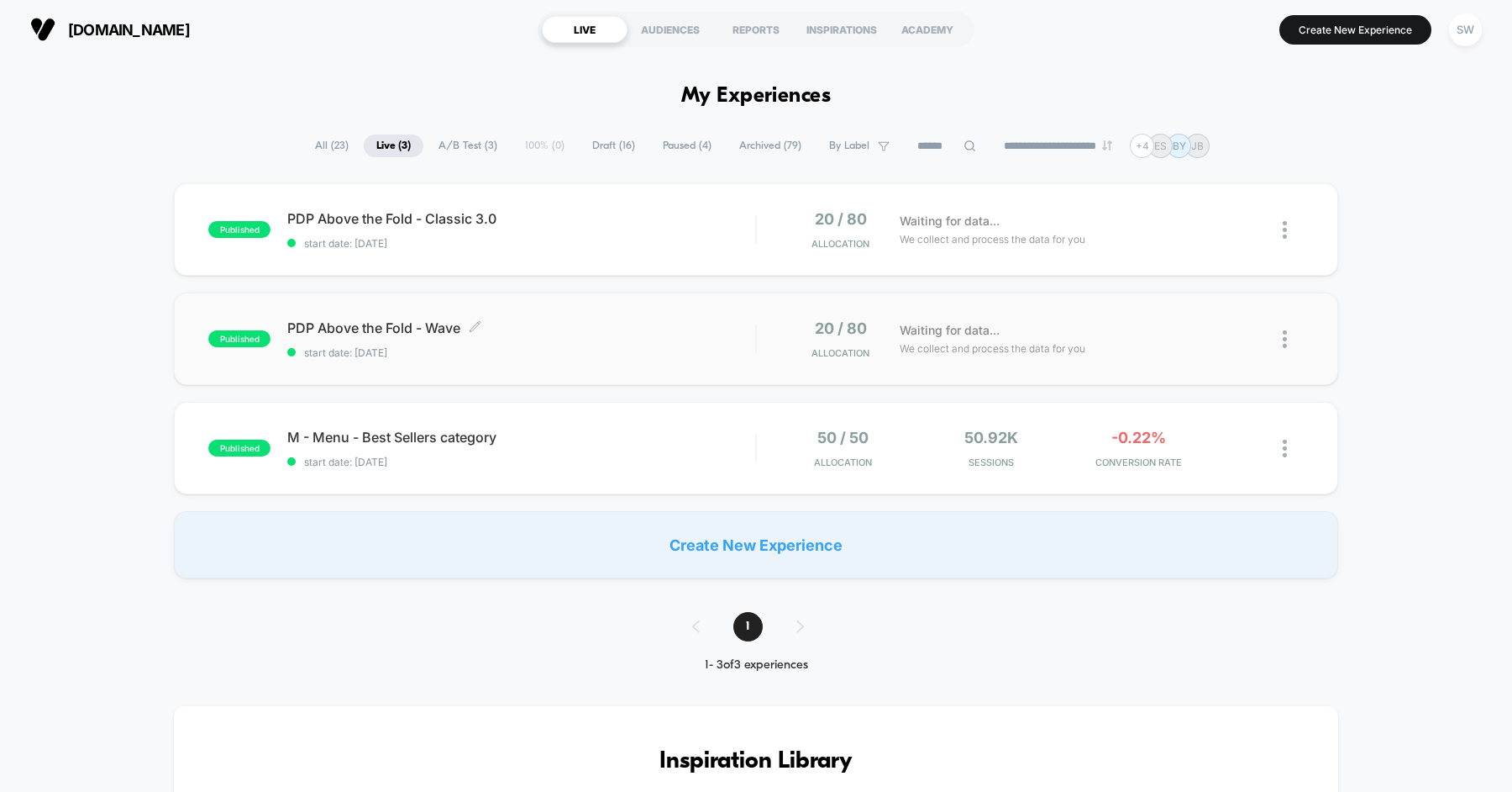
click at [581, 346] on span "start date: [DATE]" at bounding box center [520, 352] width 467 height 12
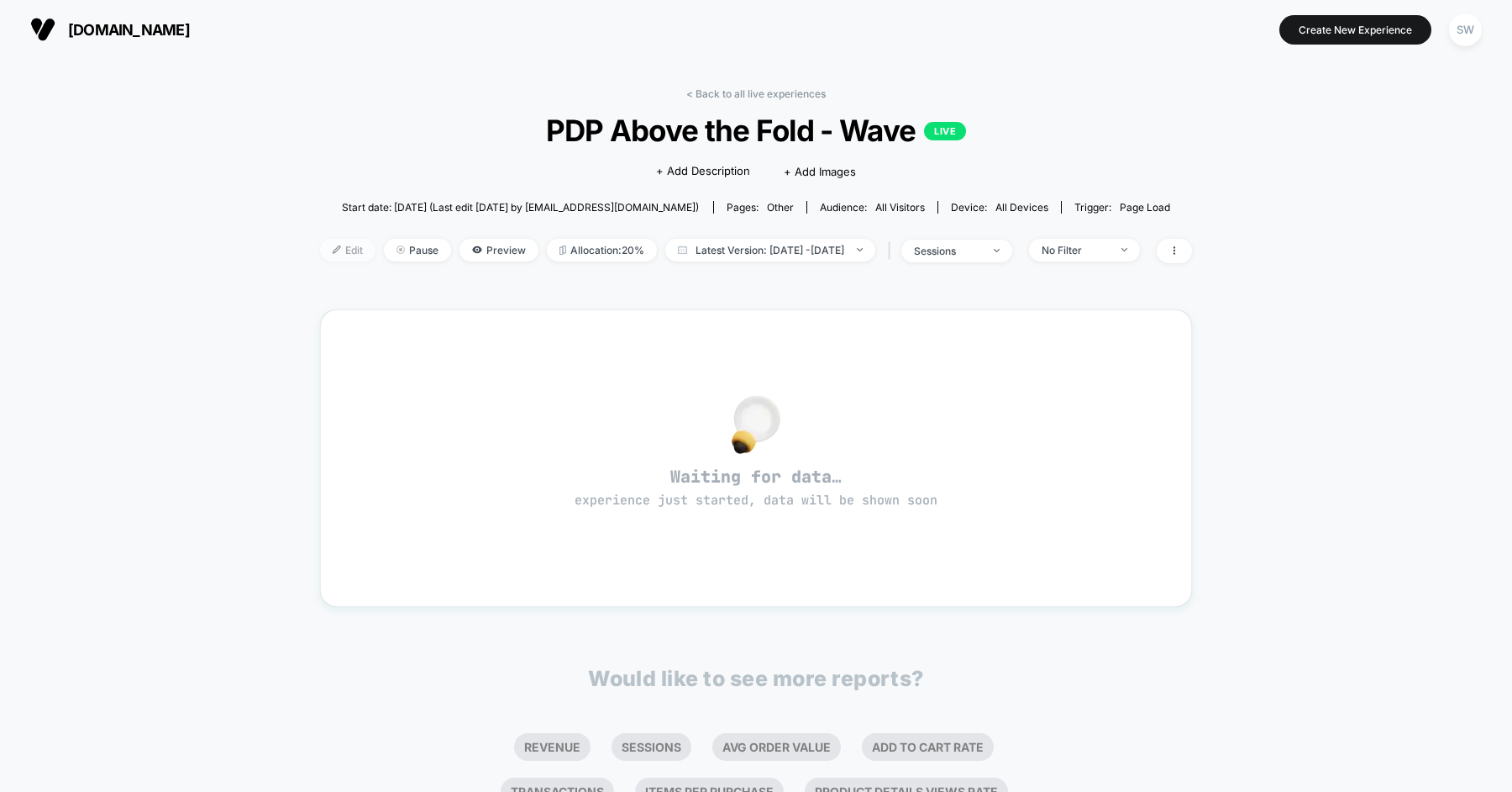
click at [320, 248] on span "Edit" at bounding box center [348, 250] width 55 height 23
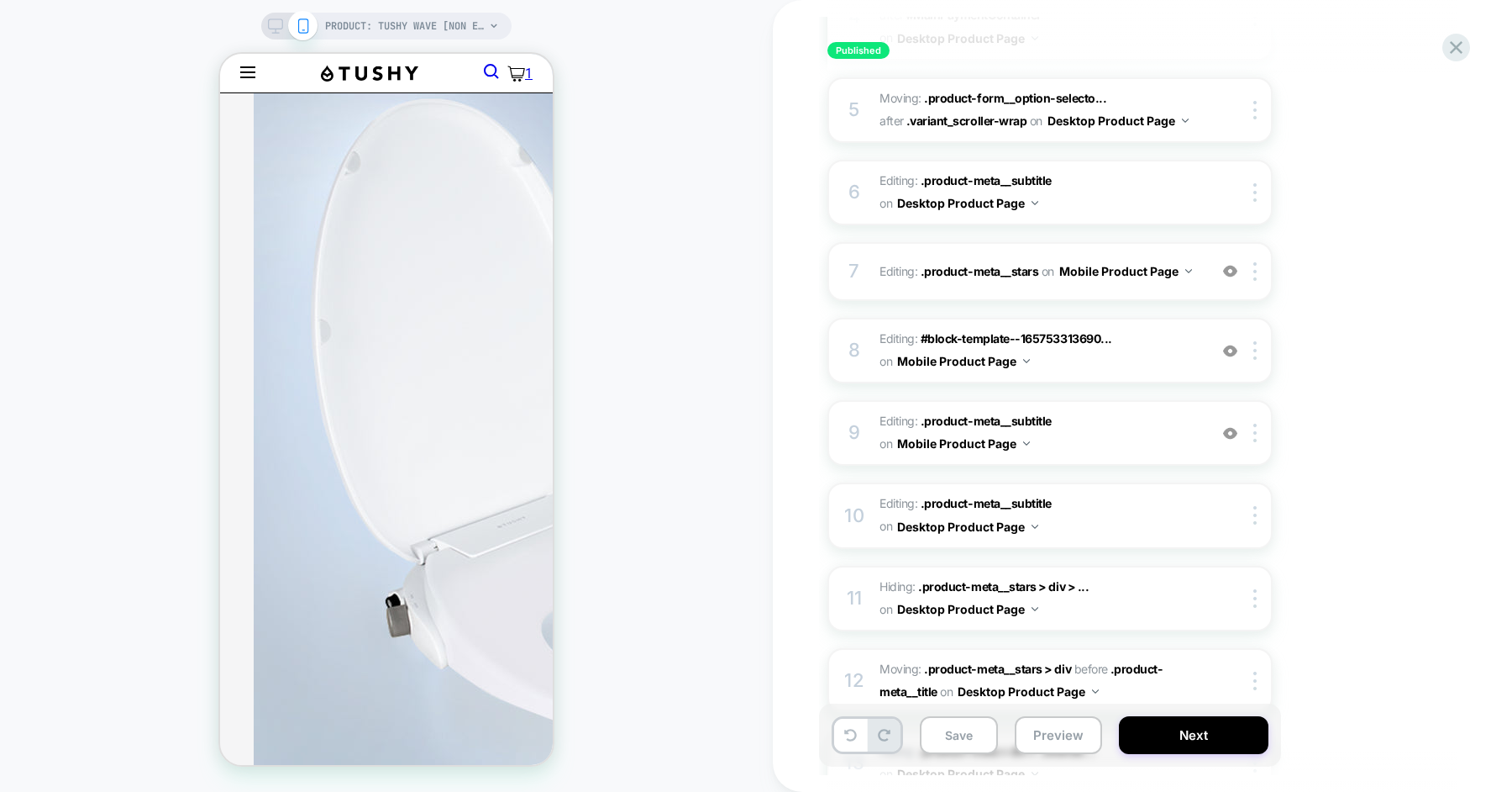
scroll to position [1070, 0]
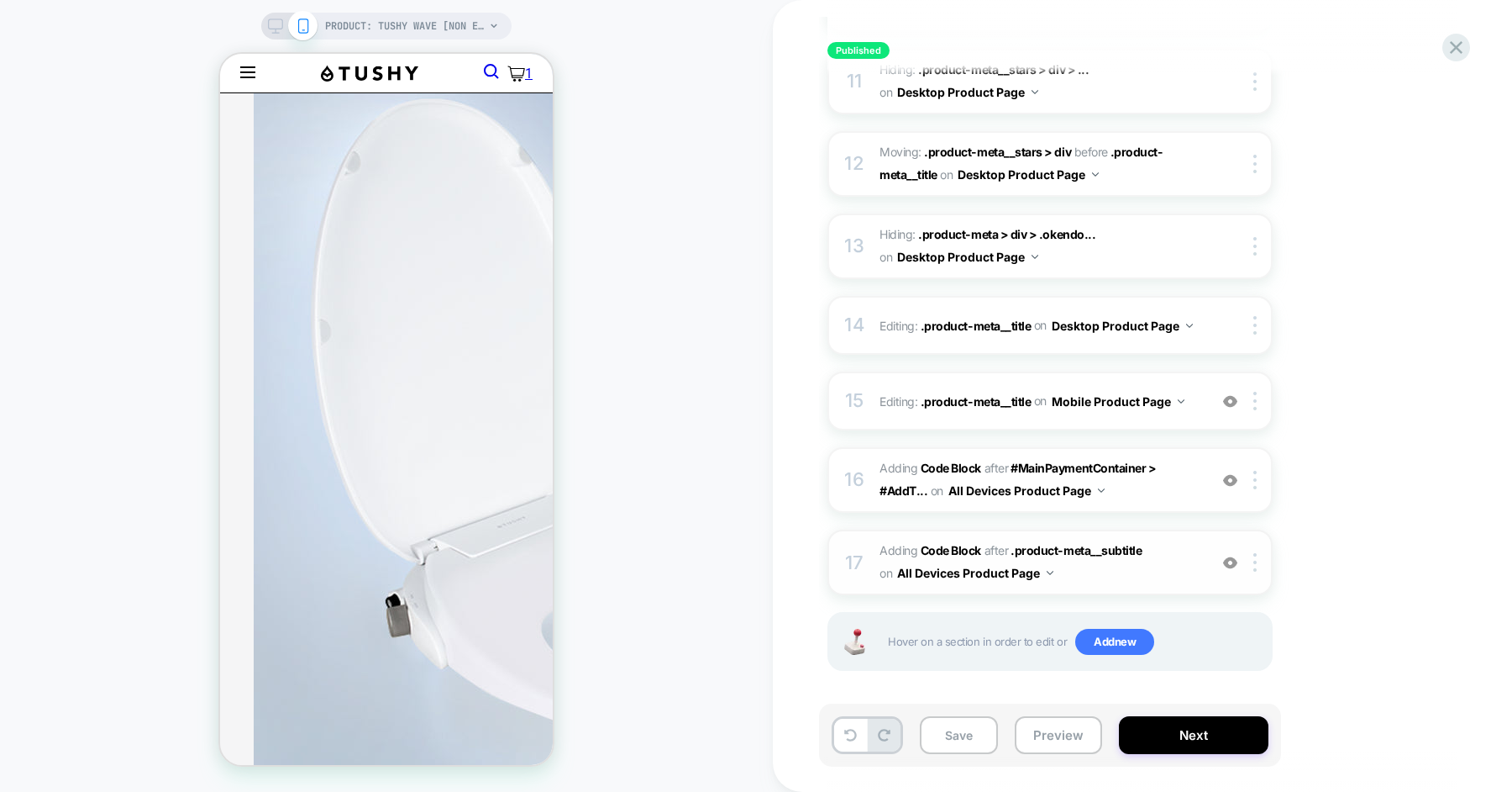
click at [1167, 557] on span "Adding Code Block AFTER .product-meta__subtitle .product-meta__subtitle on All …" at bounding box center [1040, 562] width 320 height 46
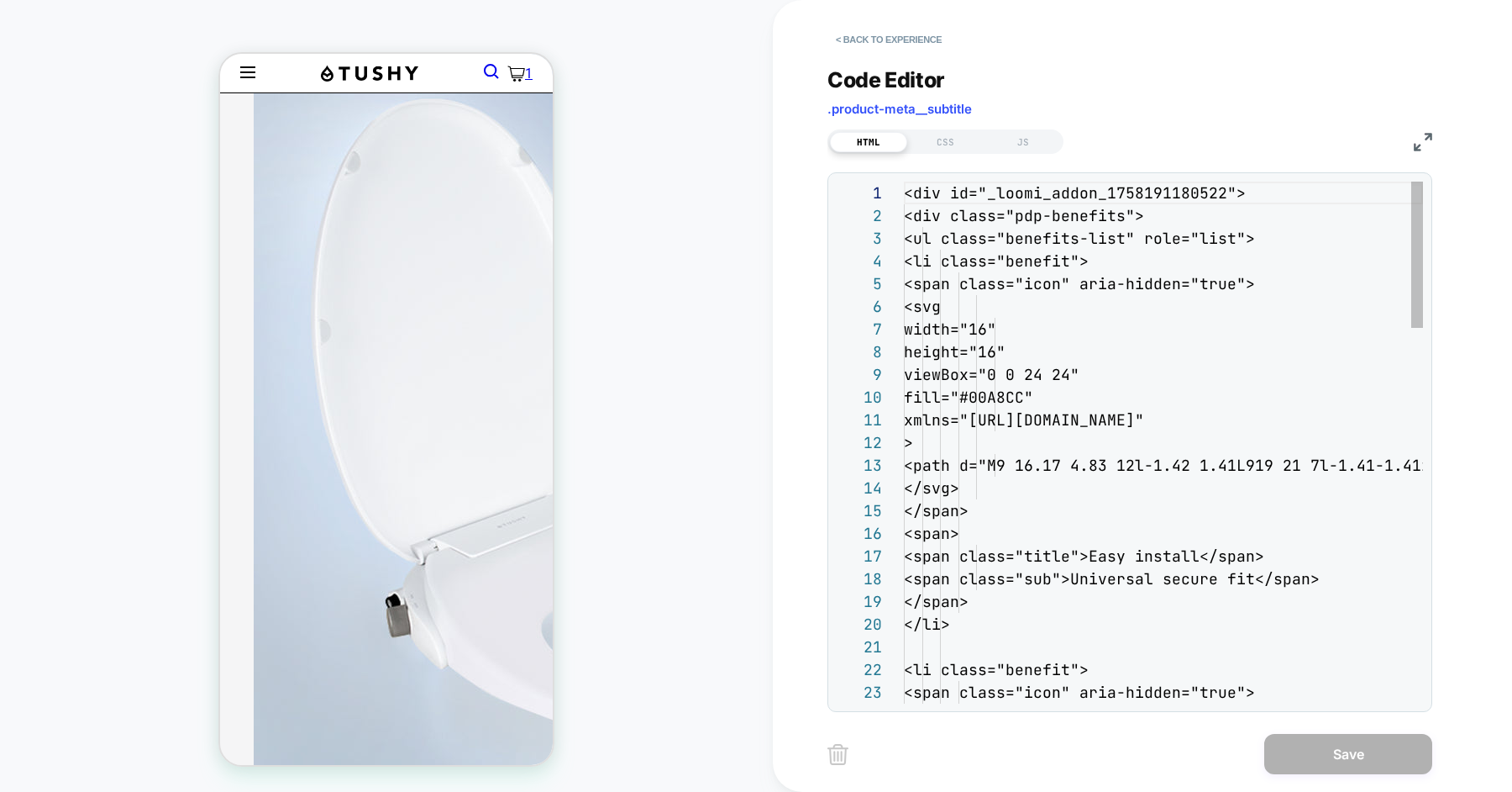
scroll to position [227, 0]
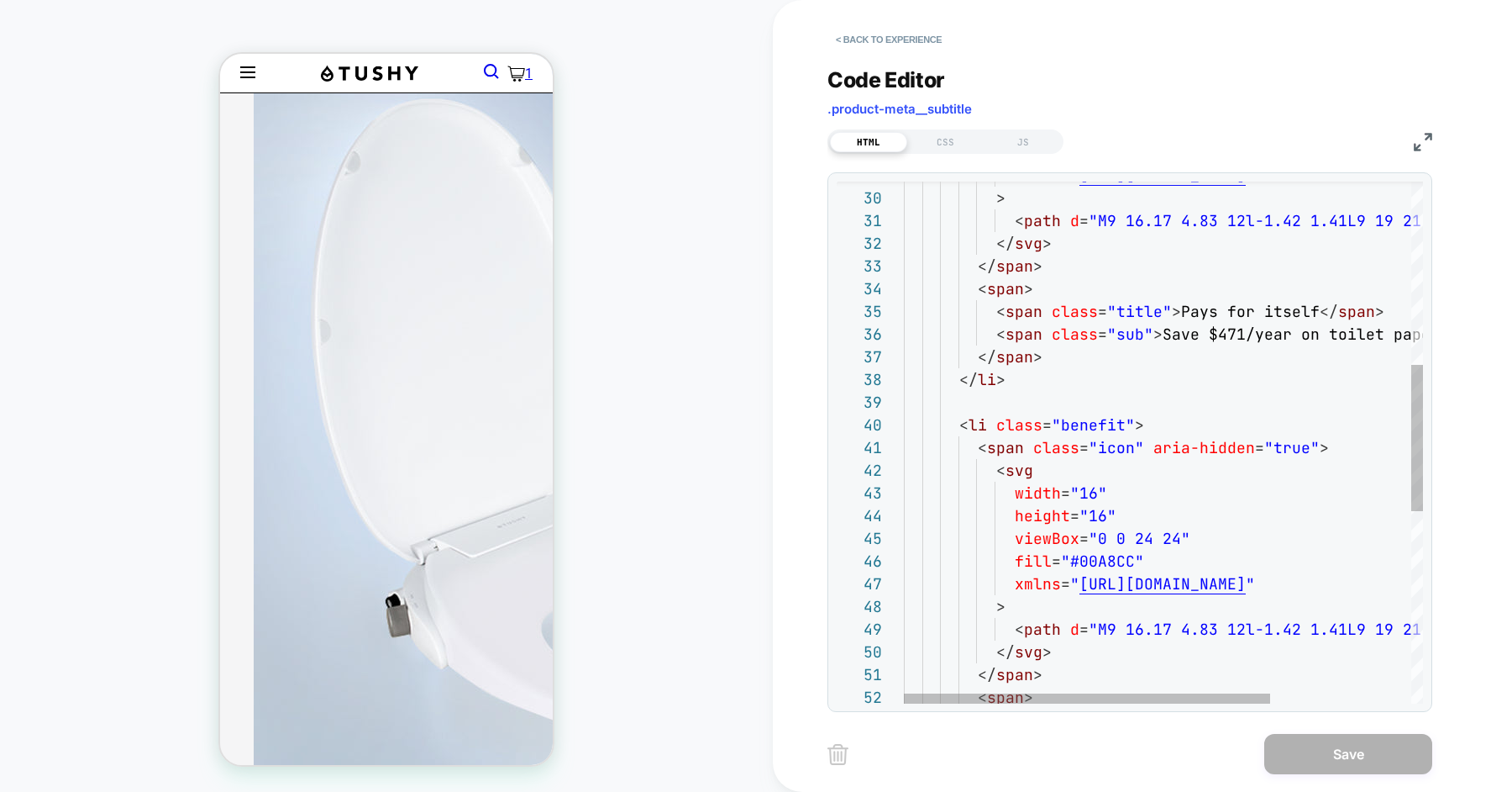
click at [1273, 334] on div "xmlns = " [URL][DOMAIN_NAME] " > < path d = "M9 16.17 4.83 12l-1.42 1.41L9 19 2…" at bounding box center [1263, 459] width 719 height 1861
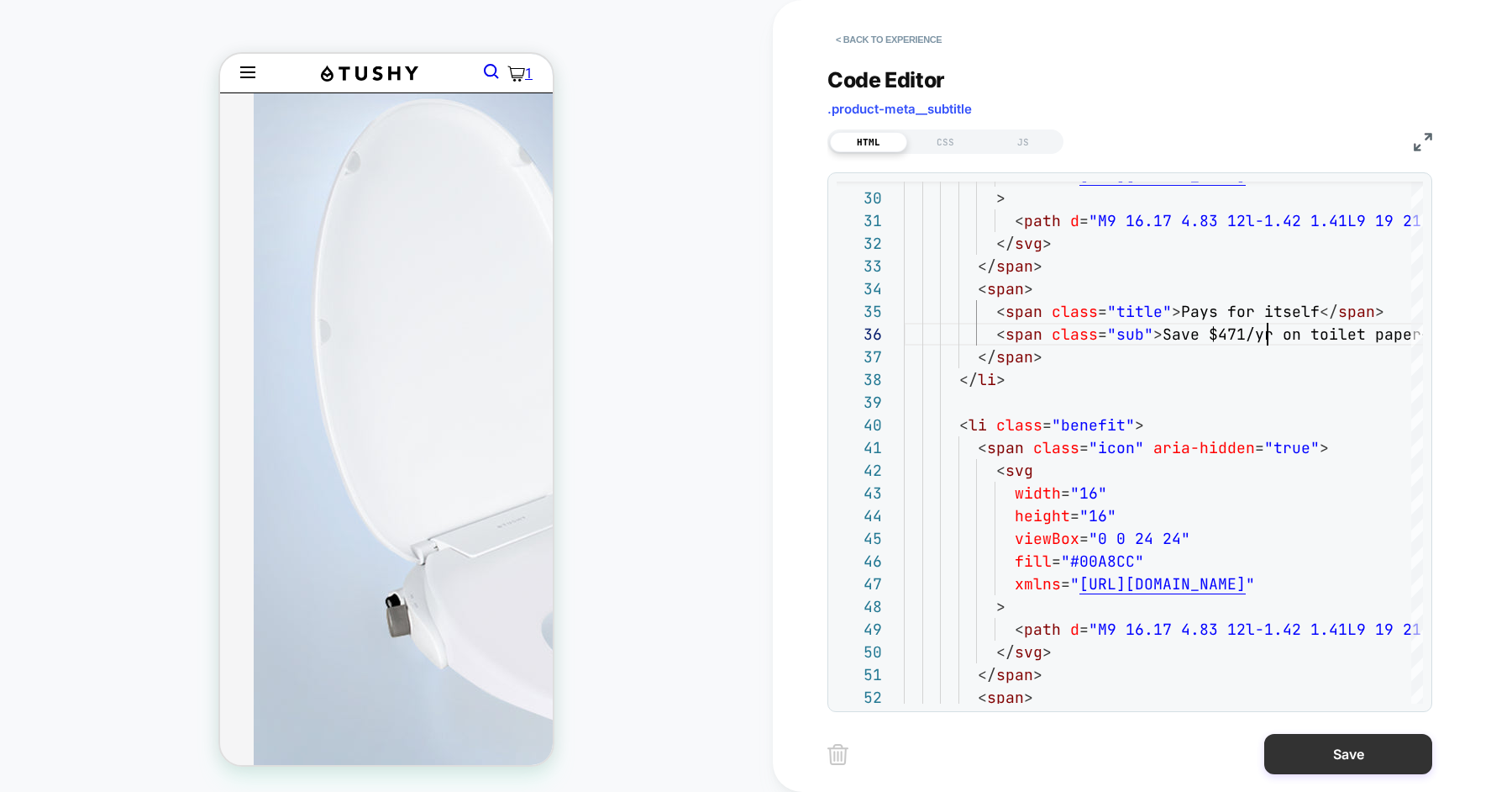
type textarea "**********"
click at [1300, 764] on button "Save" at bounding box center [1347, 753] width 168 height 41
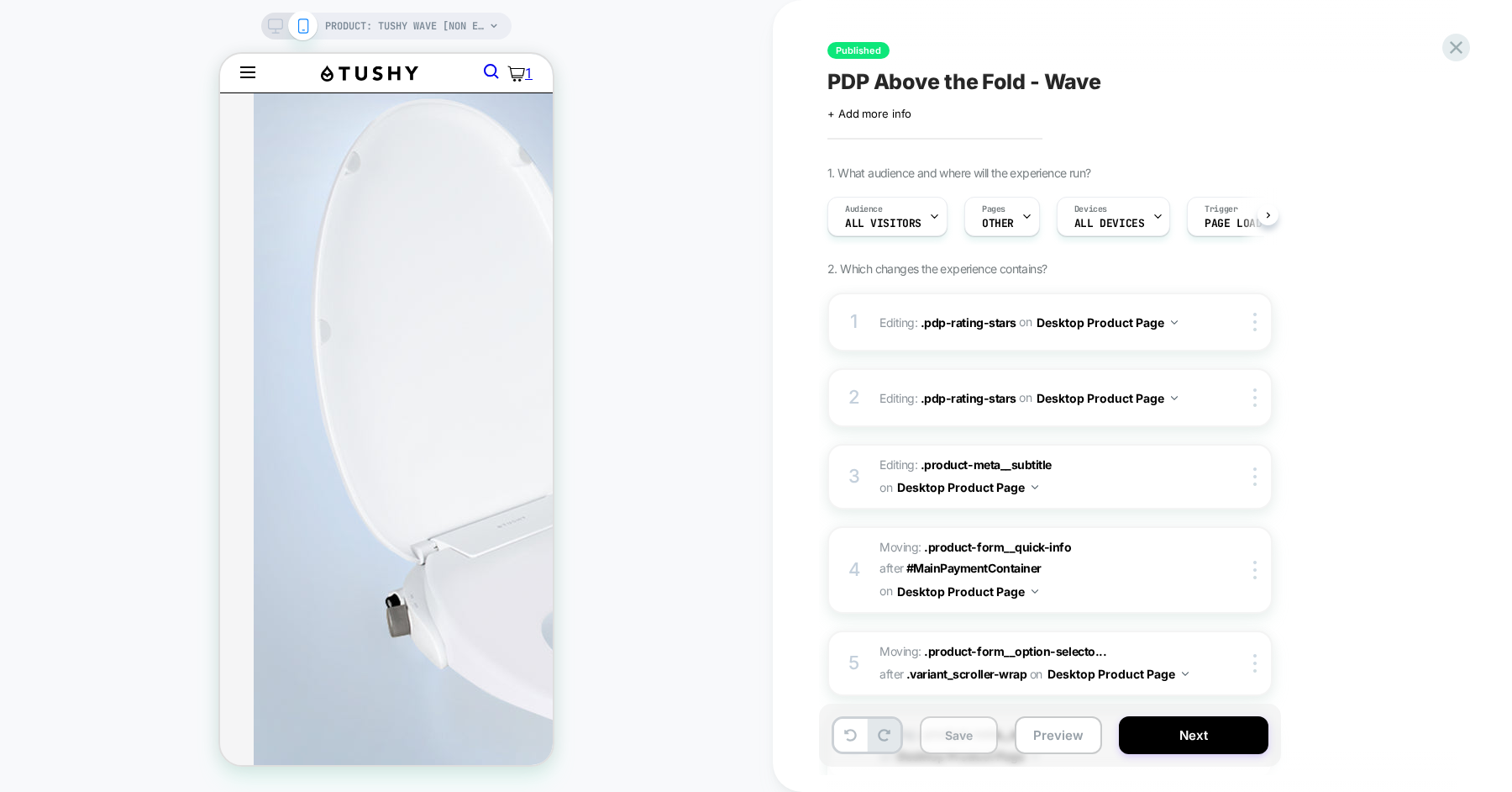
click at [951, 734] on button "Save" at bounding box center [958, 735] width 78 height 38
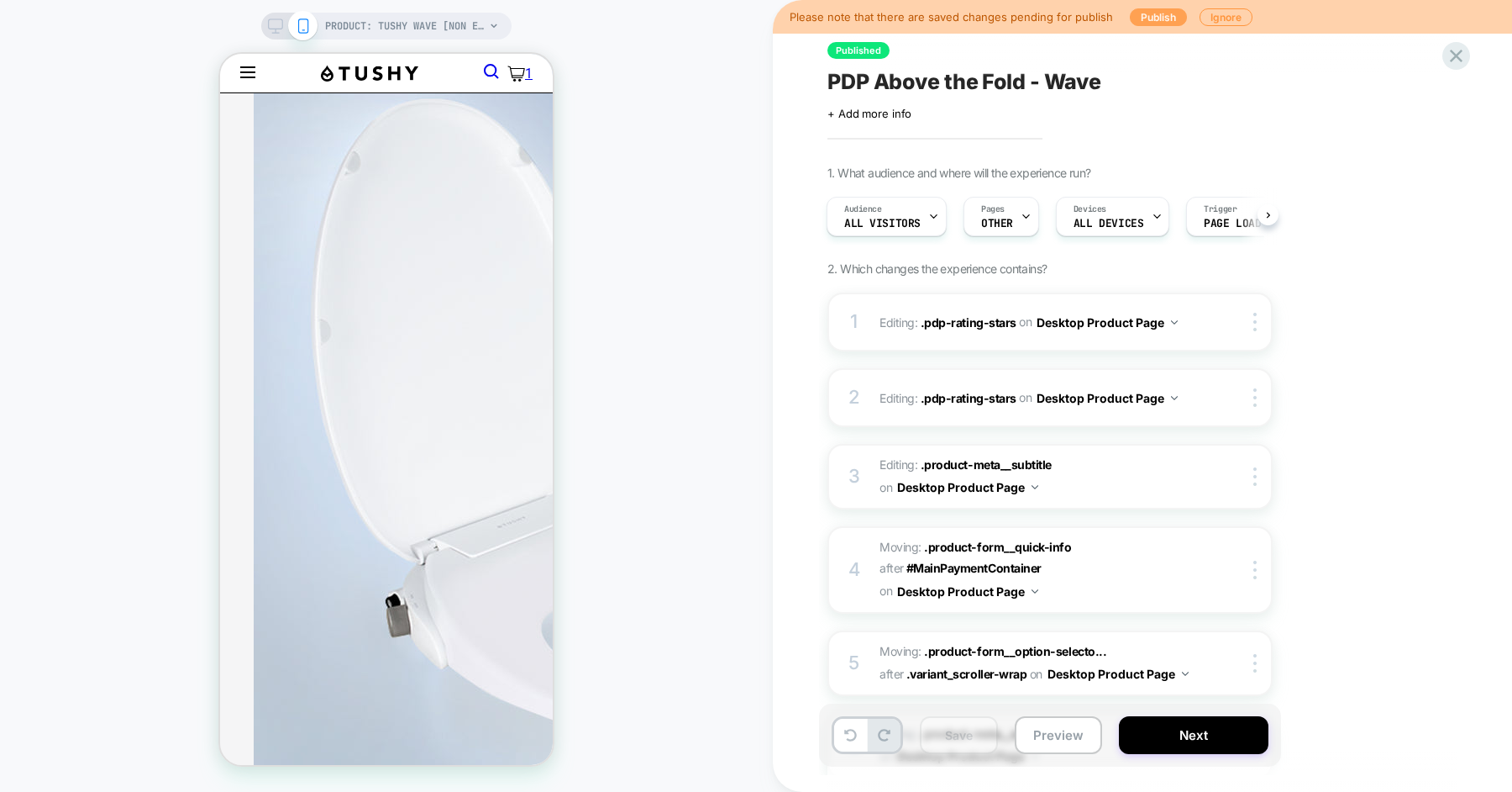
click at [1149, 24] on button "Publish" at bounding box center [1158, 17] width 57 height 18
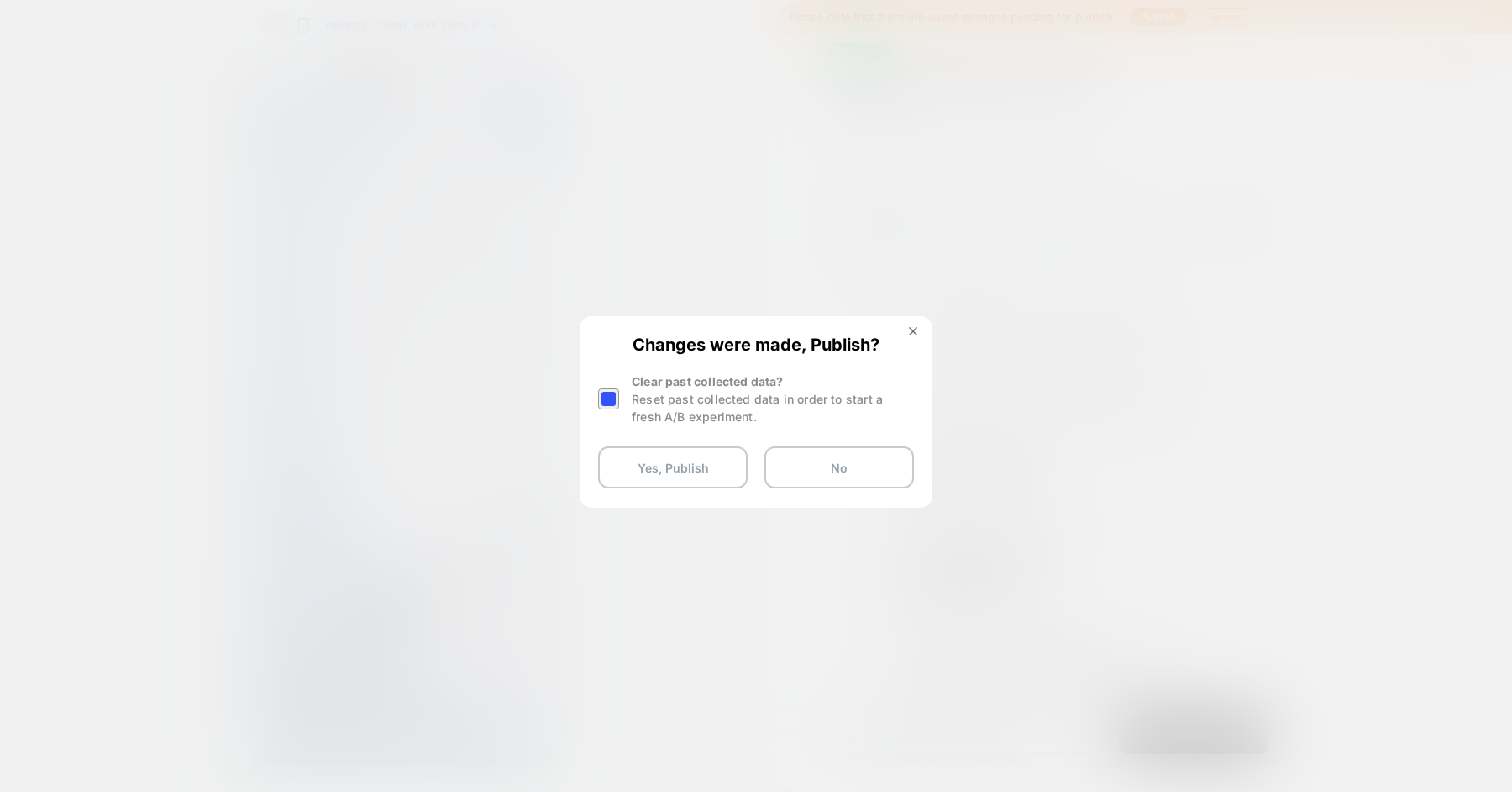
click at [640, 398] on div "Reset past collected data in order to start a fresh A/B experiment." at bounding box center [773, 407] width 282 height 35
click at [605, 395] on div at bounding box center [609, 398] width 21 height 21
click at [688, 477] on button "Yes, Publish" at bounding box center [673, 467] width 150 height 42
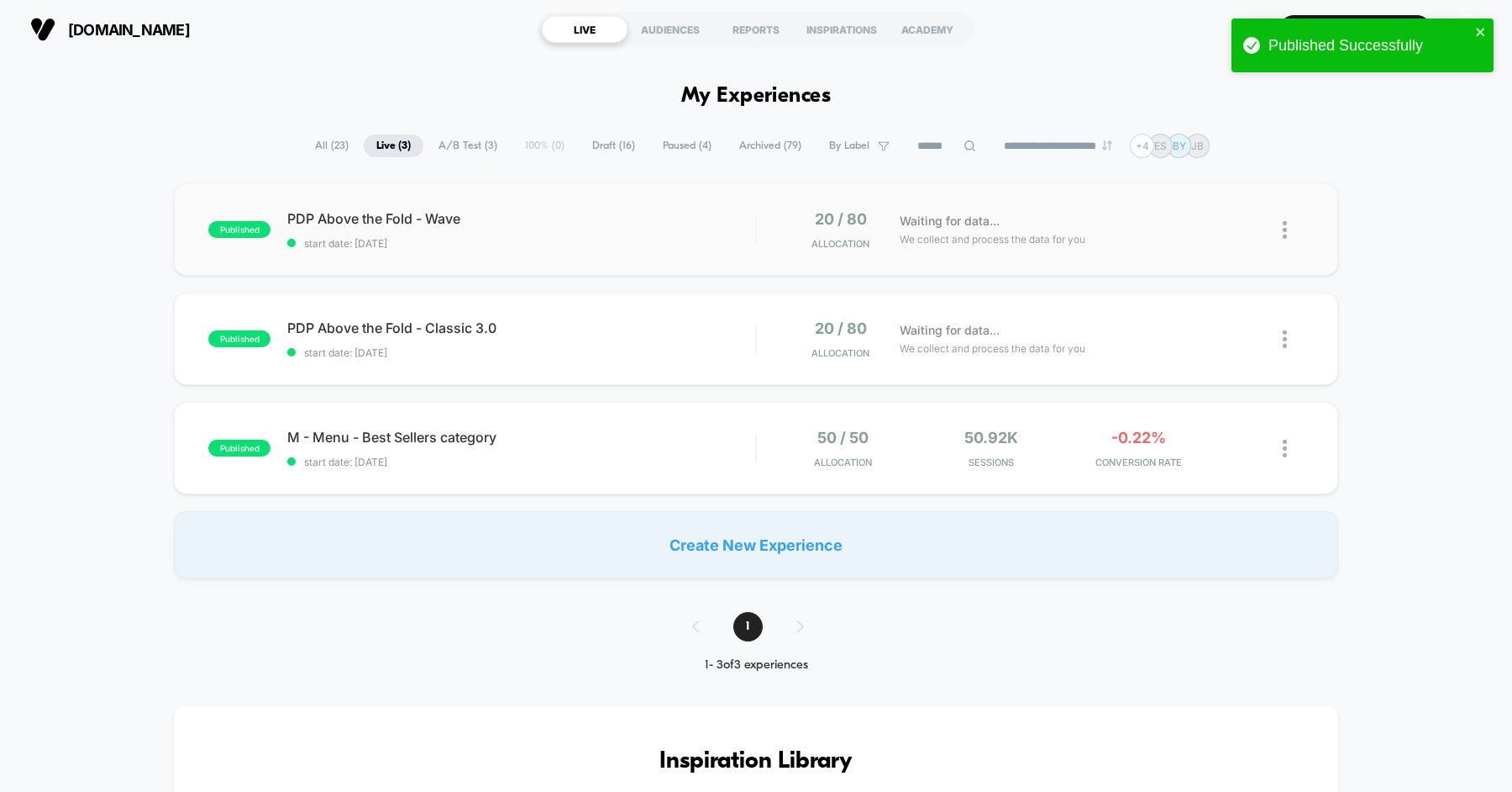
click at [1285, 227] on img at bounding box center [1284, 230] width 4 height 18
click at [1187, 248] on div "Preview Link" at bounding box center [1198, 249] width 151 height 38
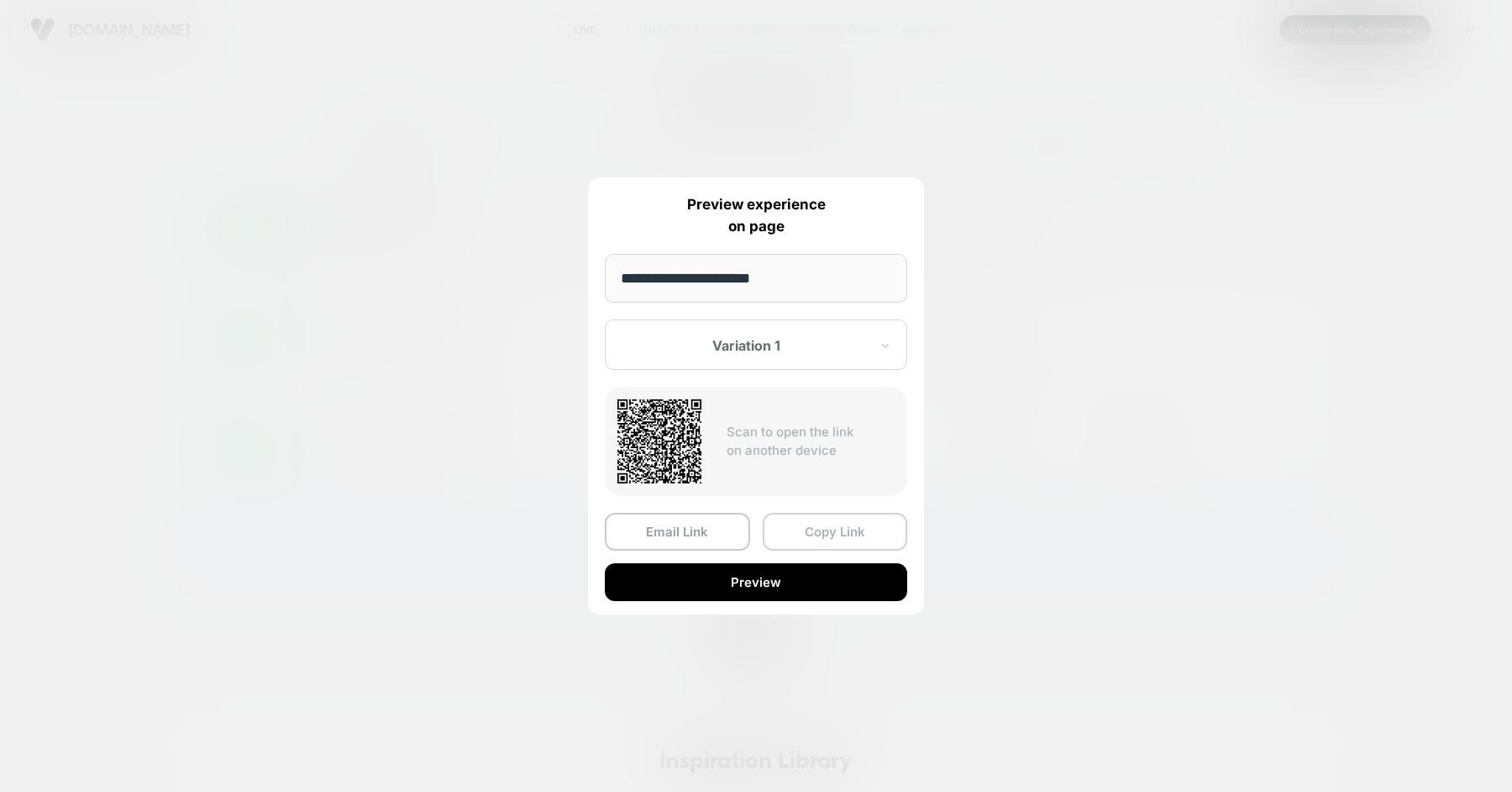
click at [802, 548] on button "Copy Link" at bounding box center [834, 531] width 145 height 38
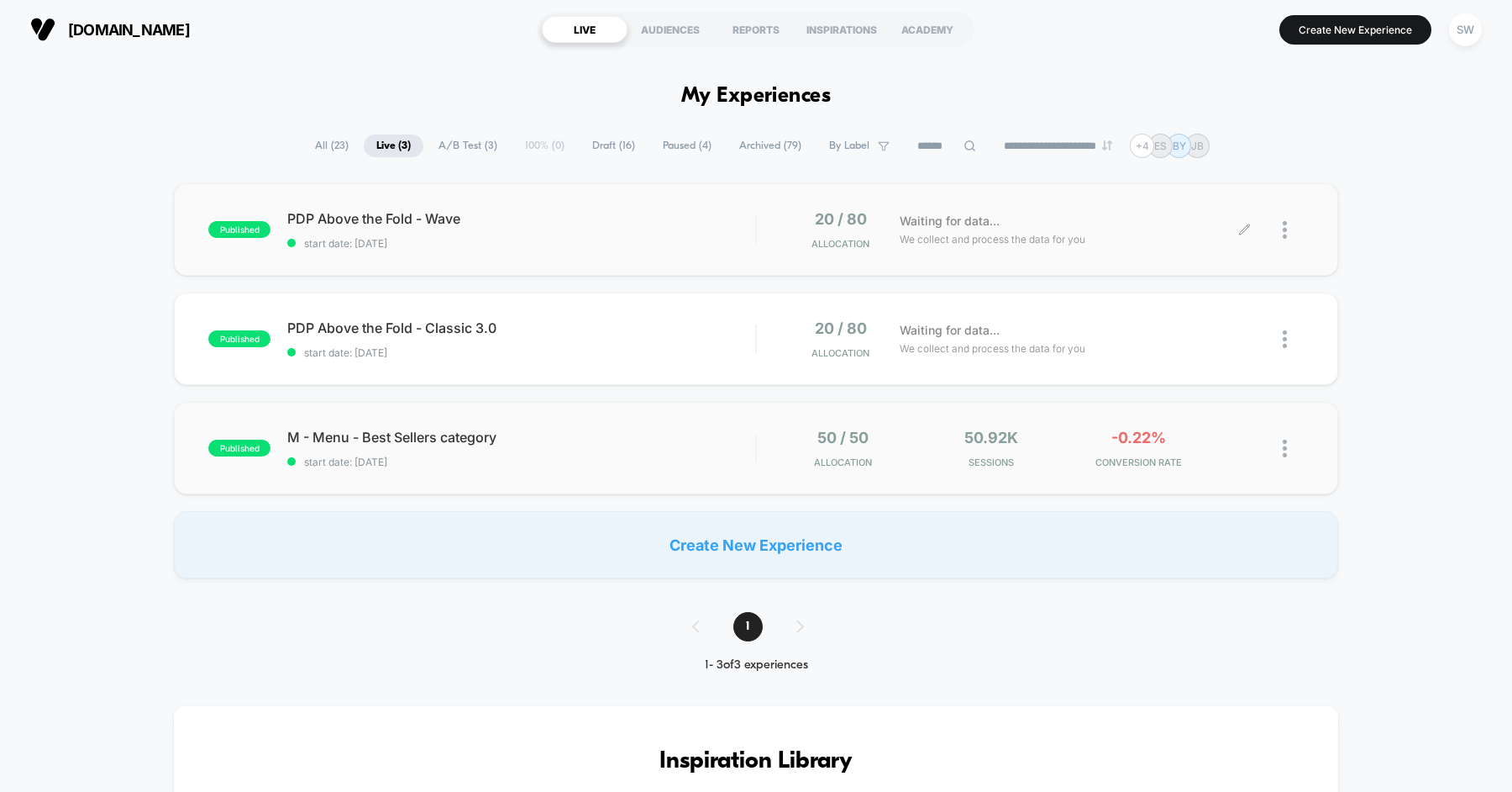
click at [1284, 451] on img at bounding box center [1284, 448] width 4 height 18
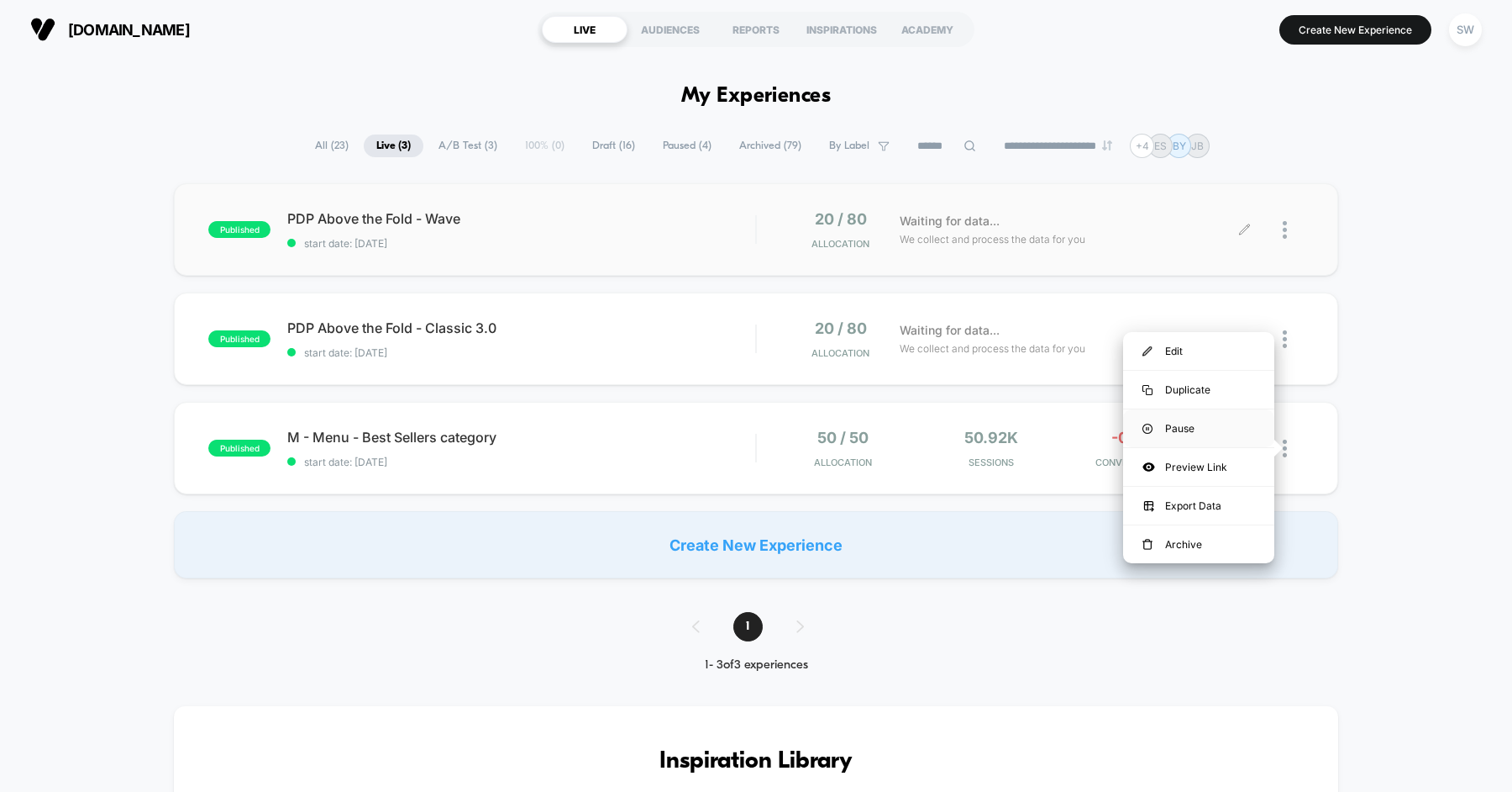
click at [1219, 425] on div "Pause" at bounding box center [1198, 428] width 151 height 38
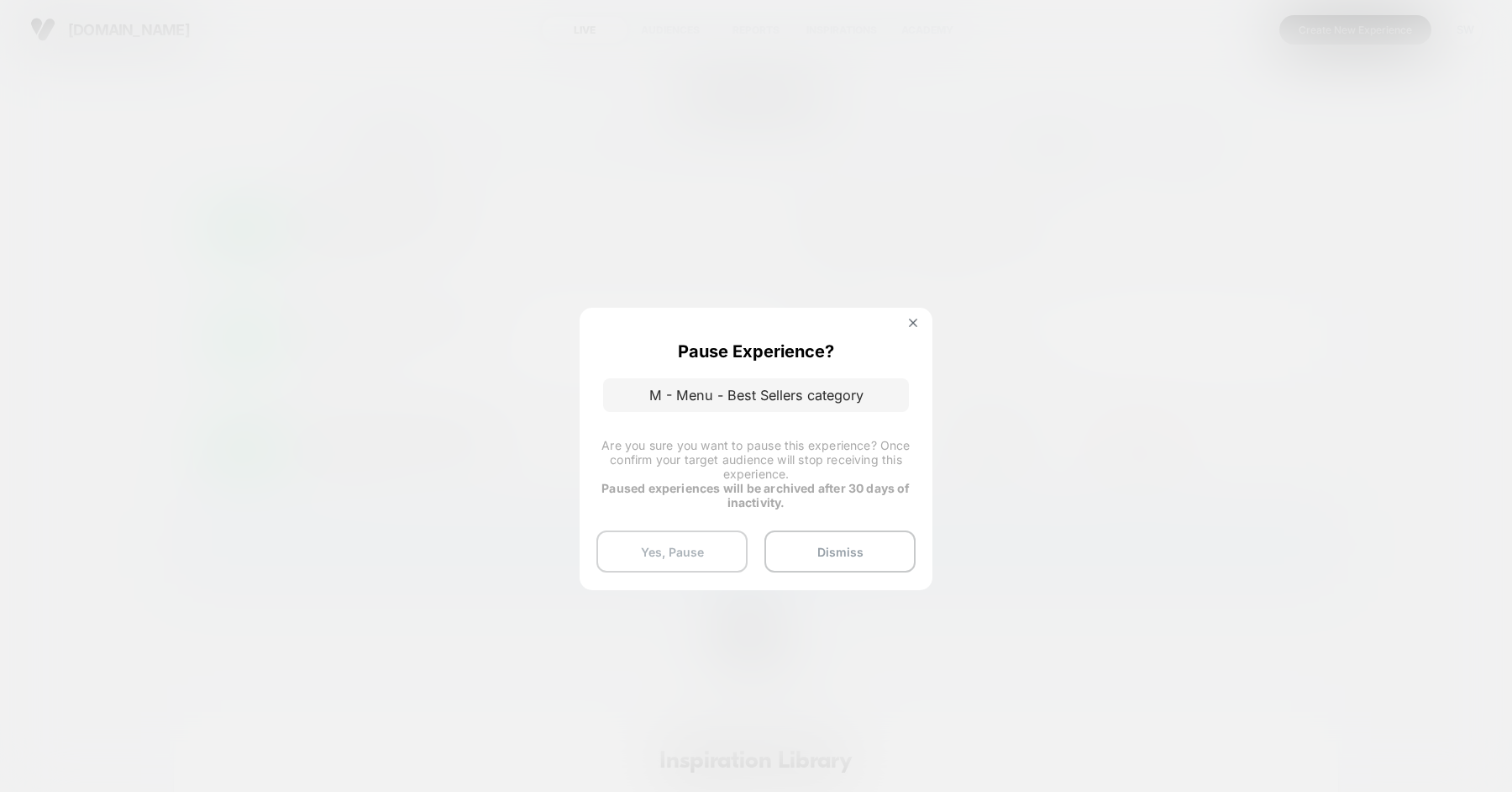
click at [709, 554] on button "Yes, Pause" at bounding box center [671, 551] width 151 height 42
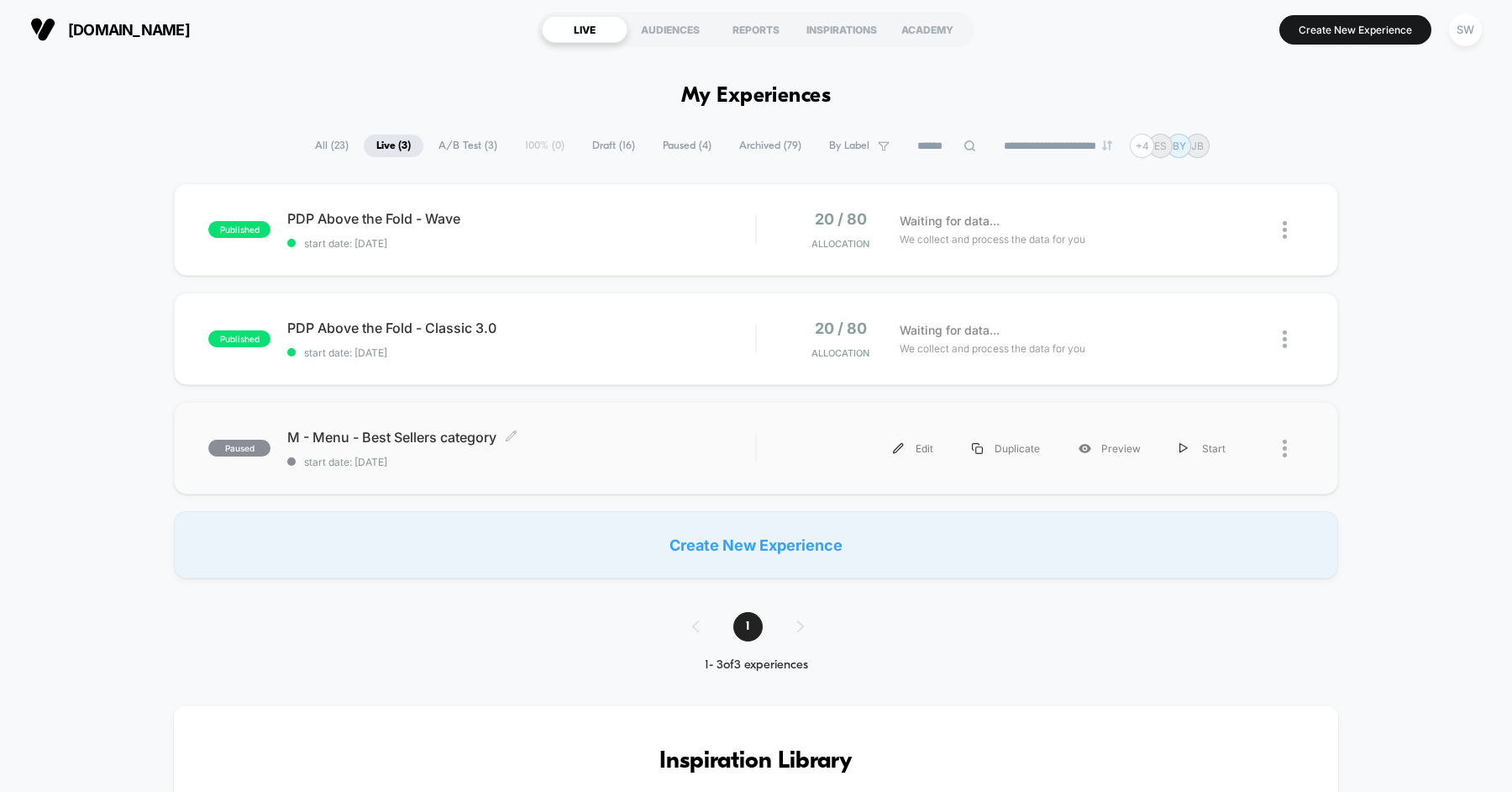
click at [585, 452] on div "M - Menu - Best Sellers category Click to edit experience details Click to edit…" at bounding box center [520, 449] width 467 height 40
